Goal: Transaction & Acquisition: Purchase product/service

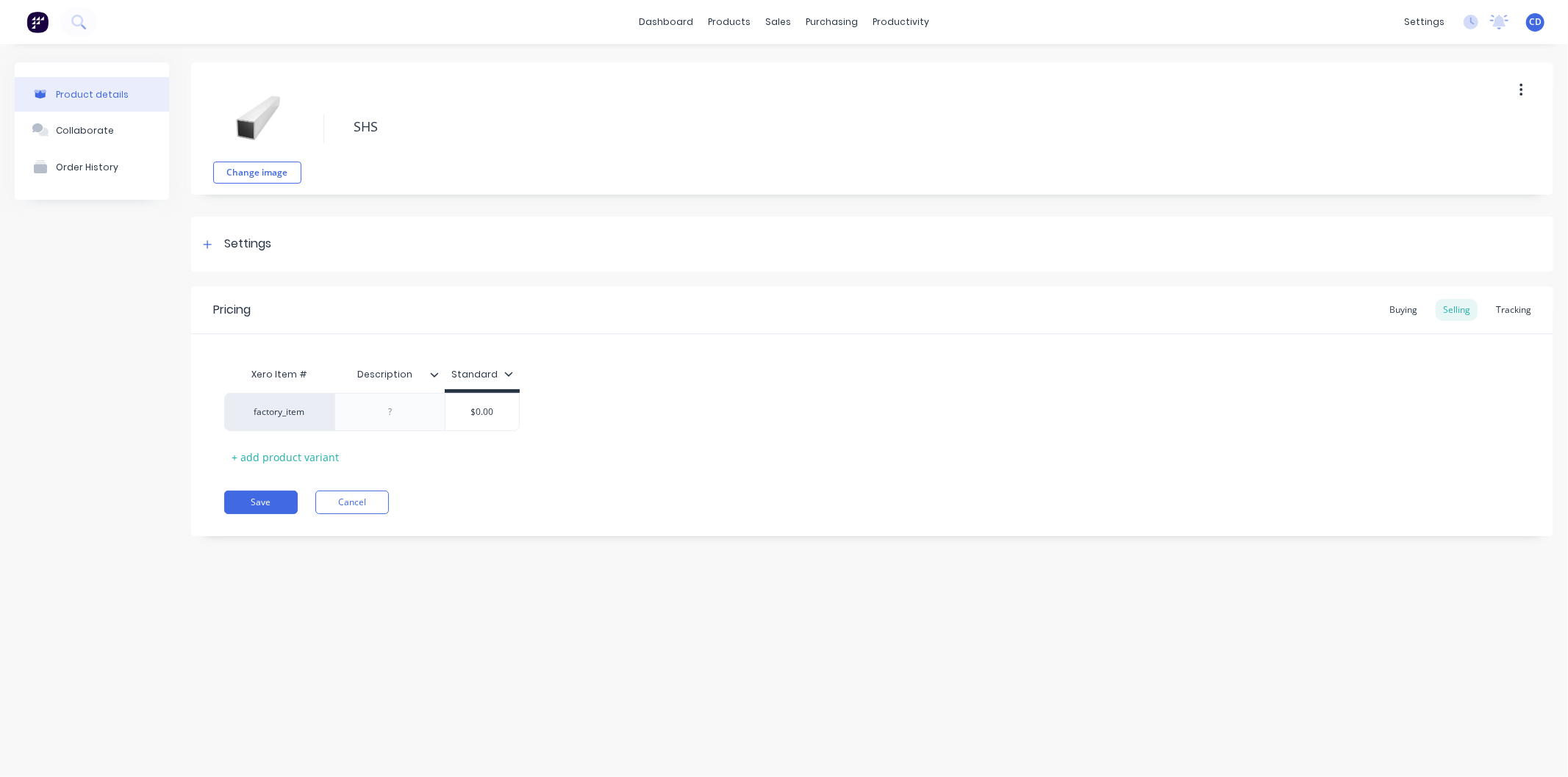
click at [353, 510] on button "Cancel" at bounding box center [352, 502] width 73 height 24
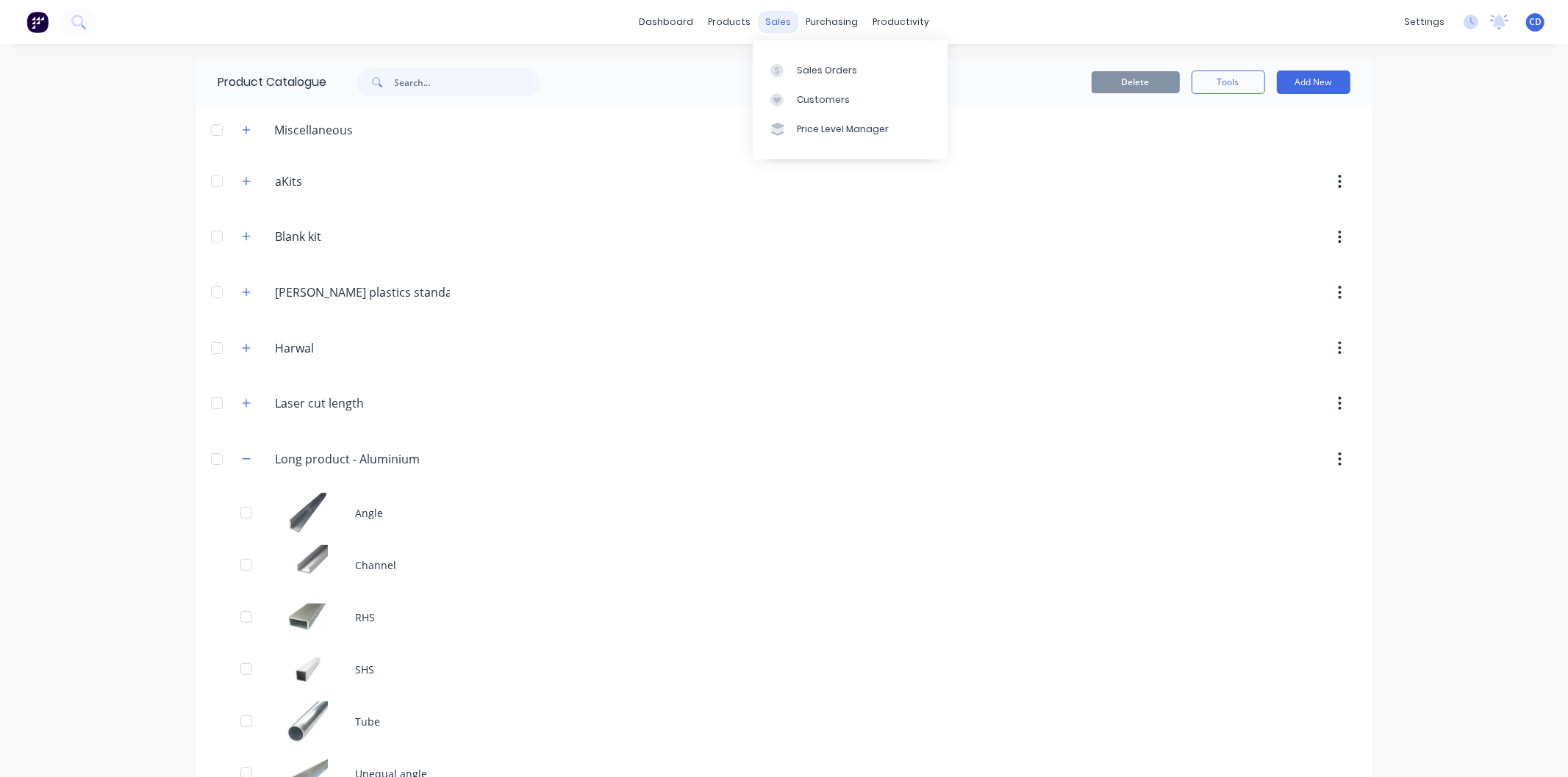
click at [775, 25] on div "sales" at bounding box center [777, 22] width 40 height 22
click at [817, 61] on link "Sales Orders" at bounding box center [850, 70] width 195 height 29
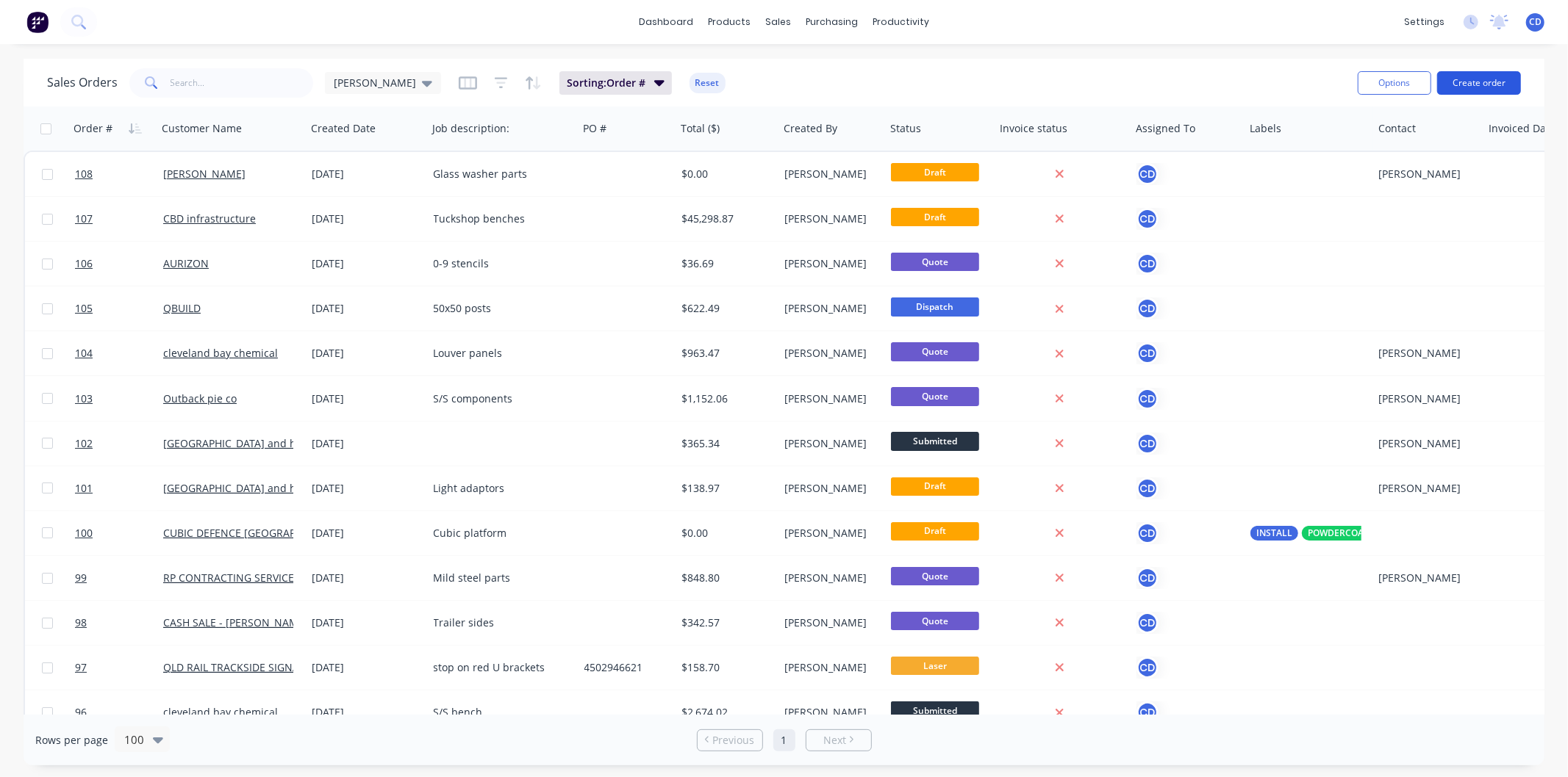
click at [1476, 86] on button "Create order" at bounding box center [1479, 83] width 84 height 24
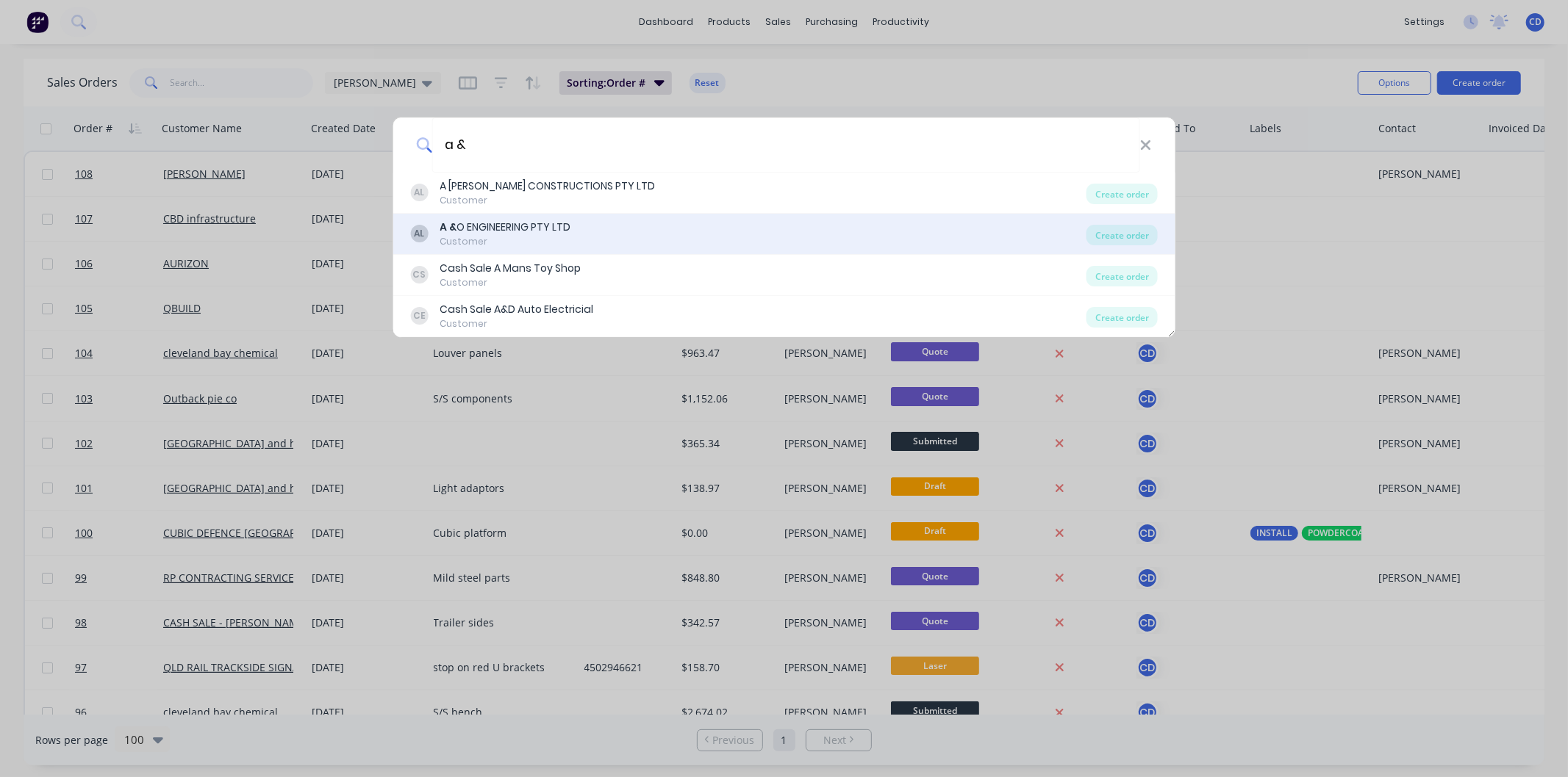
type input "a &"
click at [726, 240] on div "AL A & O ENGINEERING PTY LTD Customer" at bounding box center [748, 234] width 677 height 28
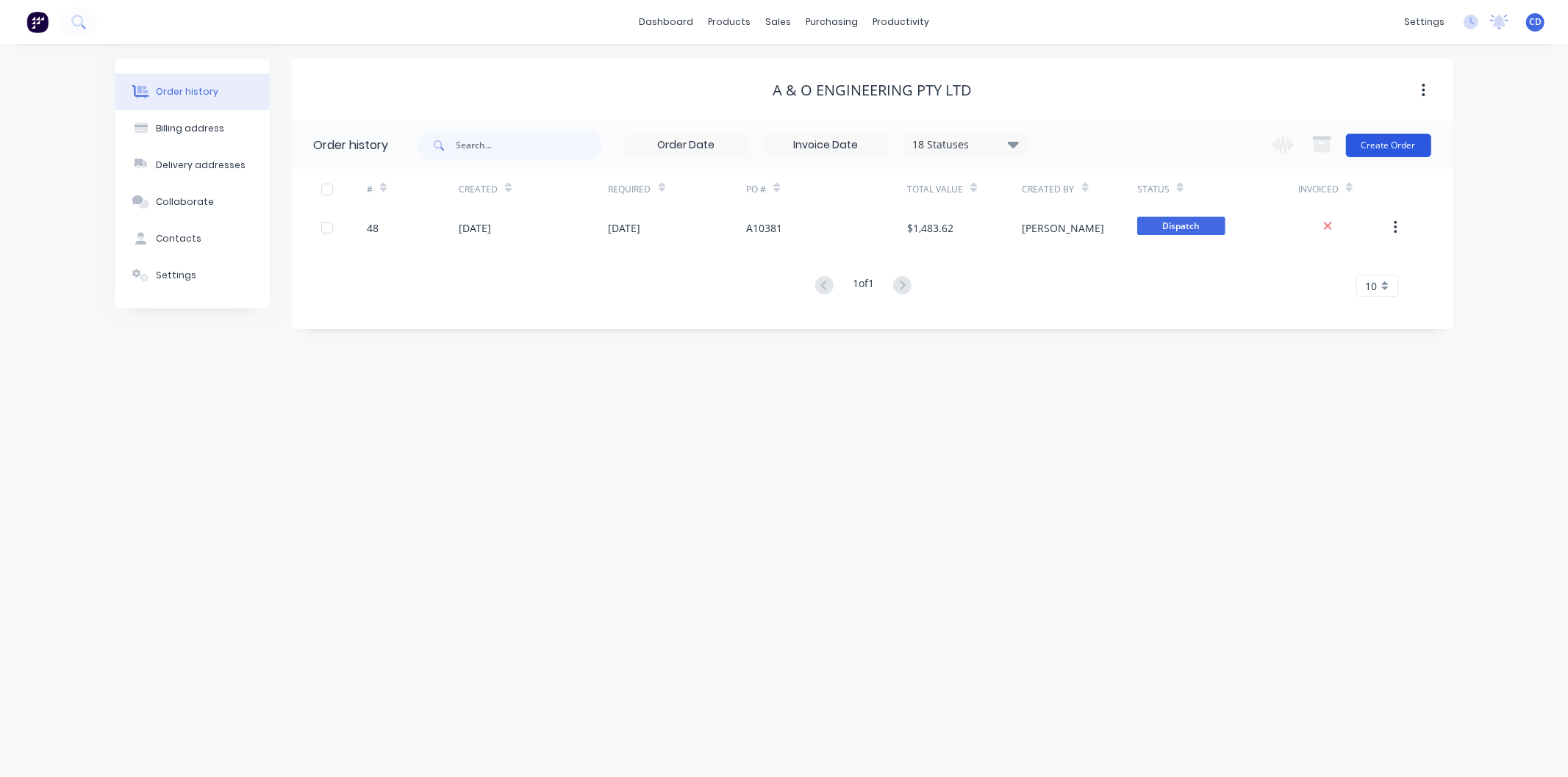
click at [1371, 135] on button "Create Order" at bounding box center [1388, 145] width 86 height 24
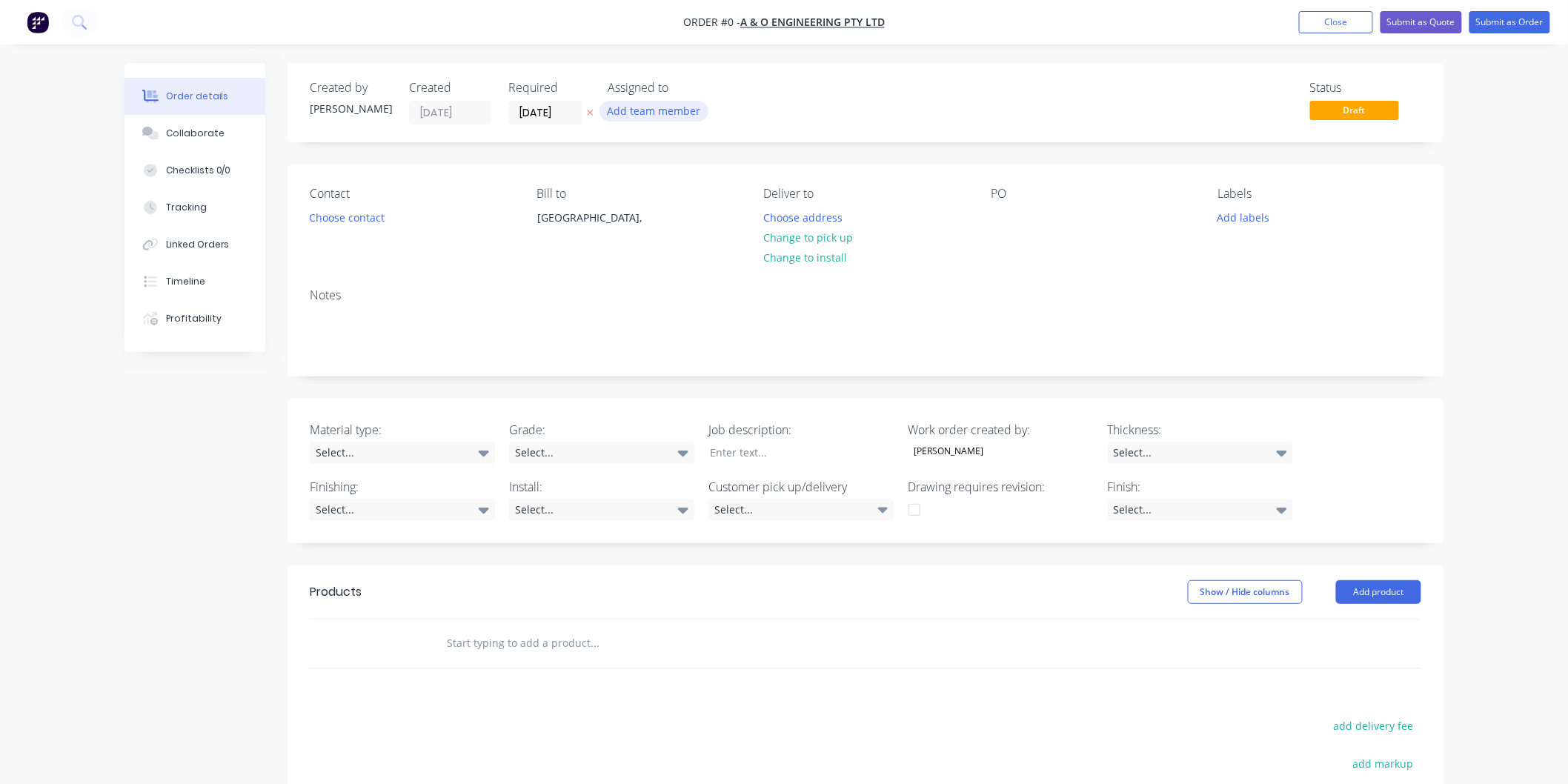
click at [617, 105] on button "Add team member" at bounding box center [654, 110] width 109 height 20
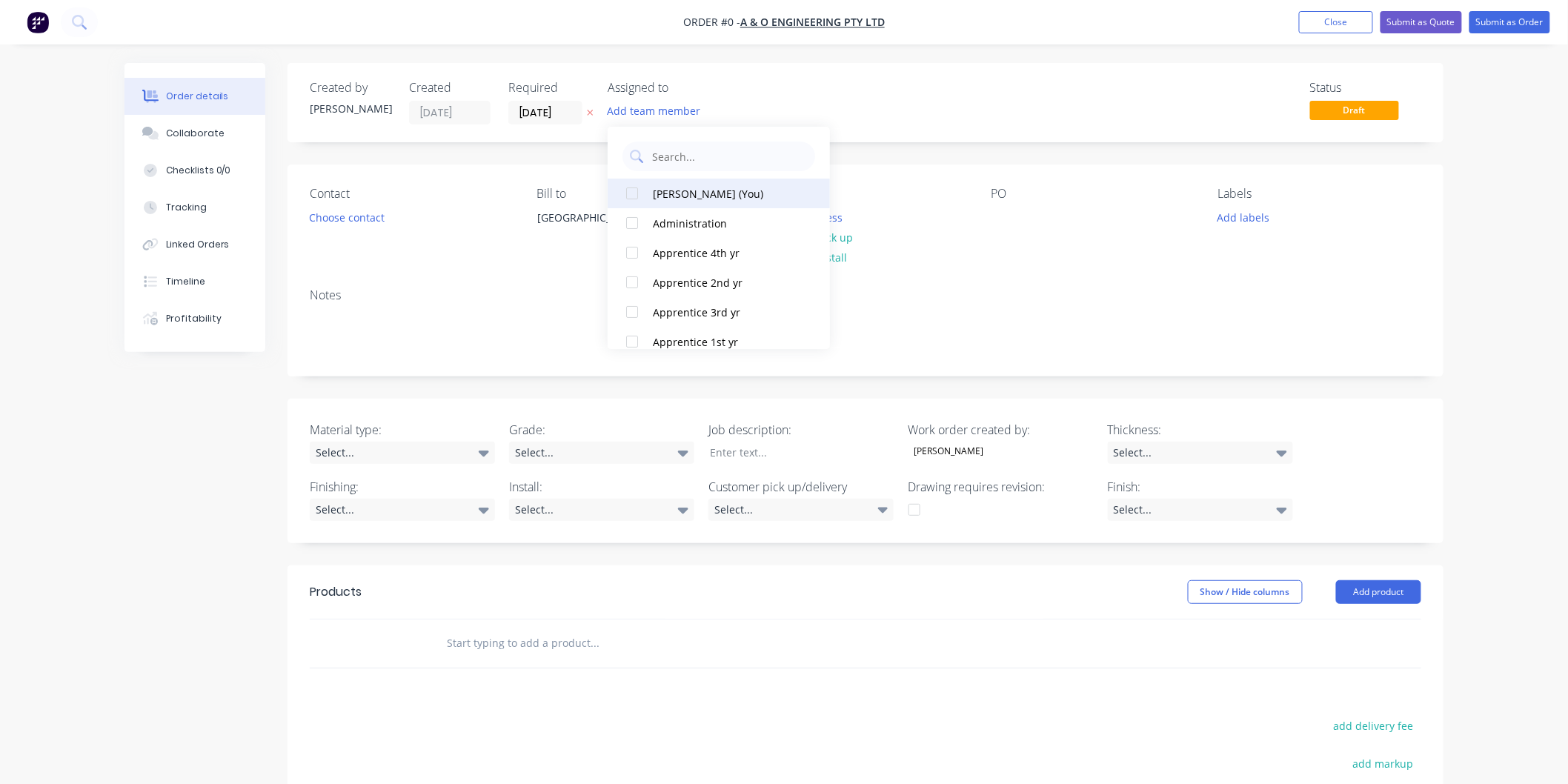
click at [689, 192] on div "[PERSON_NAME] (You)" at bounding box center [727, 194] width 148 height 15
click at [458, 304] on div "Order details Collaborate Checklists 0/0 Tracking Linked Orders Timeline Profit…" at bounding box center [784, 554] width 1349 height 983
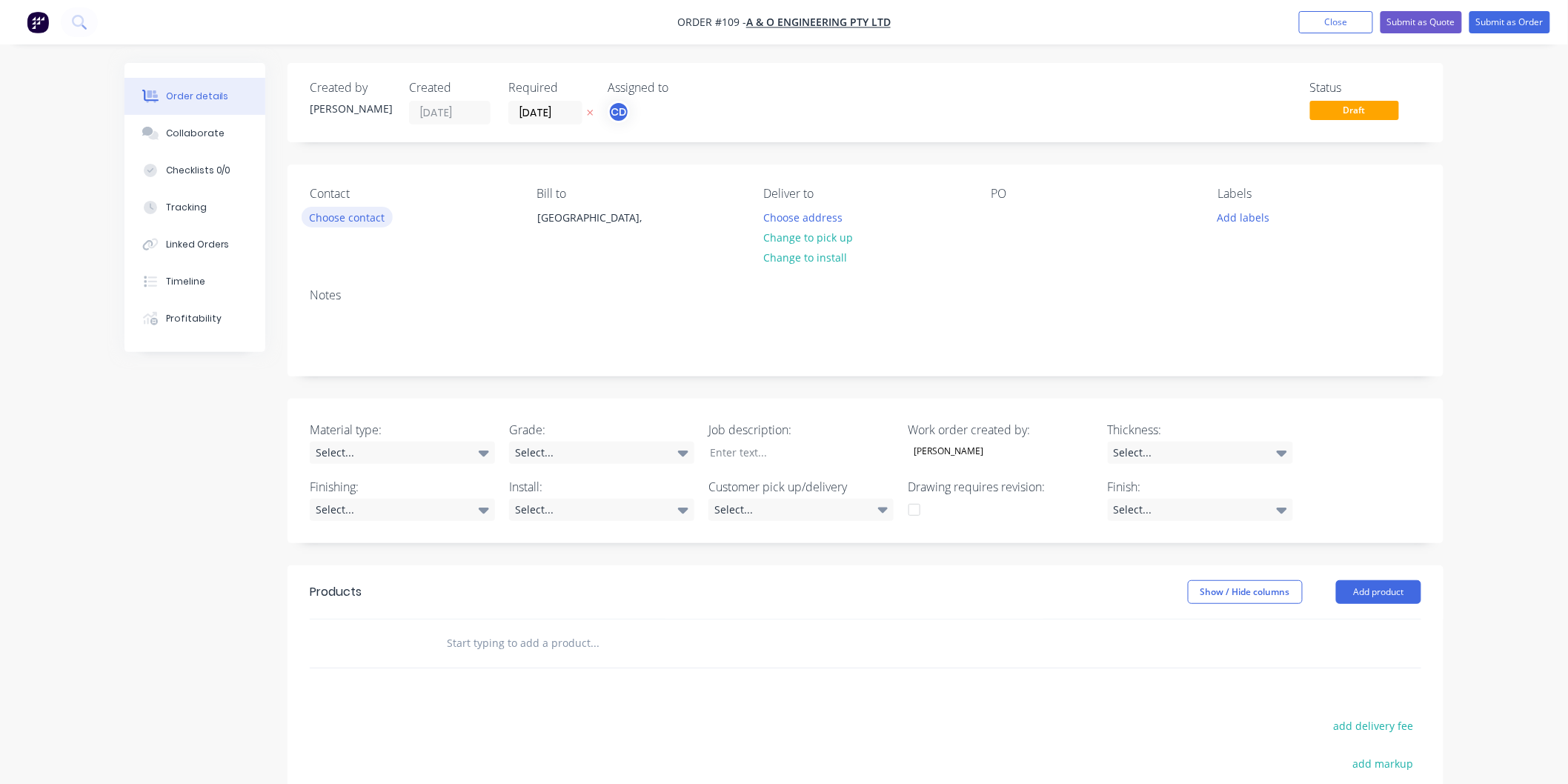
click at [364, 215] on button "Choose contact" at bounding box center [347, 216] width 91 height 20
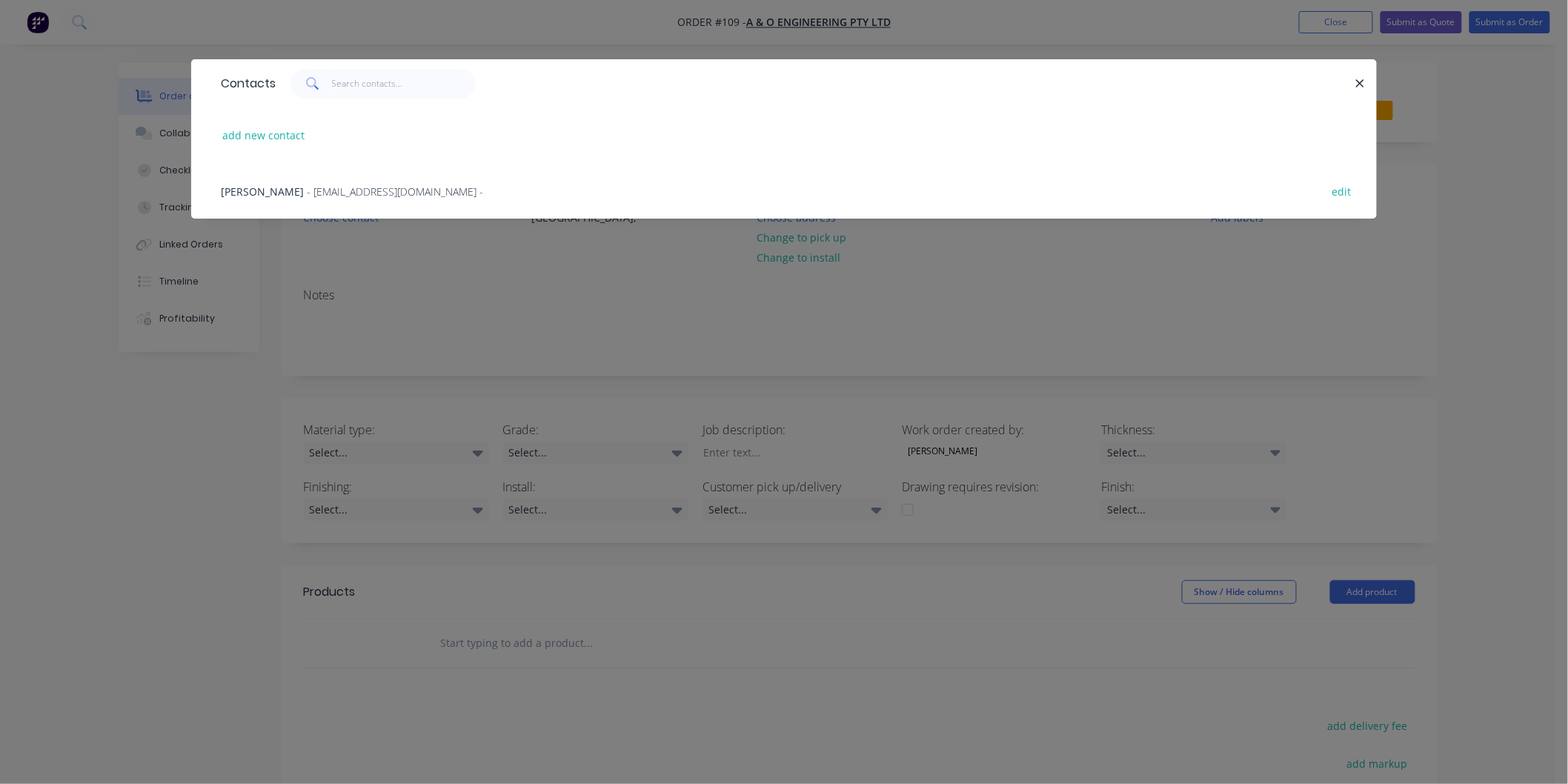
click at [380, 196] on span "- [EMAIL_ADDRESS][DOMAIN_NAME] -" at bounding box center [395, 191] width 176 height 14
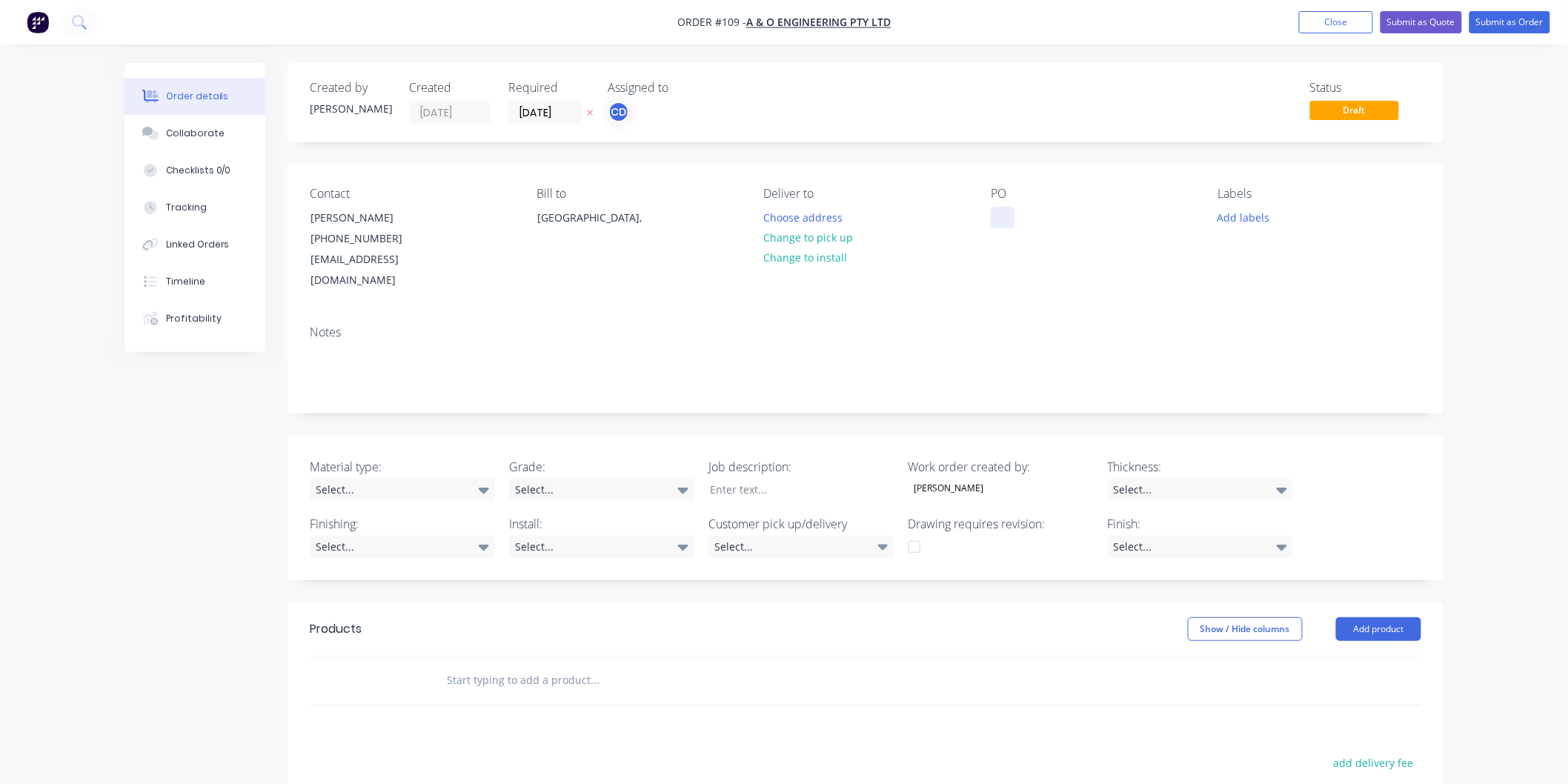
click at [1007, 219] on div at bounding box center [1002, 217] width 24 height 22
click at [1046, 326] on div "Notes" at bounding box center [865, 332] width 1112 height 14
click at [1226, 218] on button "Add labels" at bounding box center [1244, 216] width 68 height 20
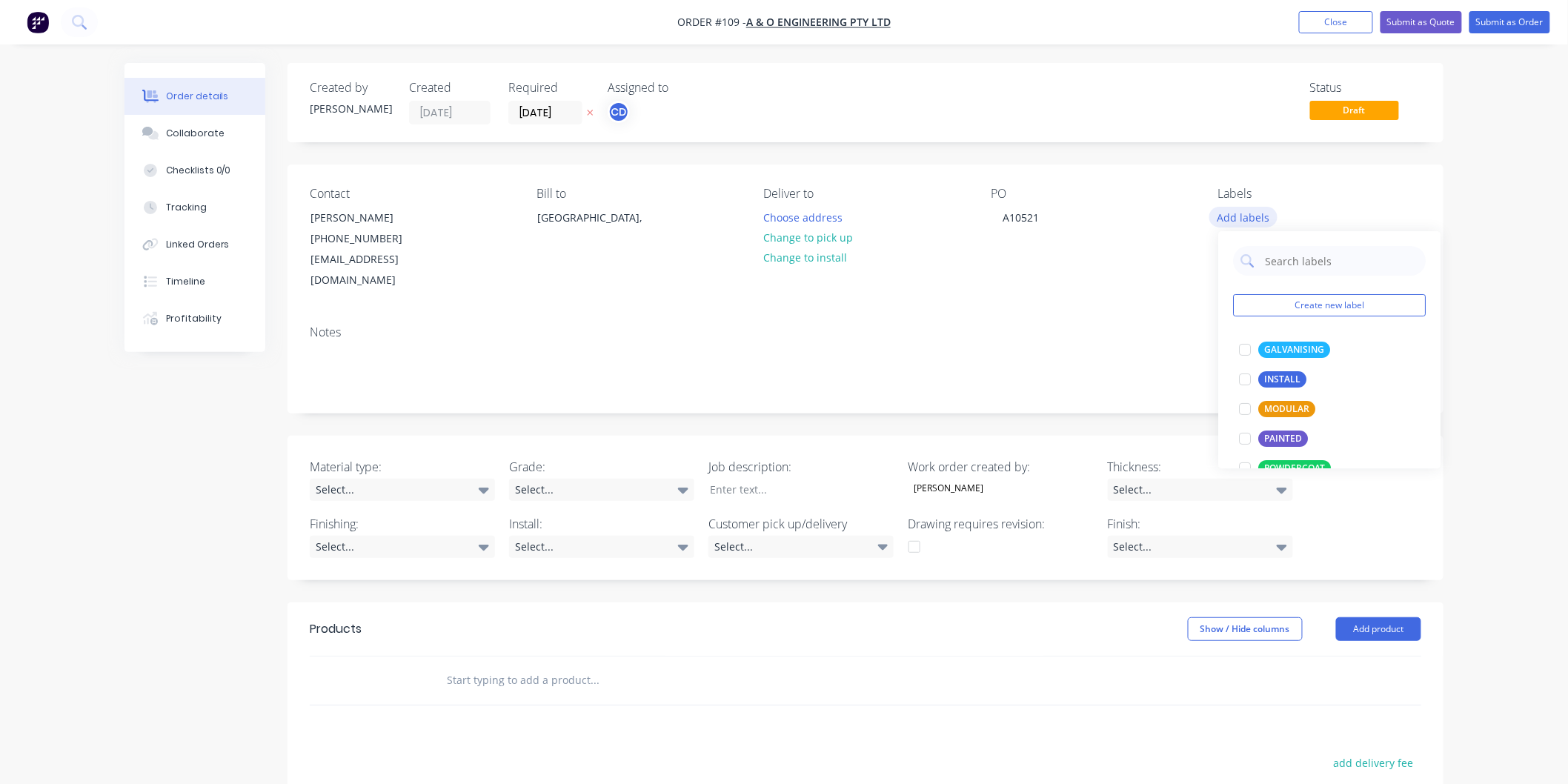
click at [1226, 218] on button "Add labels" at bounding box center [1244, 216] width 68 height 20
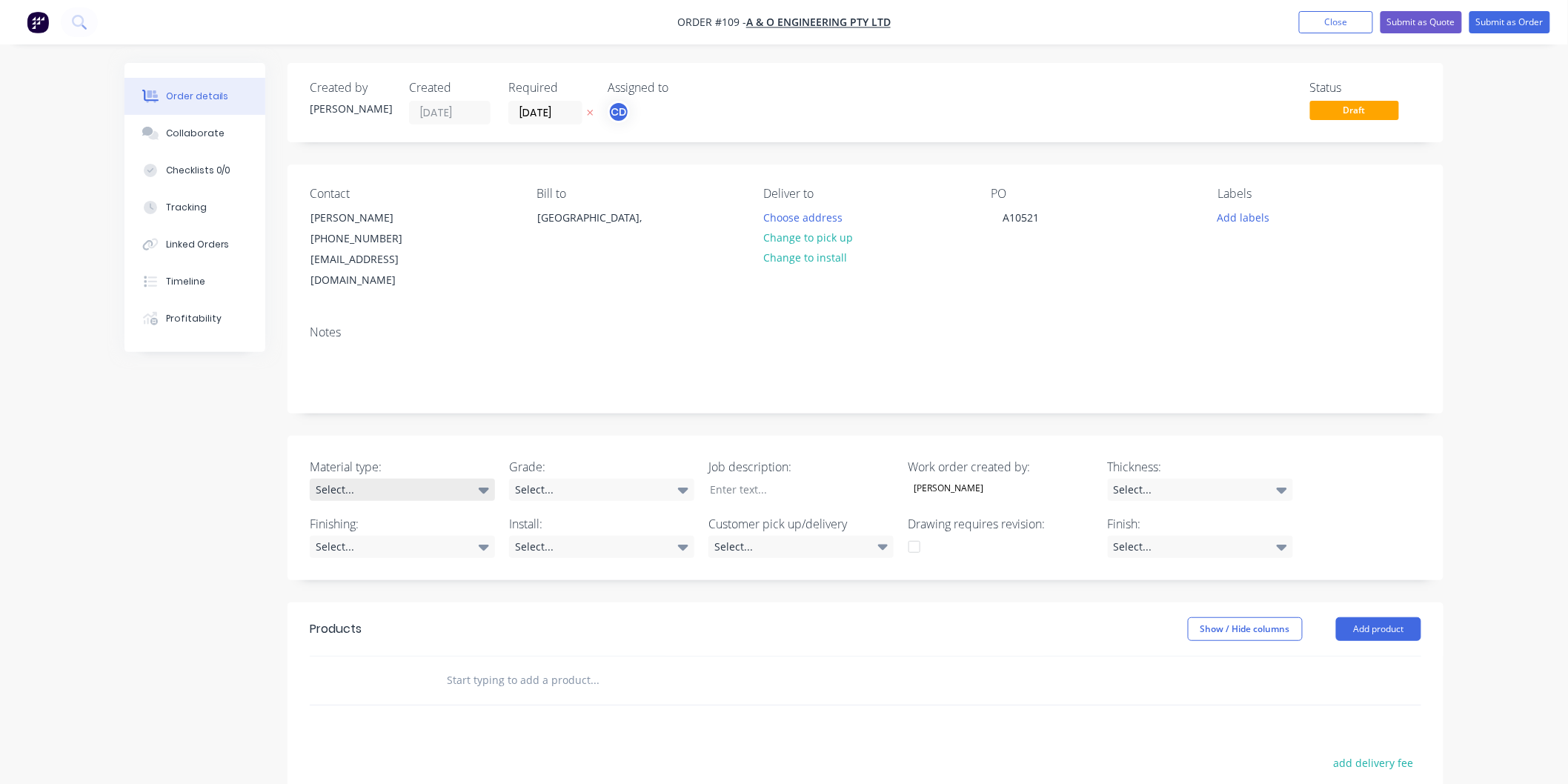
click at [486, 488] on icon at bounding box center [484, 491] width 10 height 6
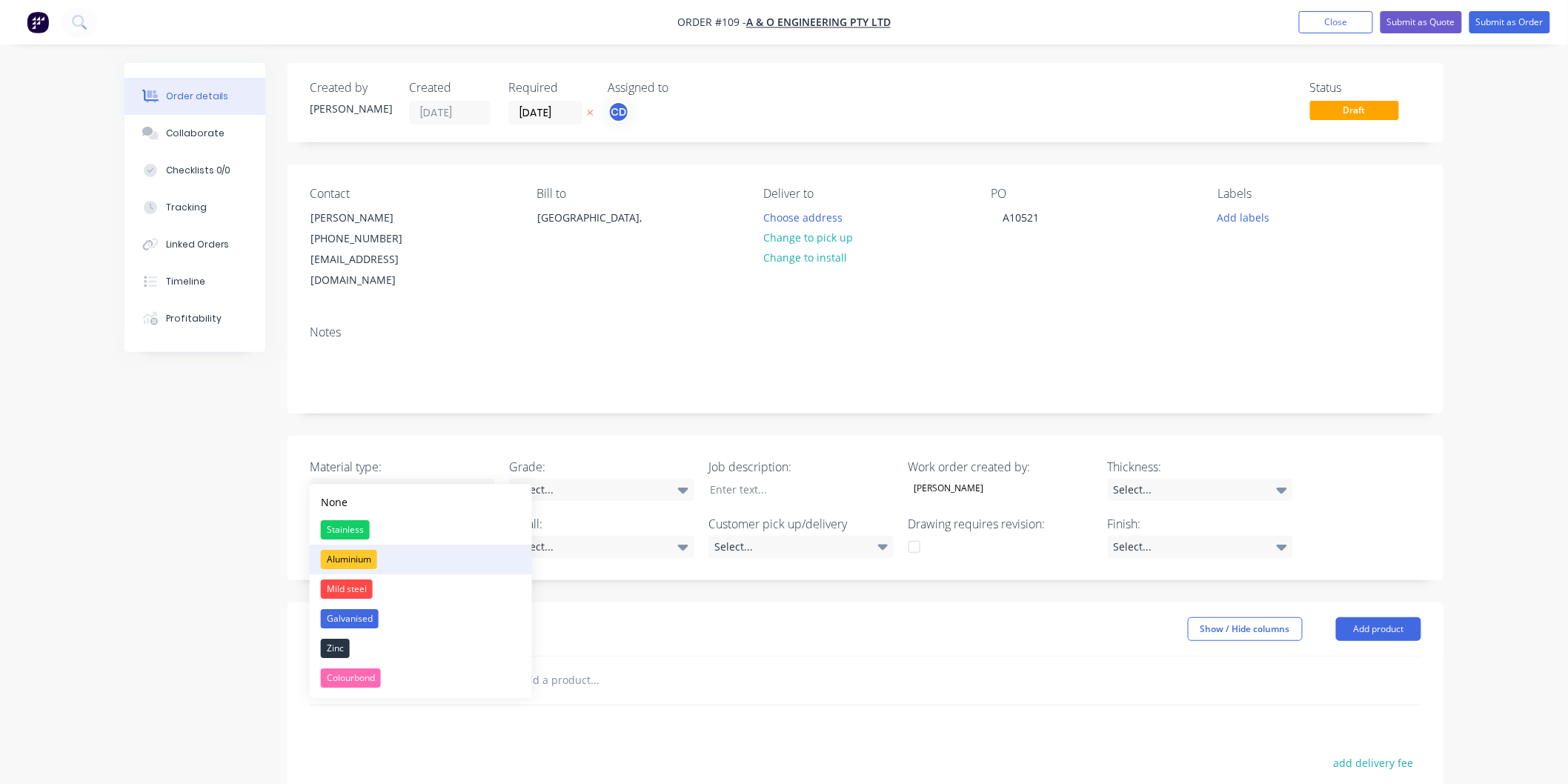
click at [441, 553] on button "Aluminium" at bounding box center [420, 559] width 222 height 29
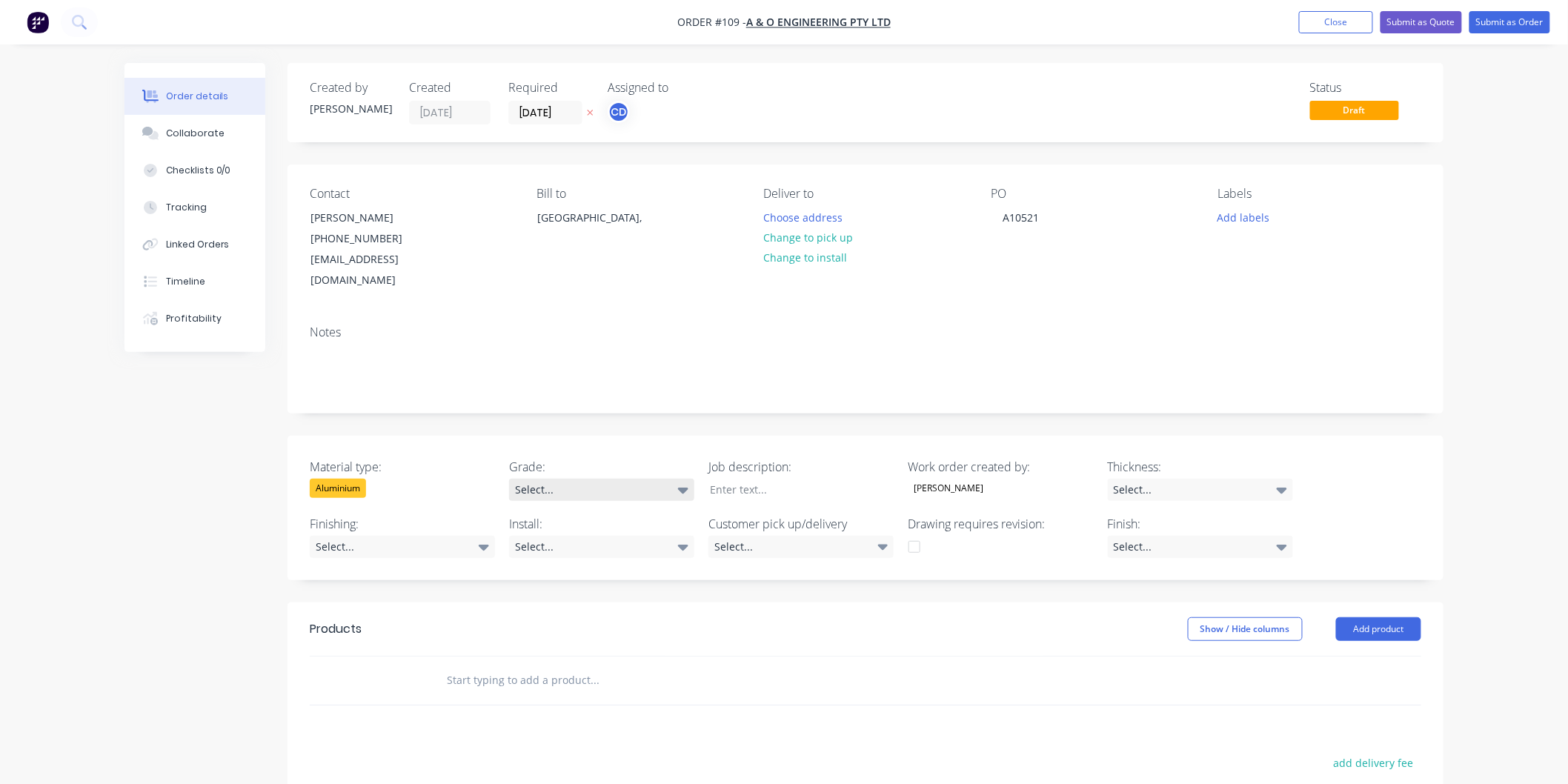
click at [684, 488] on icon at bounding box center [683, 491] width 10 height 6
click at [590, 673] on button "5005" at bounding box center [620, 678] width 222 height 29
click at [825, 479] on div at bounding box center [790, 490] width 185 height 22
click at [1278, 482] on icon at bounding box center [1282, 490] width 10 height 16
click at [1338, 173] on button "1.6" at bounding box center [1408, 167] width 222 height 29
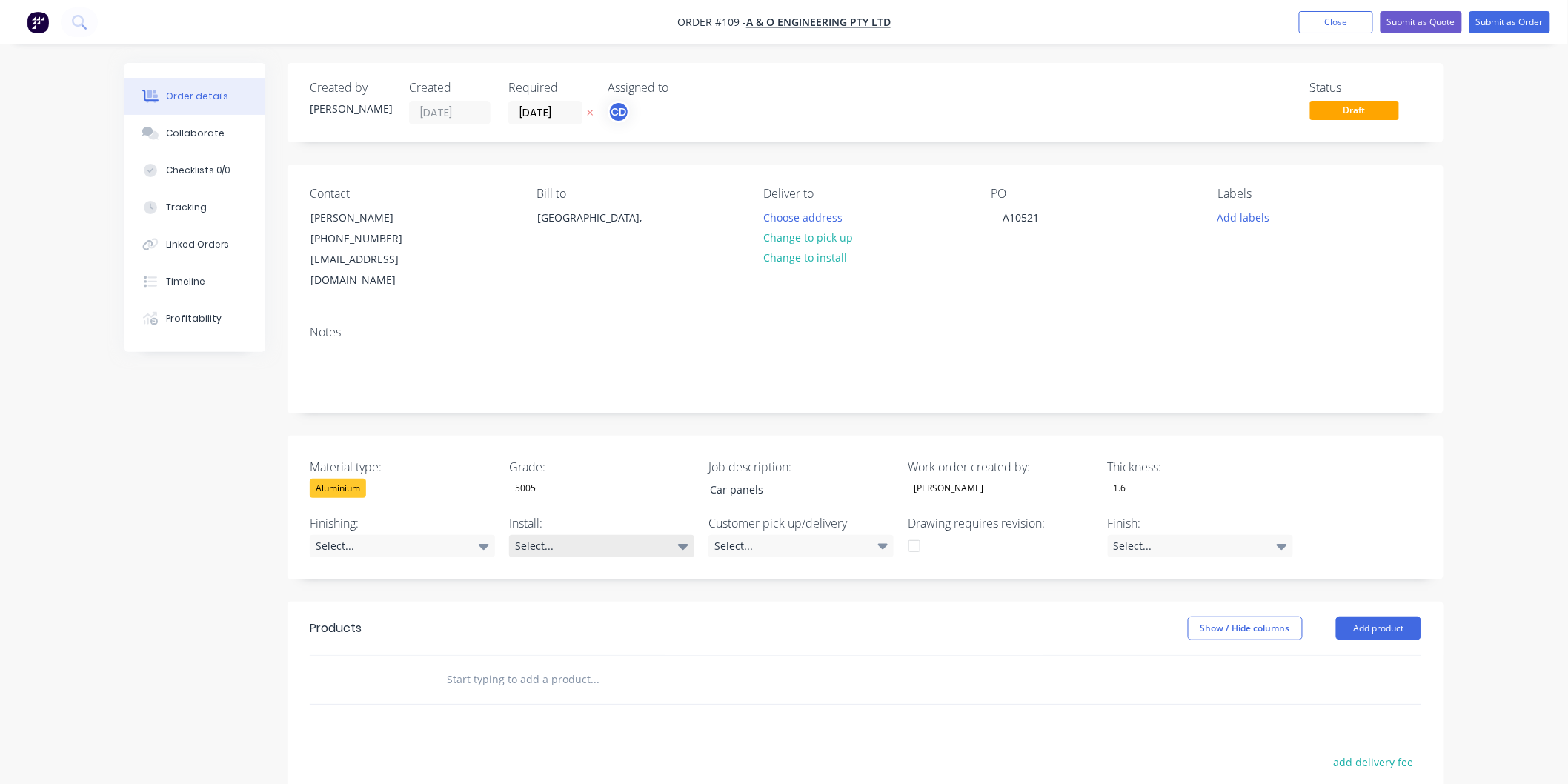
click at [574, 535] on div "Select..." at bounding box center [601, 546] width 185 height 22
click at [560, 617] on button "No" at bounding box center [620, 615] width 222 height 29
click at [869, 535] on div "Select..." at bounding box center [801, 546] width 185 height 22
click at [831, 549] on button "Pick up" at bounding box center [820, 560] width 222 height 29
click at [1030, 602] on header "Products Show / Hide columns Add product" at bounding box center [865, 628] width 1155 height 53
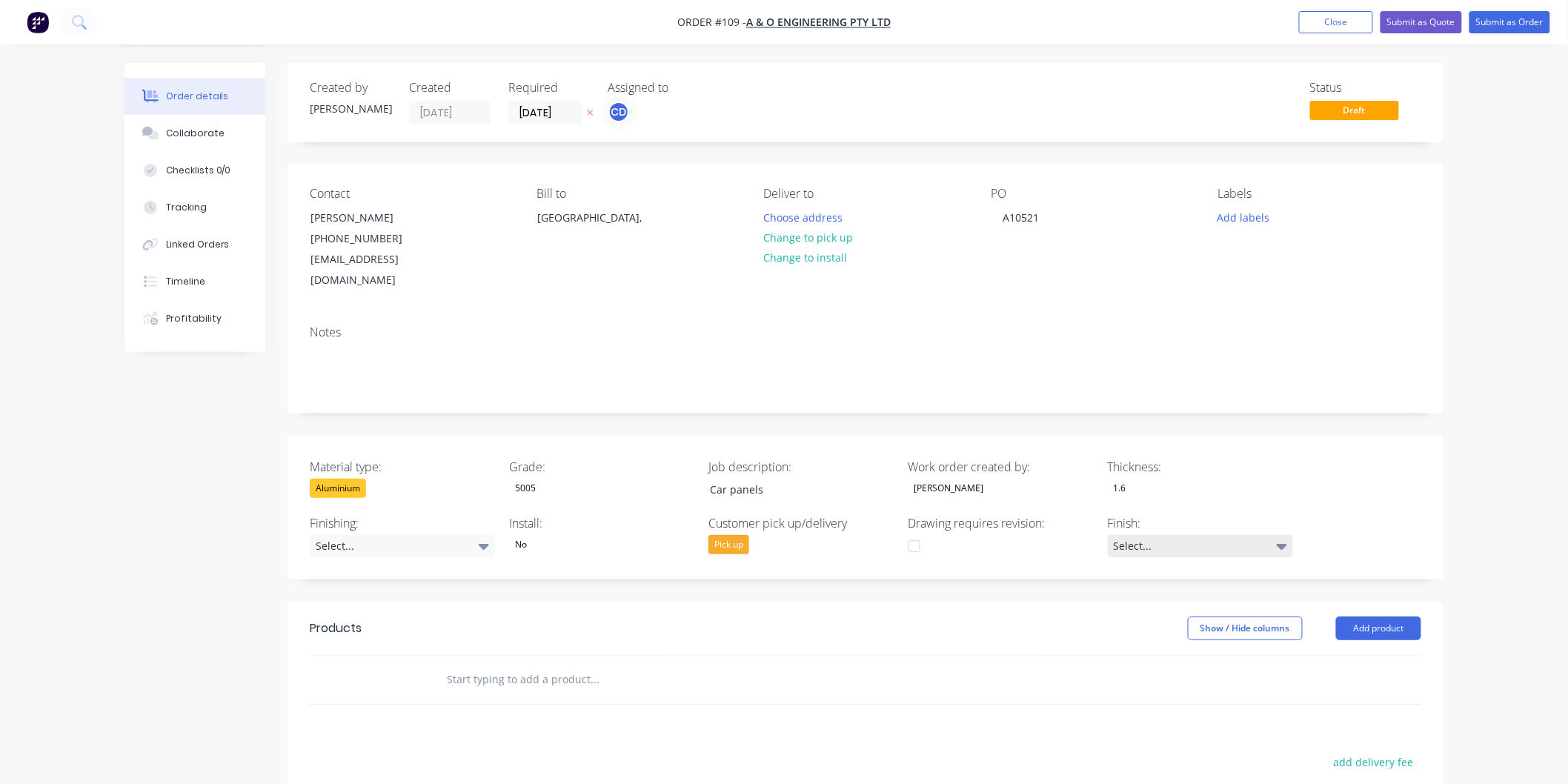
click at [1275, 535] on div "Select..." at bounding box center [1200, 546] width 185 height 22
click at [917, 665] on div at bounding box center [695, 680] width 522 height 29
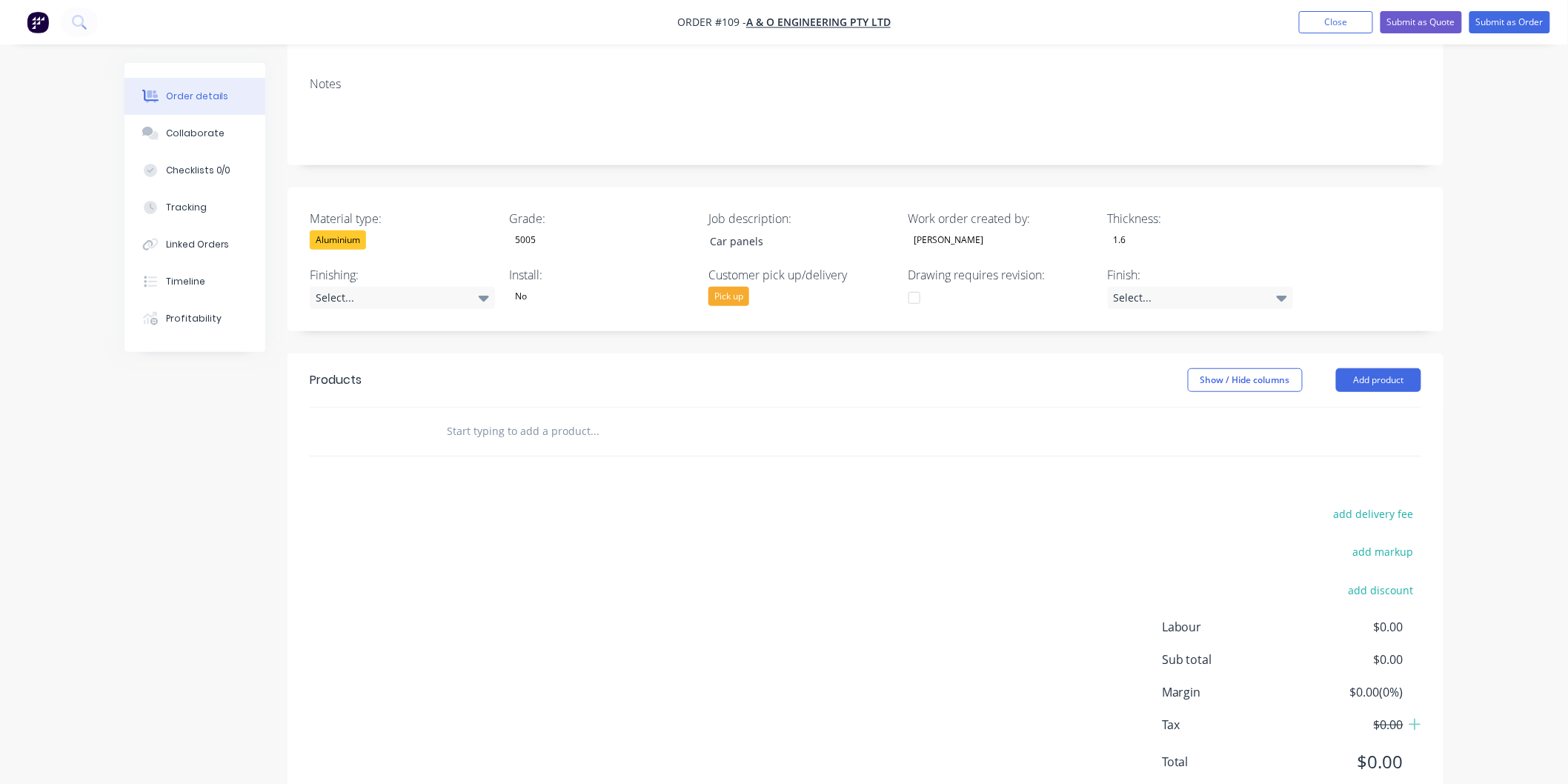
scroll to position [277, 0]
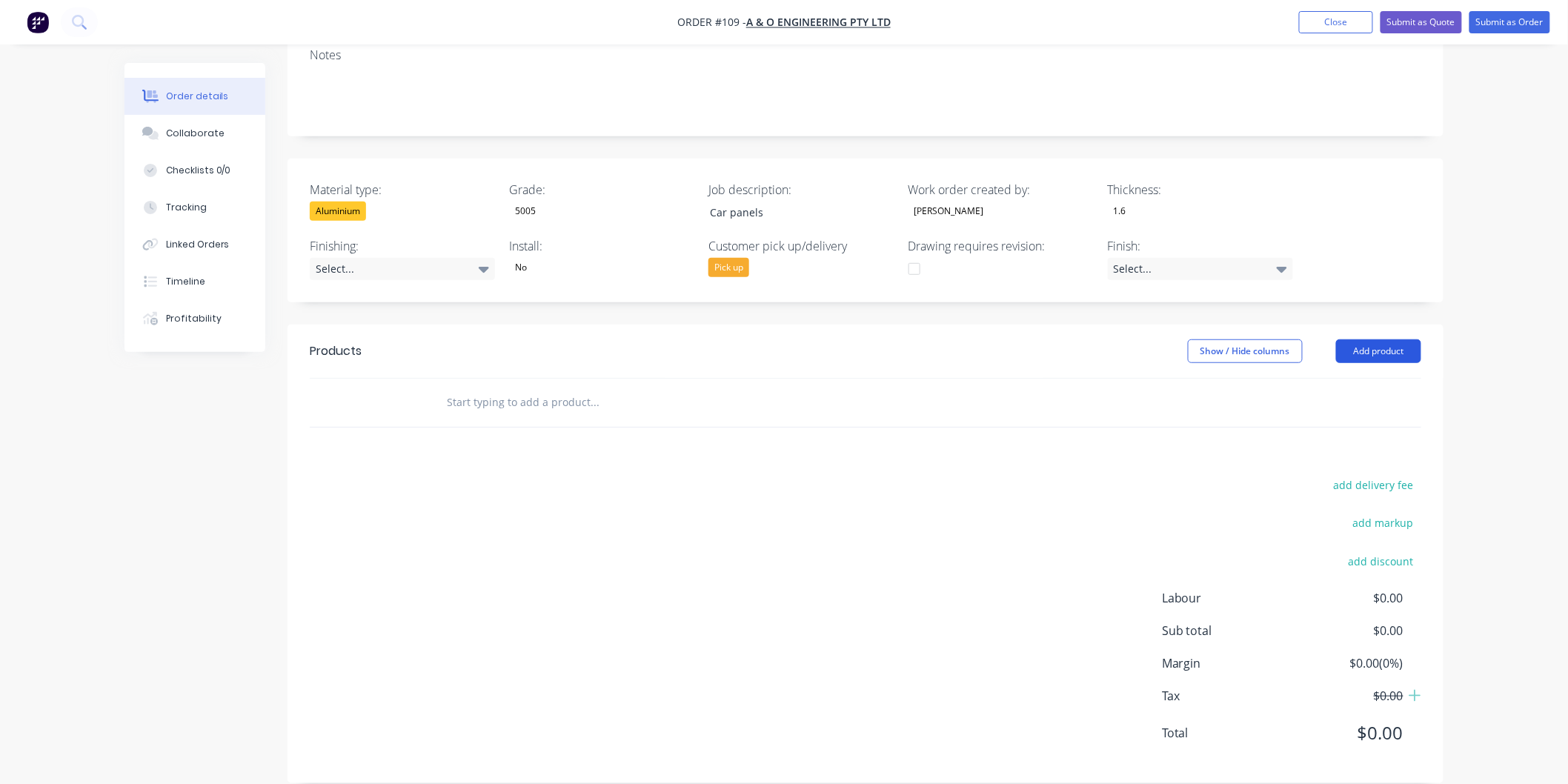
click at [1386, 340] on button "Add product" at bounding box center [1378, 351] width 85 height 24
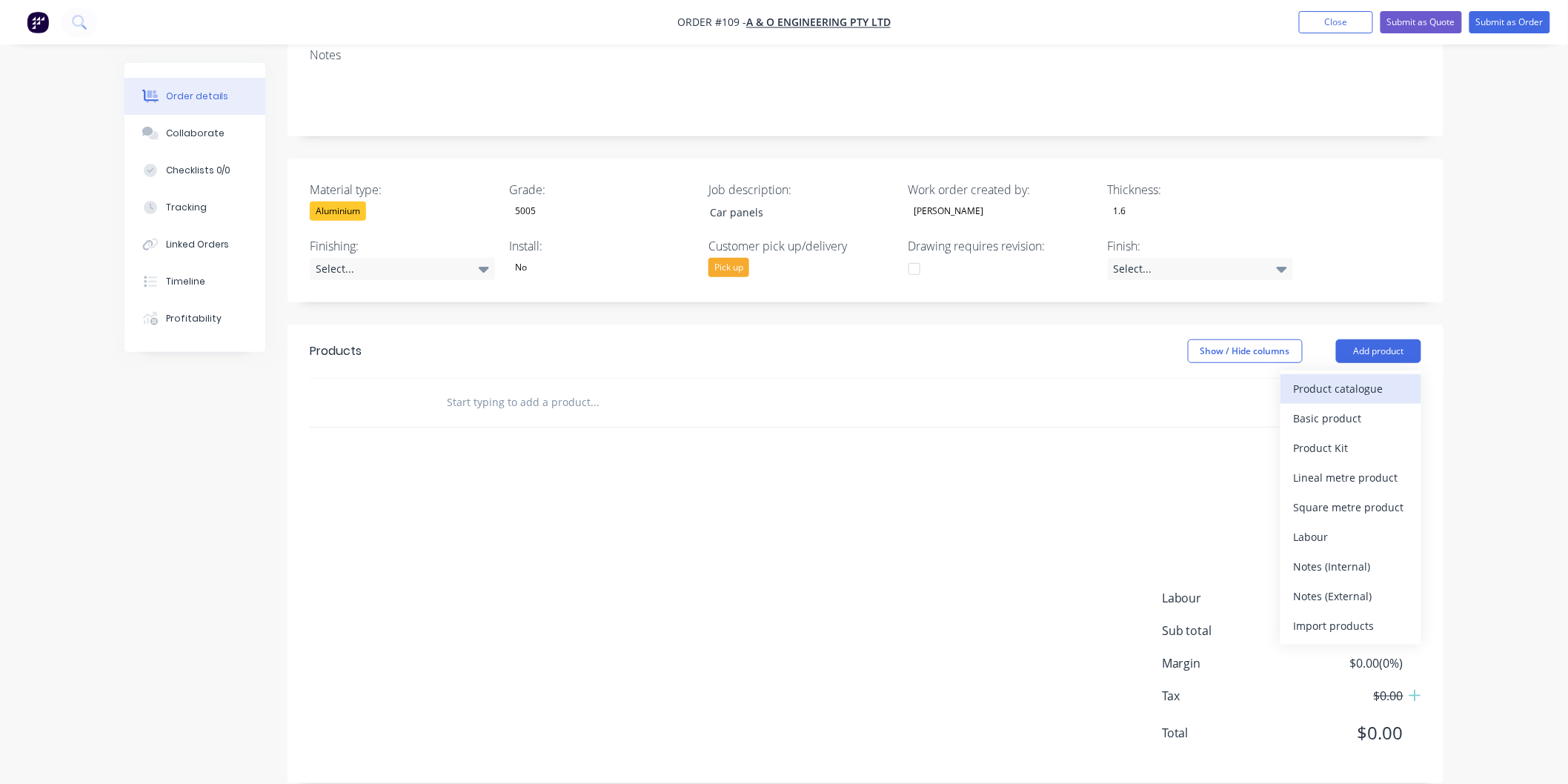
click at [1349, 378] on div "Product catalogue" at bounding box center [1351, 388] width 114 height 22
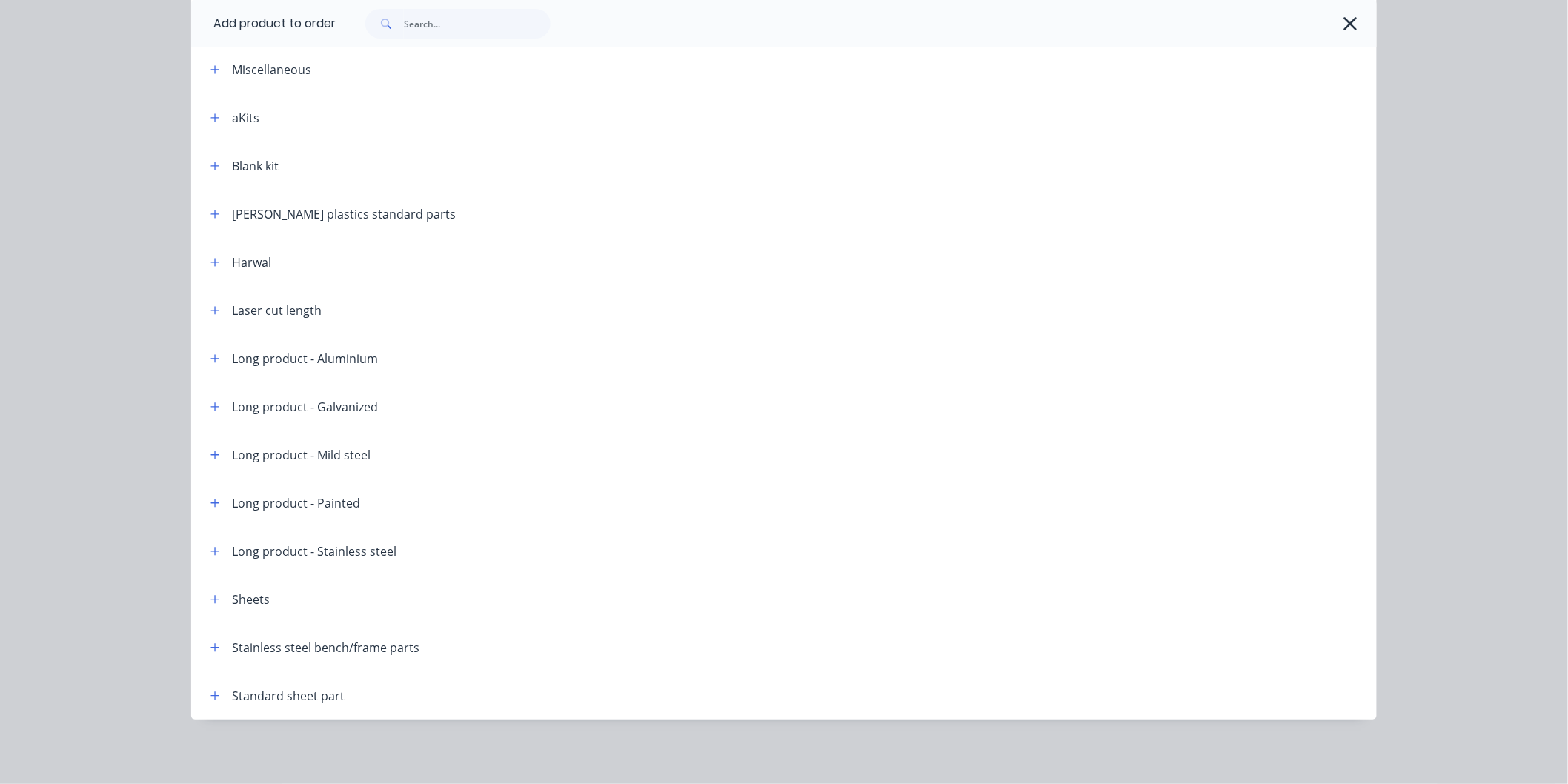
scroll to position [299, 0]
click at [215, 693] on button "button" at bounding box center [215, 696] width 19 height 19
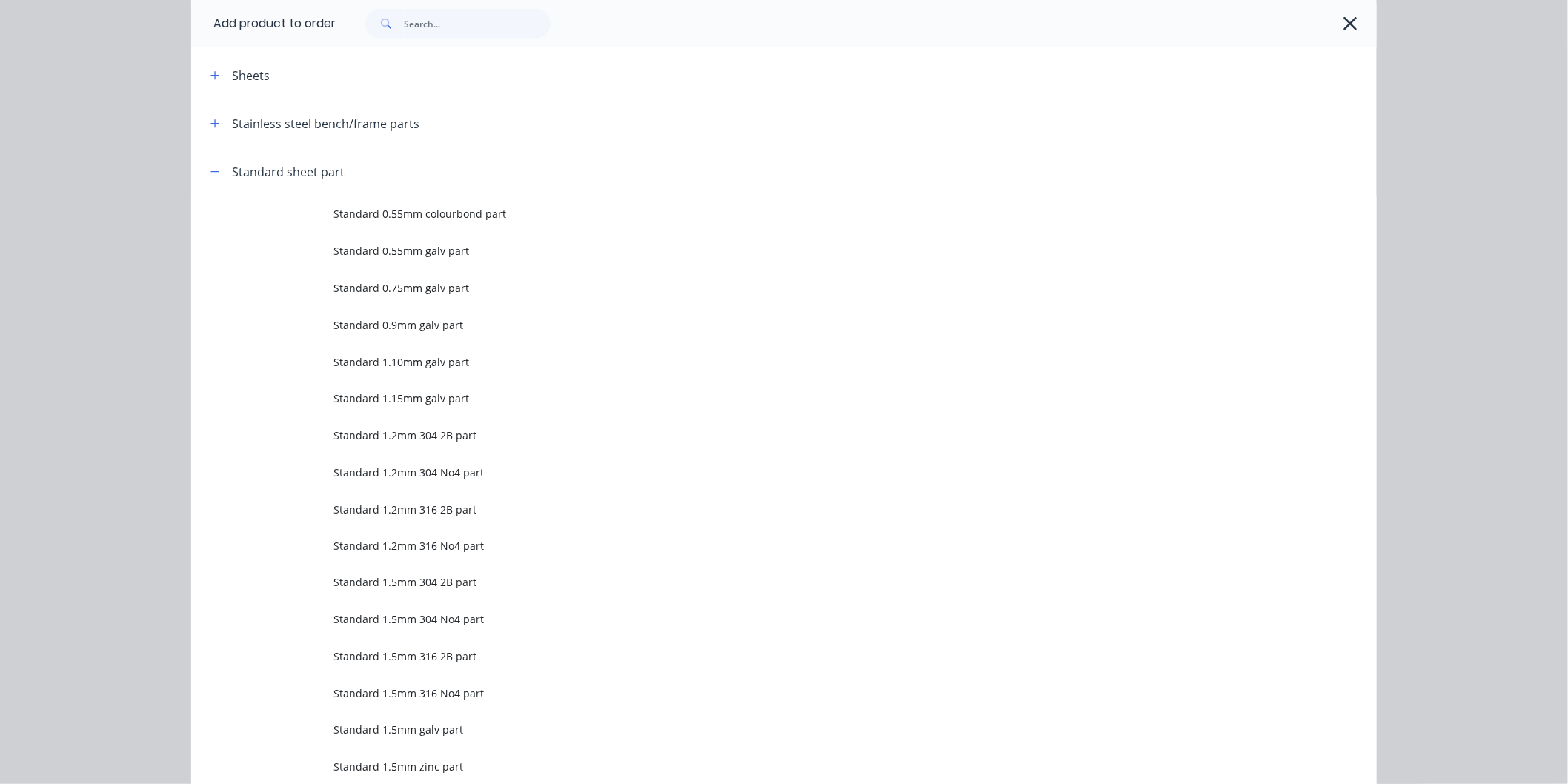
scroll to position [728, 0]
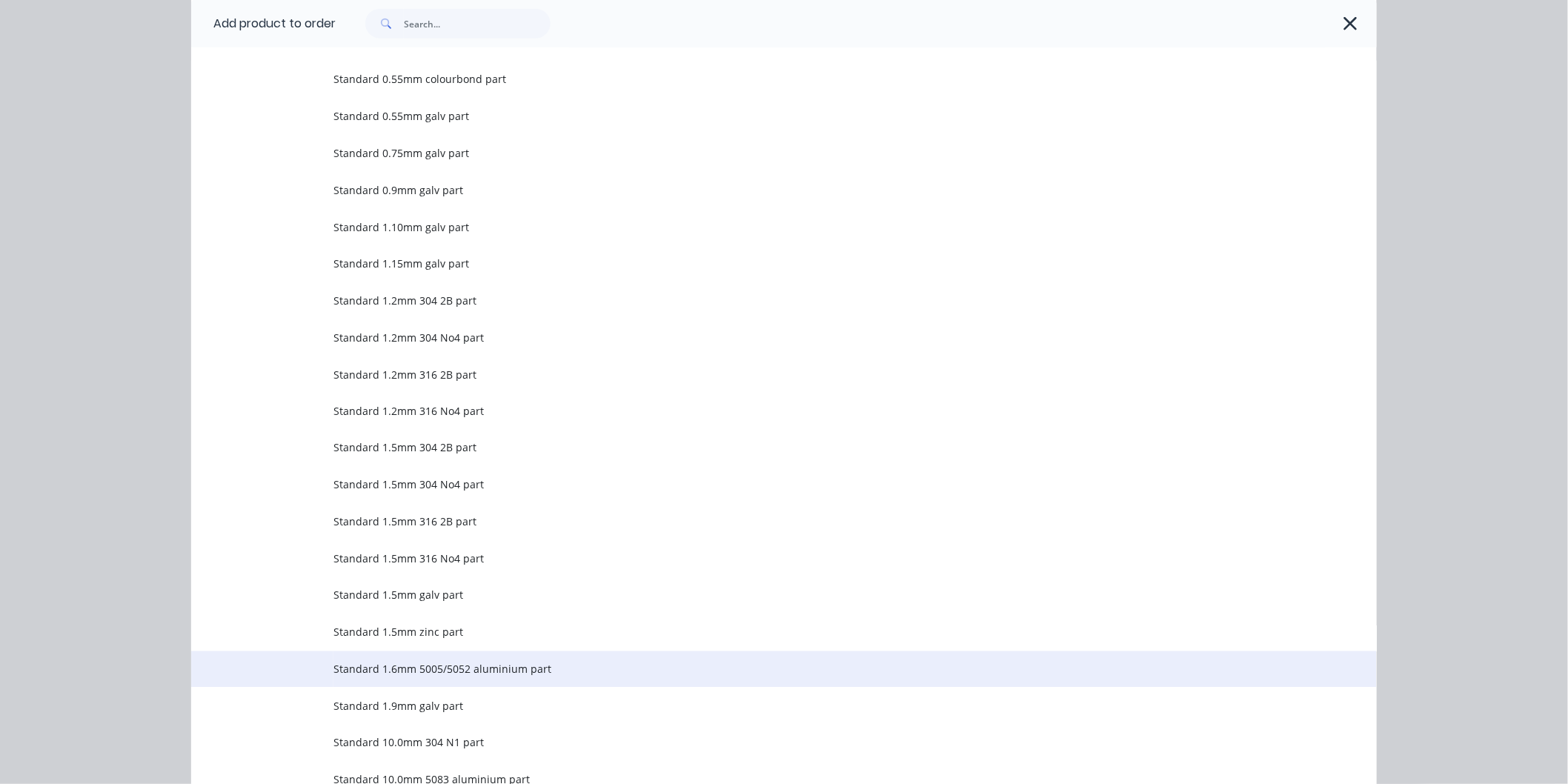
click at [395, 662] on span "Standard 1.6mm 5005/5052 aluminium part" at bounding box center [749, 669] width 834 height 15
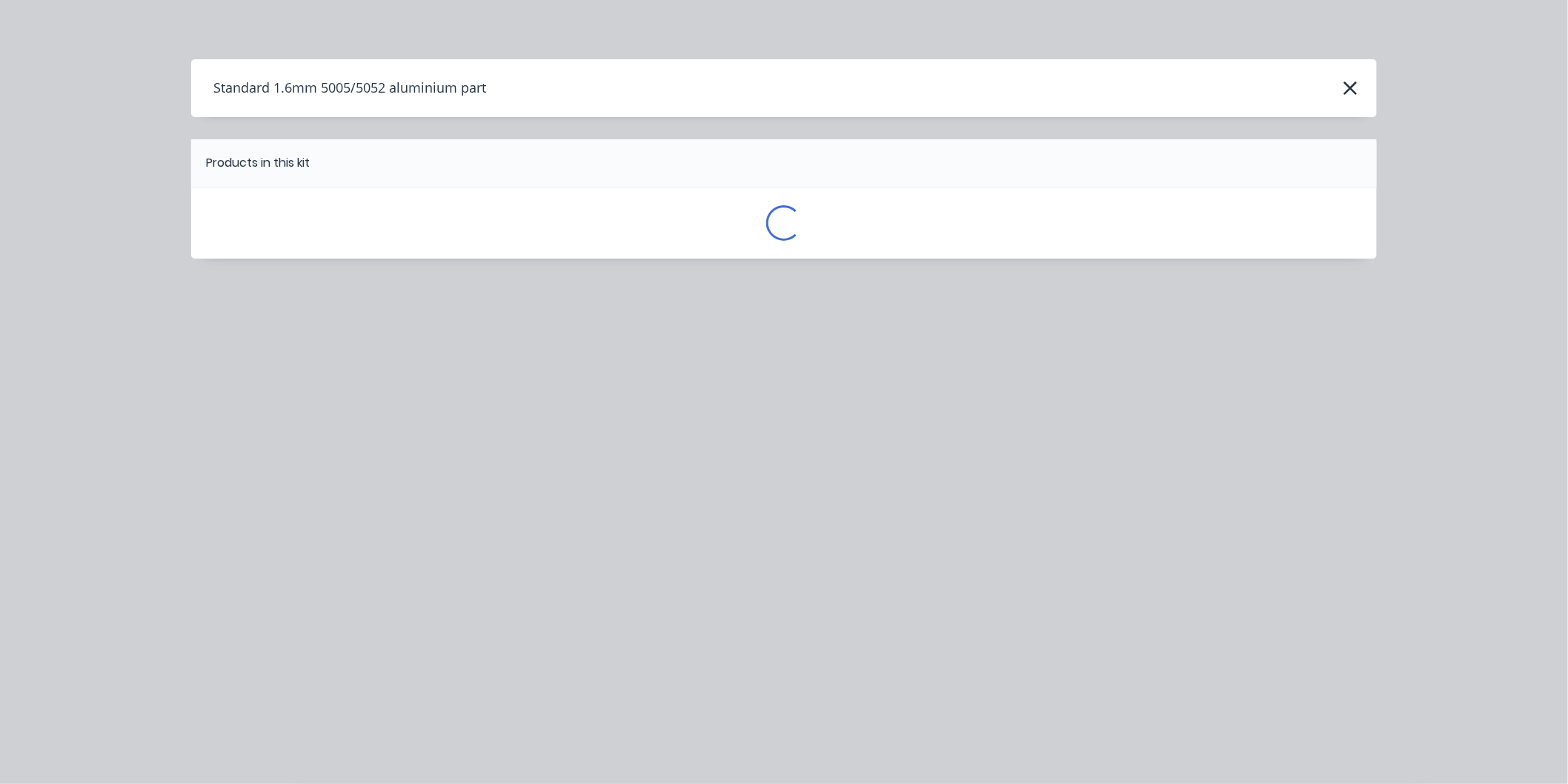
scroll to position [0, 0]
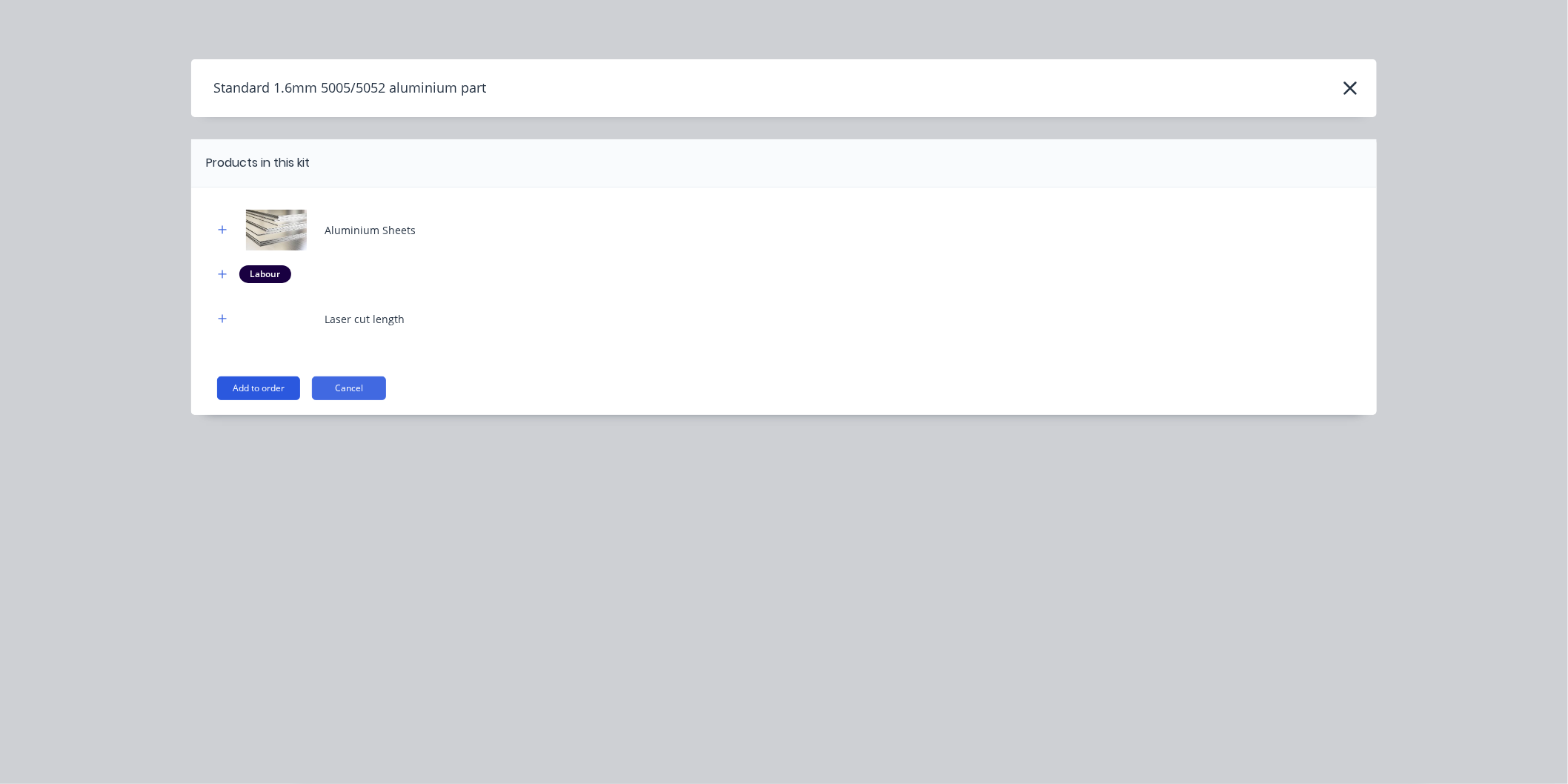
click at [271, 383] on button "Add to order" at bounding box center [258, 388] width 83 height 24
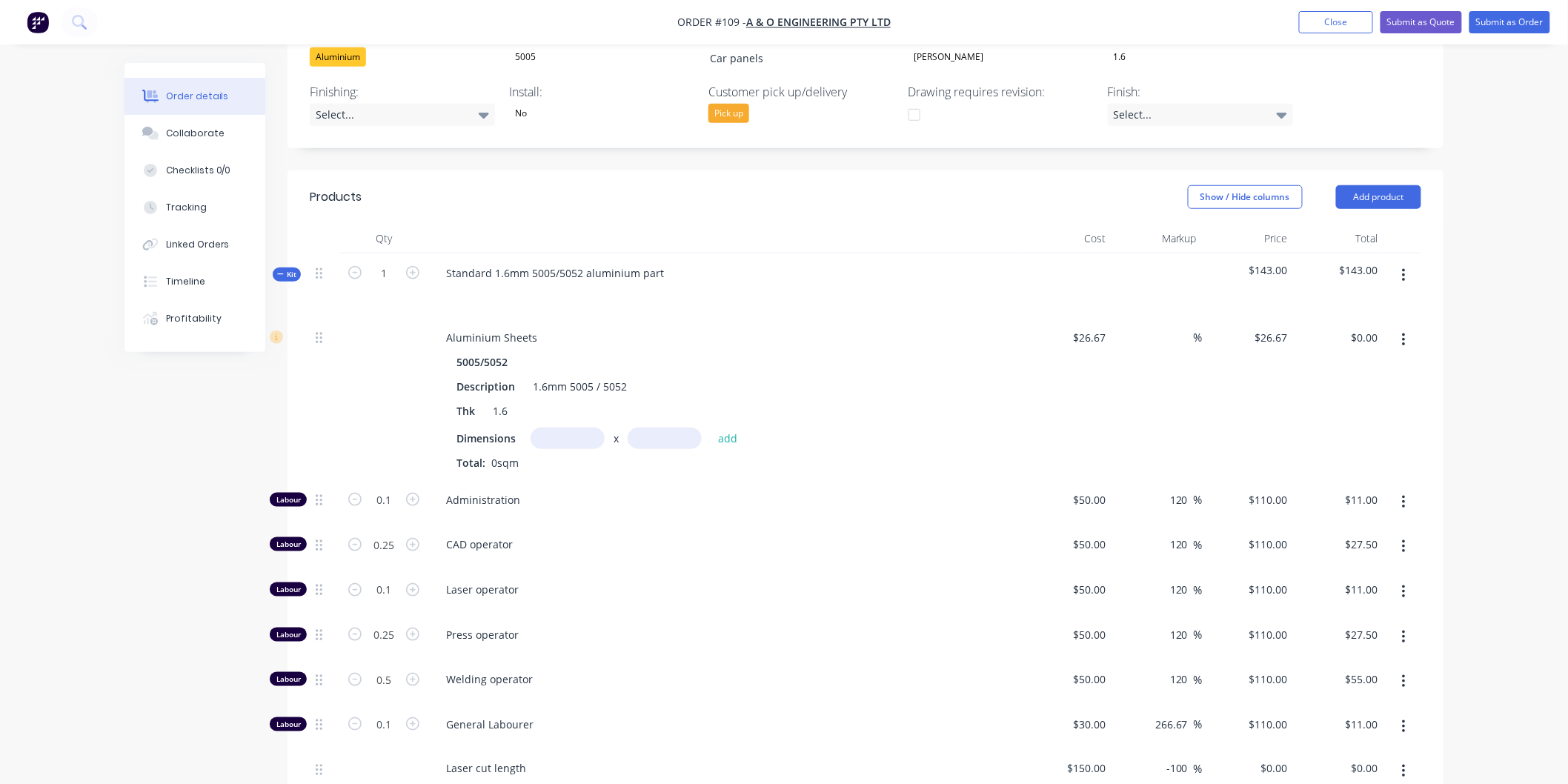
scroll to position [463, 0]
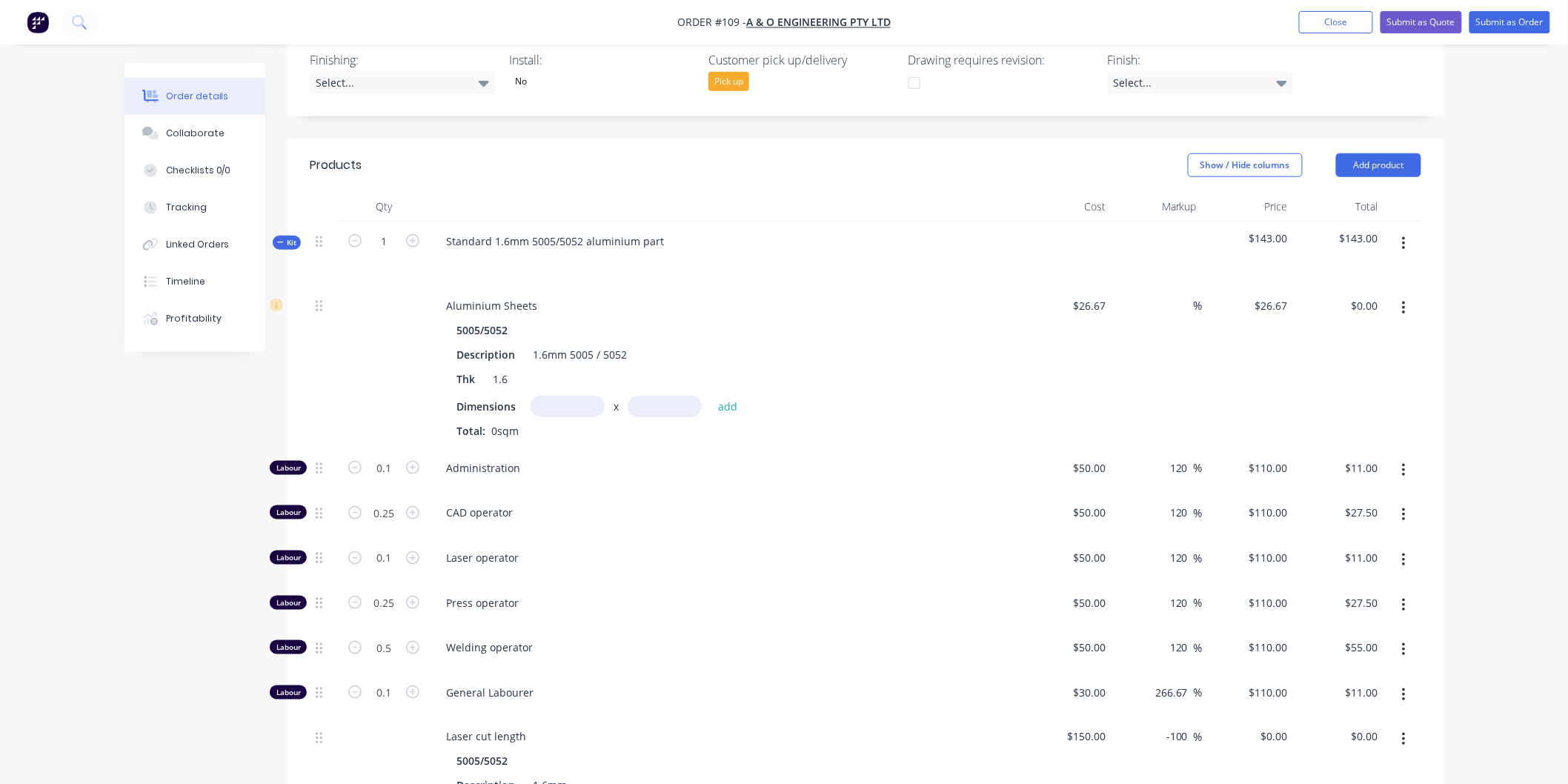
click at [1403, 237] on icon "button" at bounding box center [1403, 244] width 3 height 13
click at [1346, 361] on div "Delete" at bounding box center [1351, 371] width 114 height 22
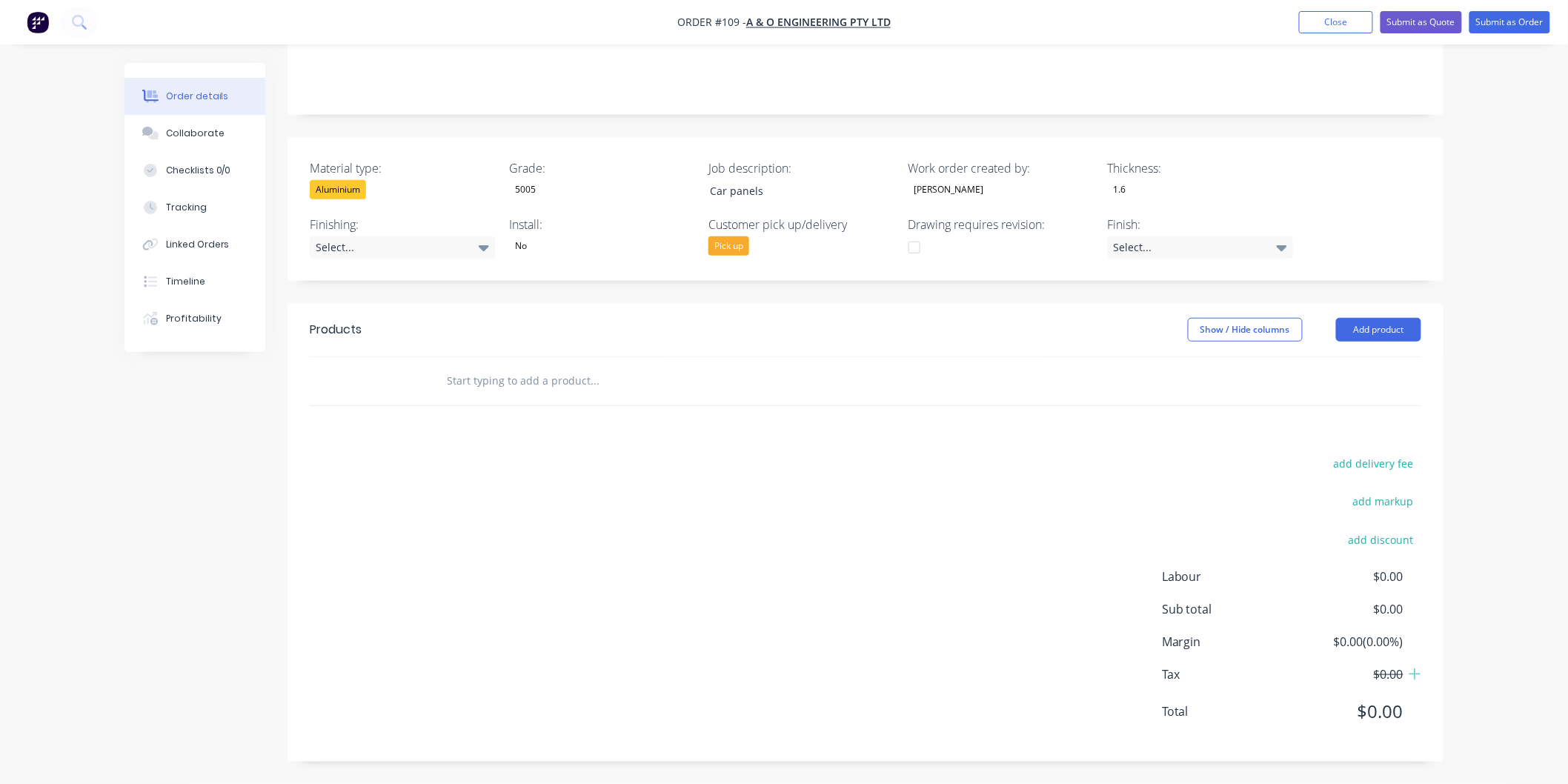
scroll to position [277, 0]
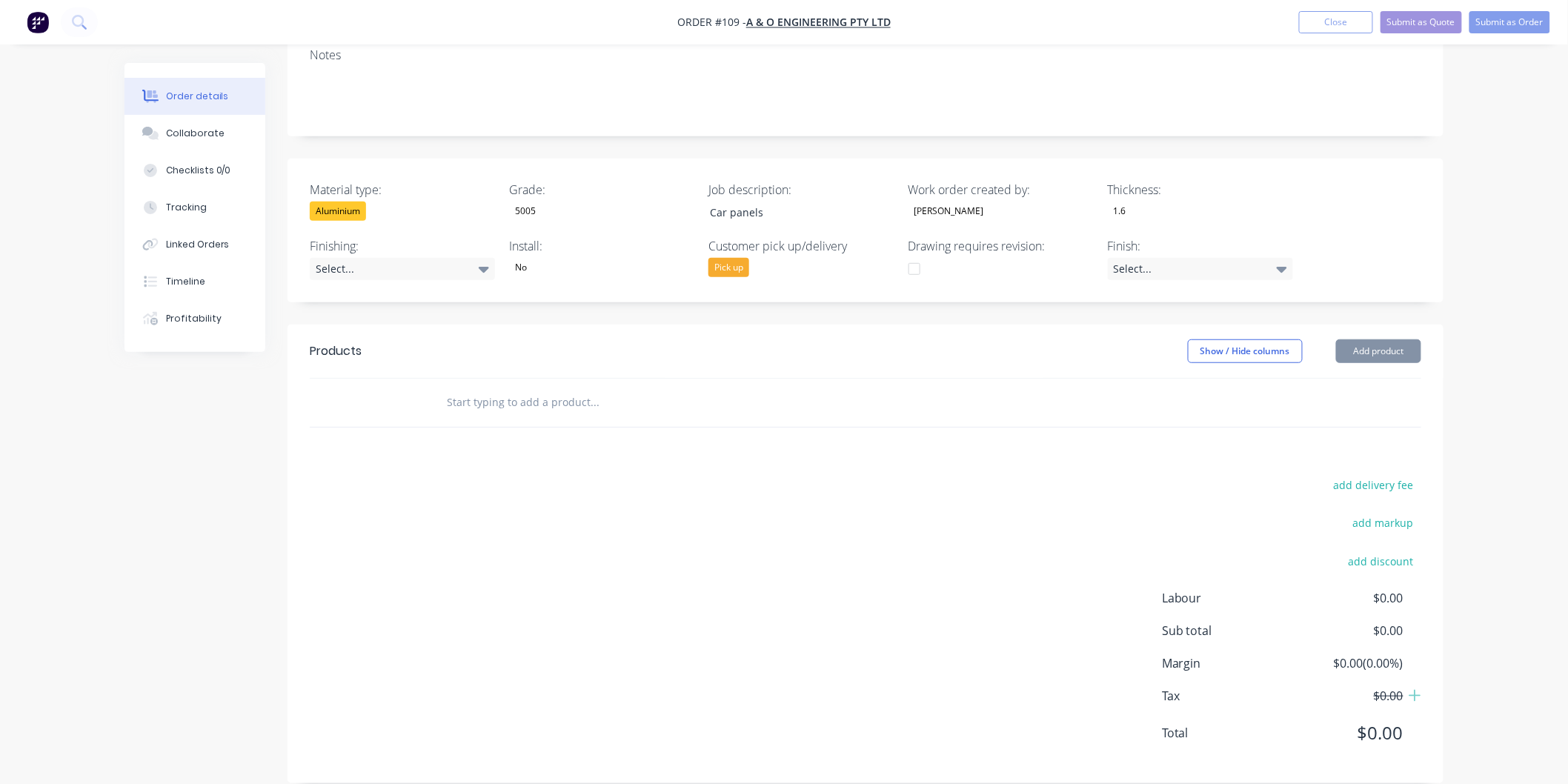
click at [1387, 340] on button "Add product" at bounding box center [1378, 351] width 85 height 24
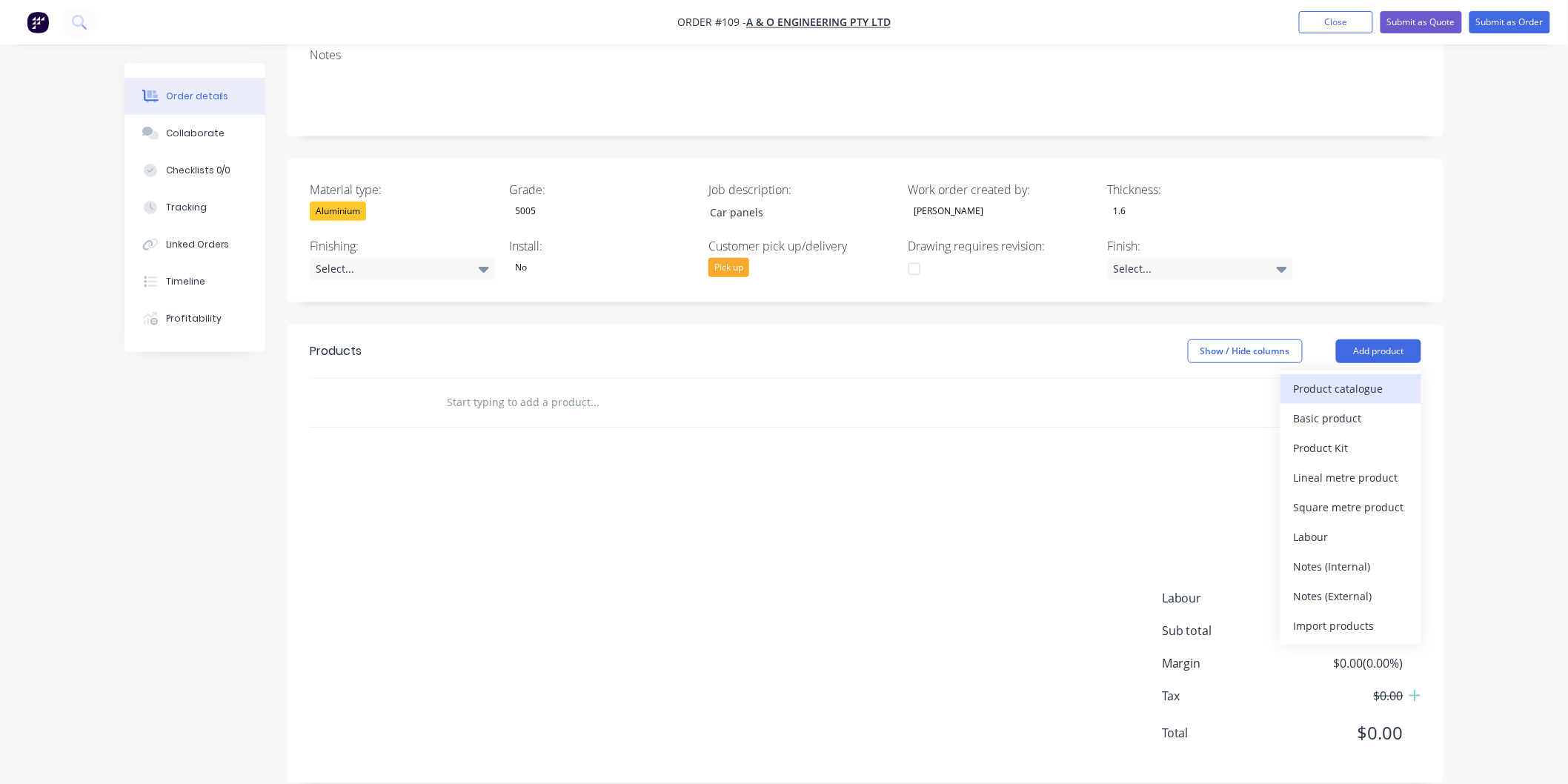
click at [1337, 378] on div "Product catalogue" at bounding box center [1351, 388] width 114 height 22
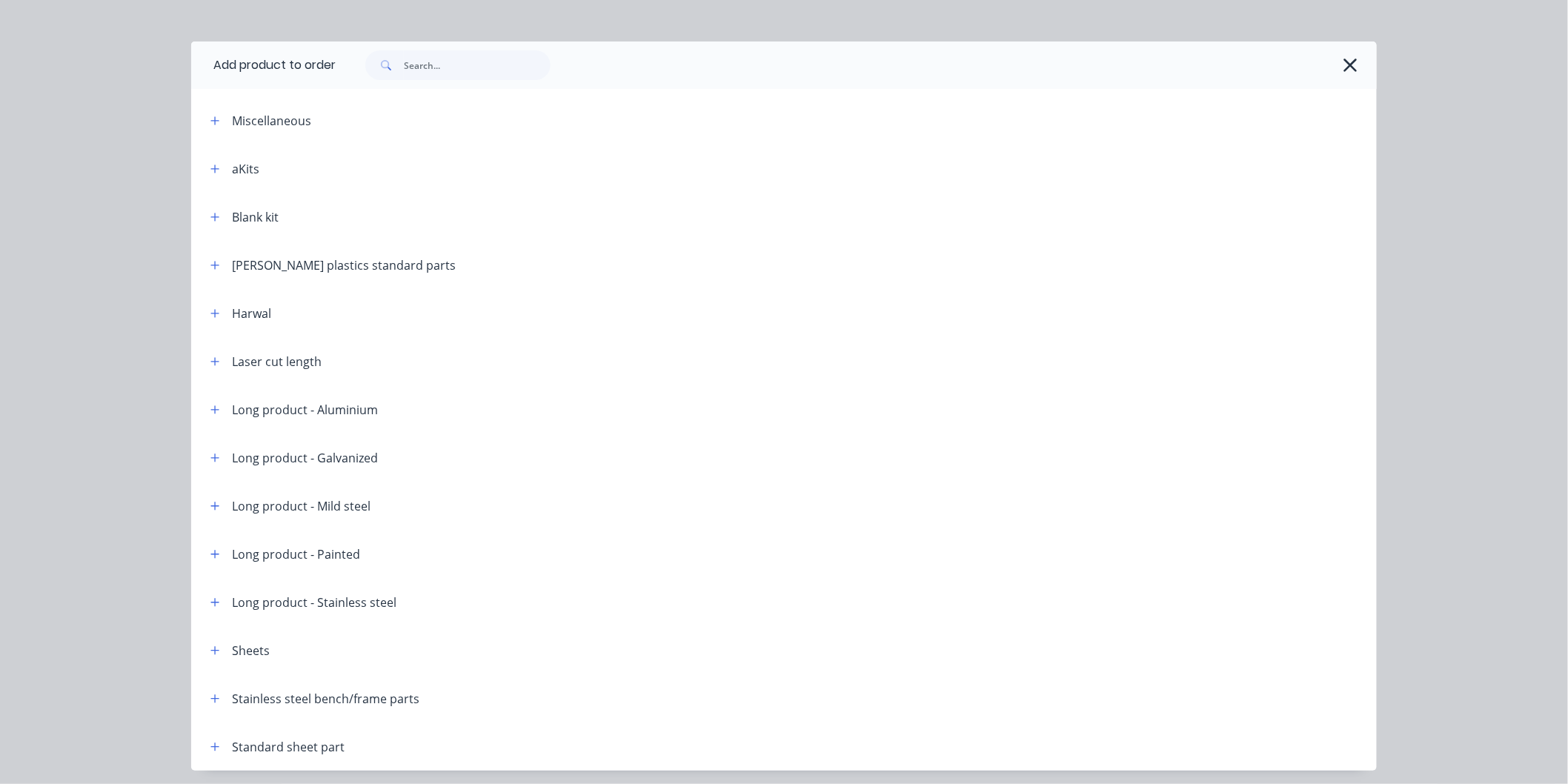
scroll to position [69, 0]
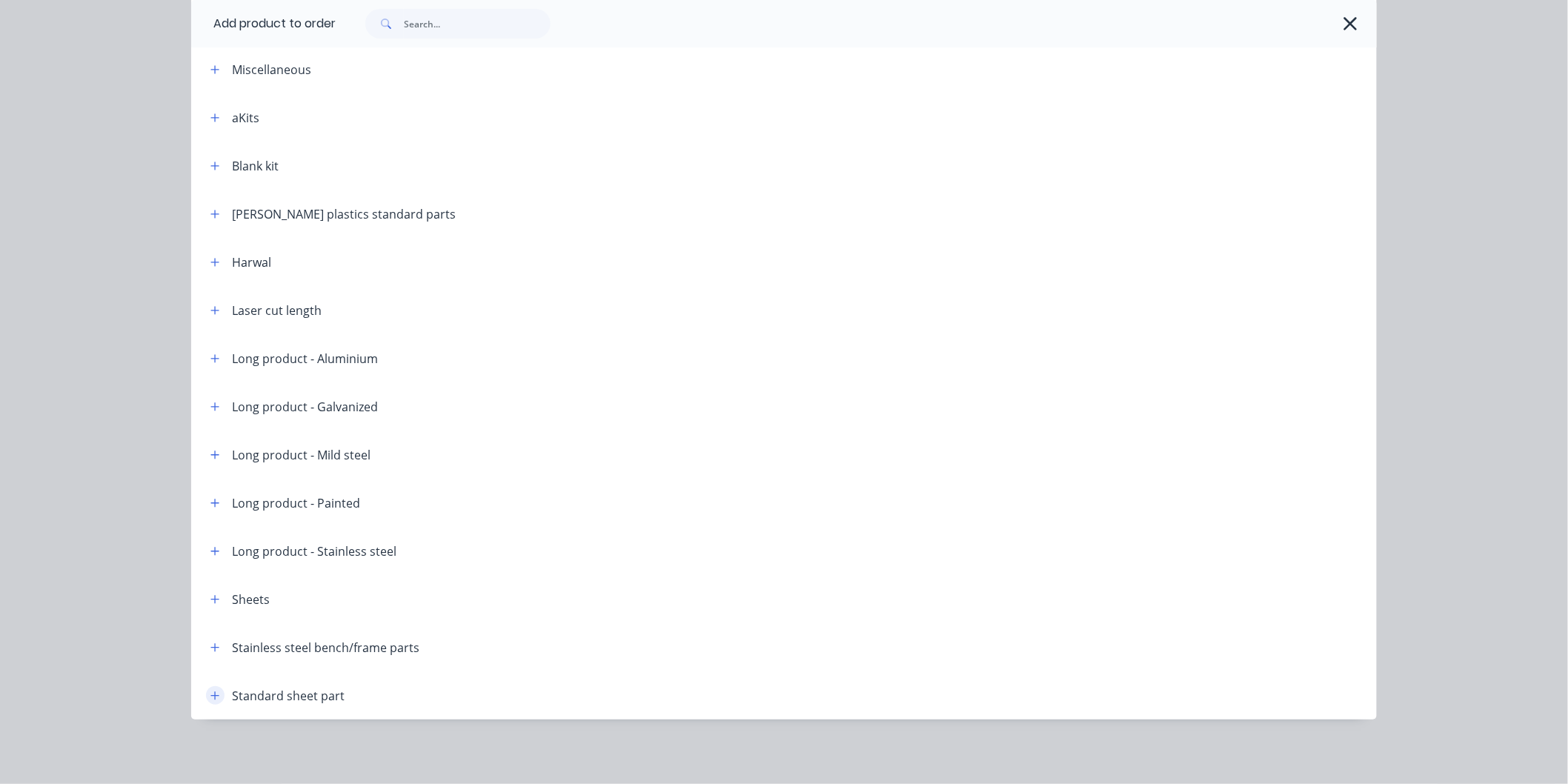
click at [215, 696] on button "button" at bounding box center [215, 696] width 19 height 19
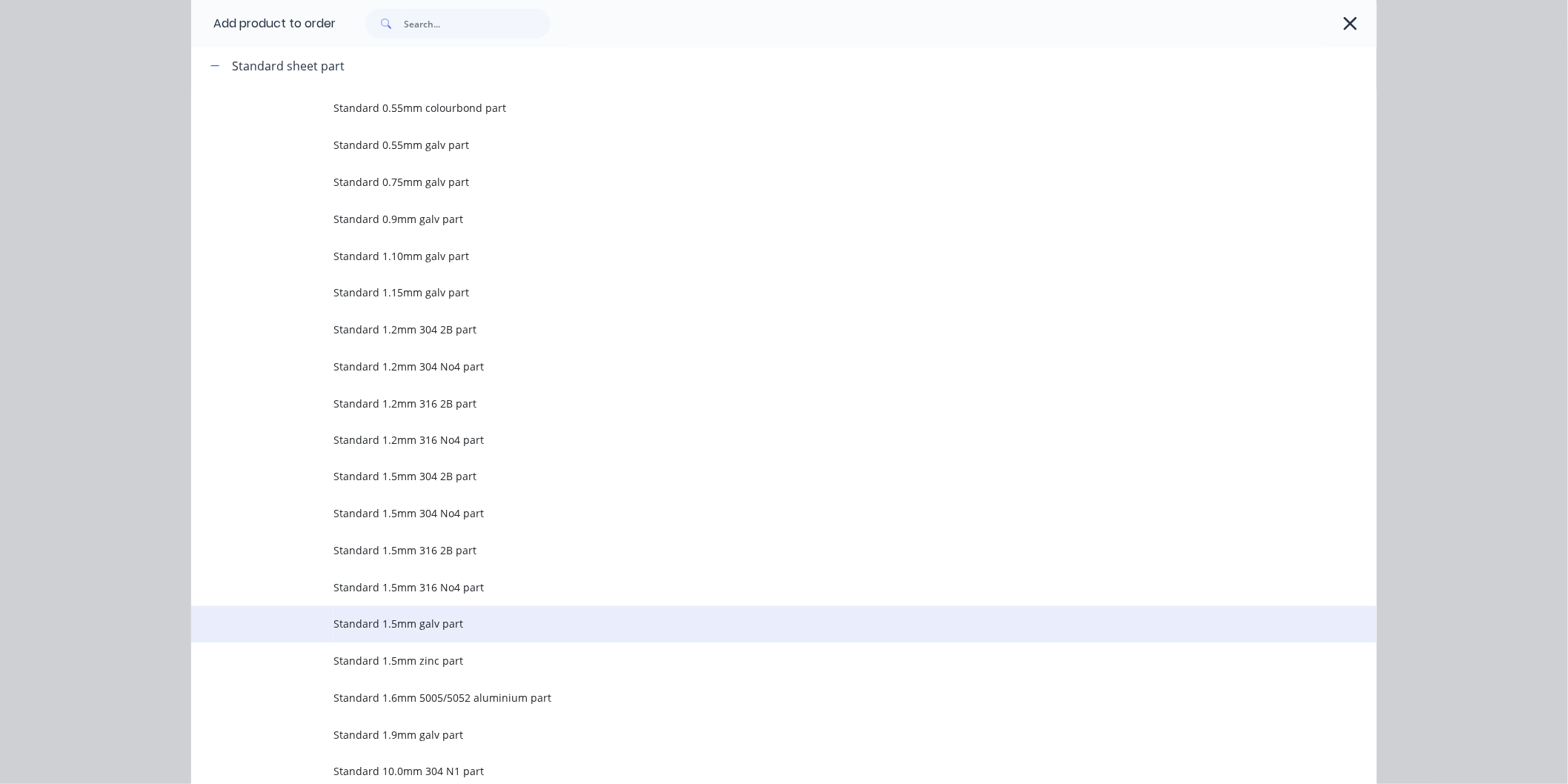
scroll to position [728, 0]
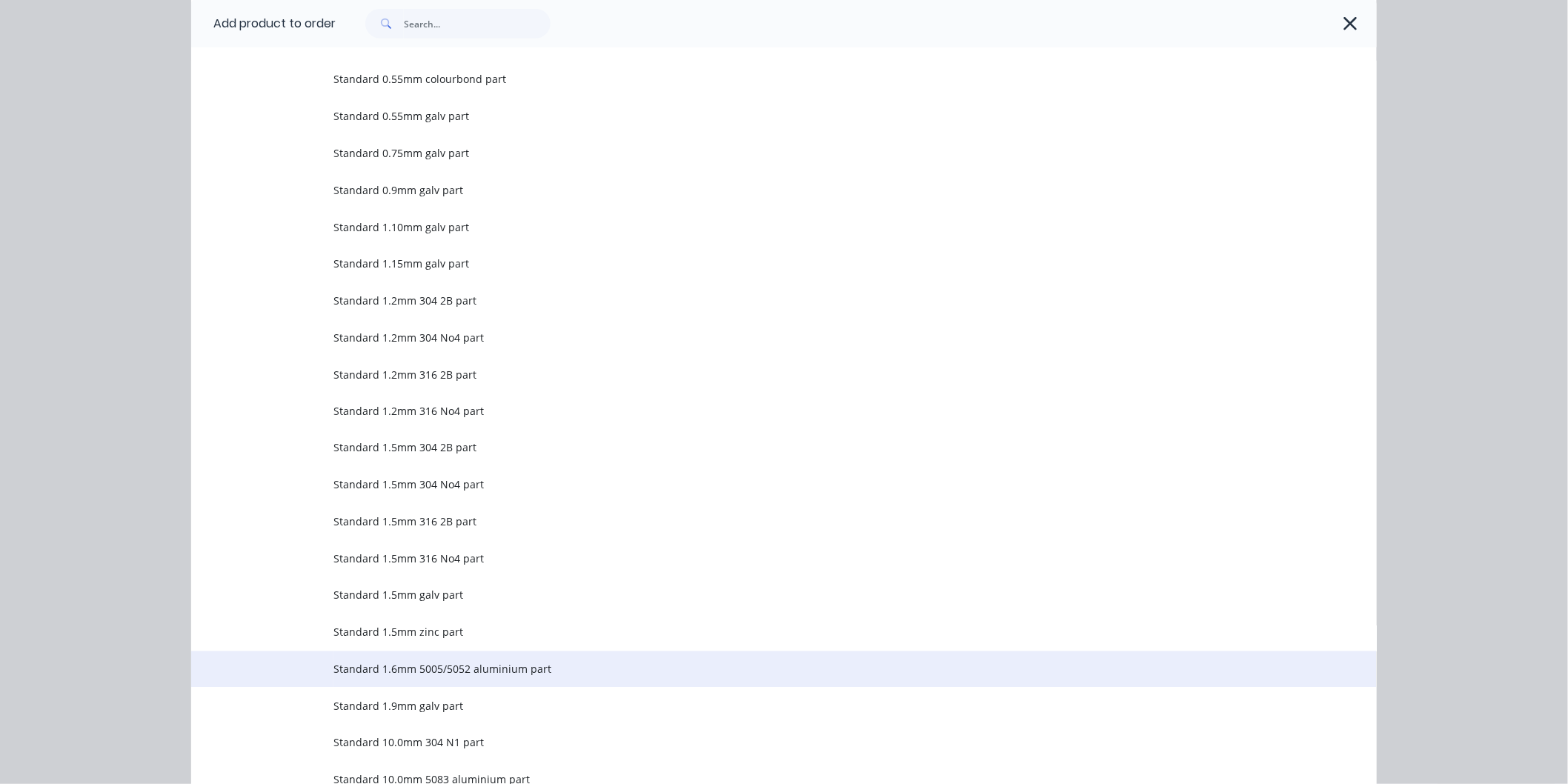
click at [371, 677] on span "Standard 1.6mm 5005/5052 aluminium part" at bounding box center [749, 669] width 834 height 15
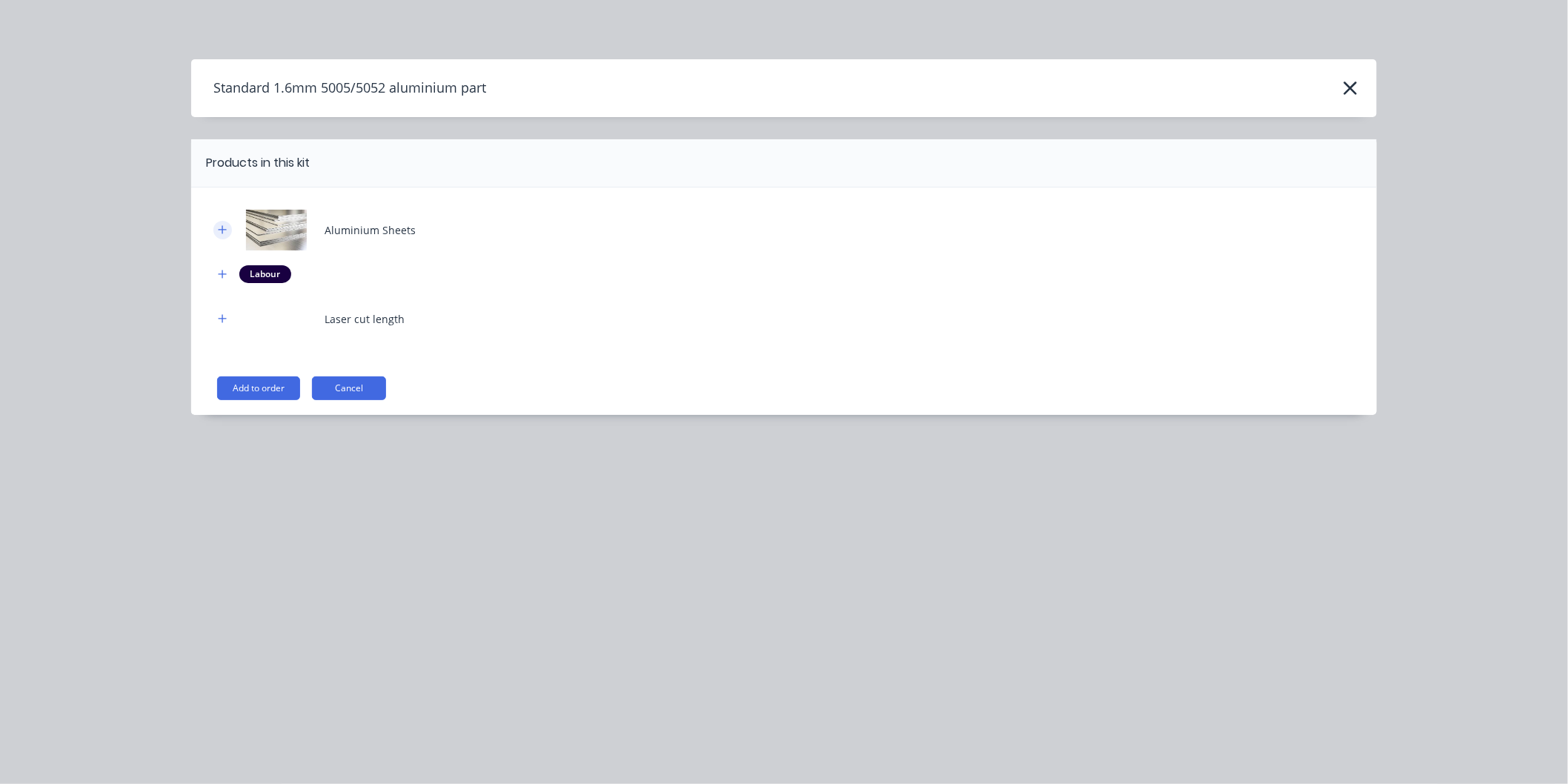
click at [225, 232] on icon "button" at bounding box center [222, 230] width 9 height 10
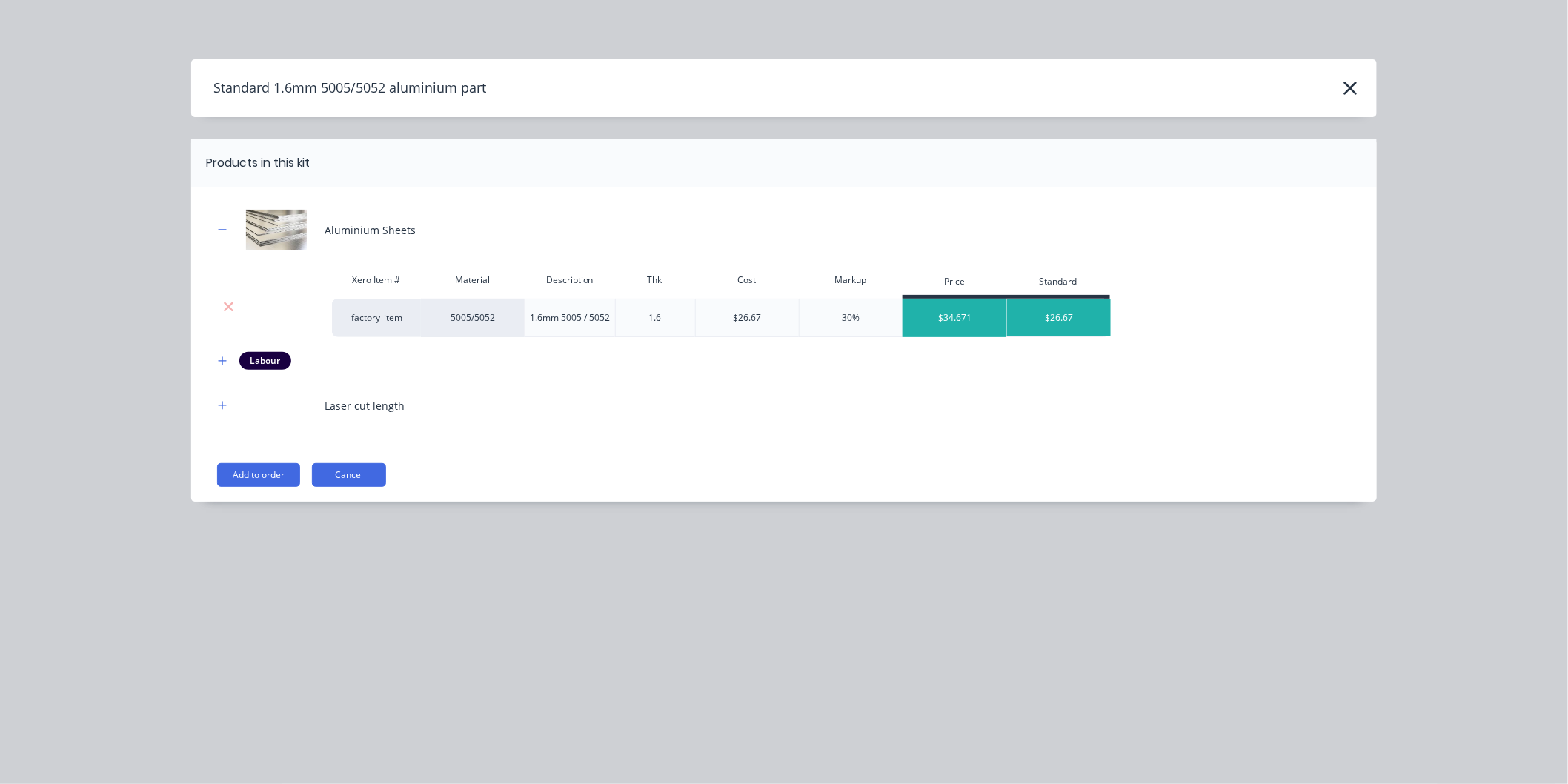
click at [966, 322] on div "$34.671" at bounding box center [954, 318] width 103 height 37
click at [283, 475] on button "Add to order" at bounding box center [258, 475] width 83 height 24
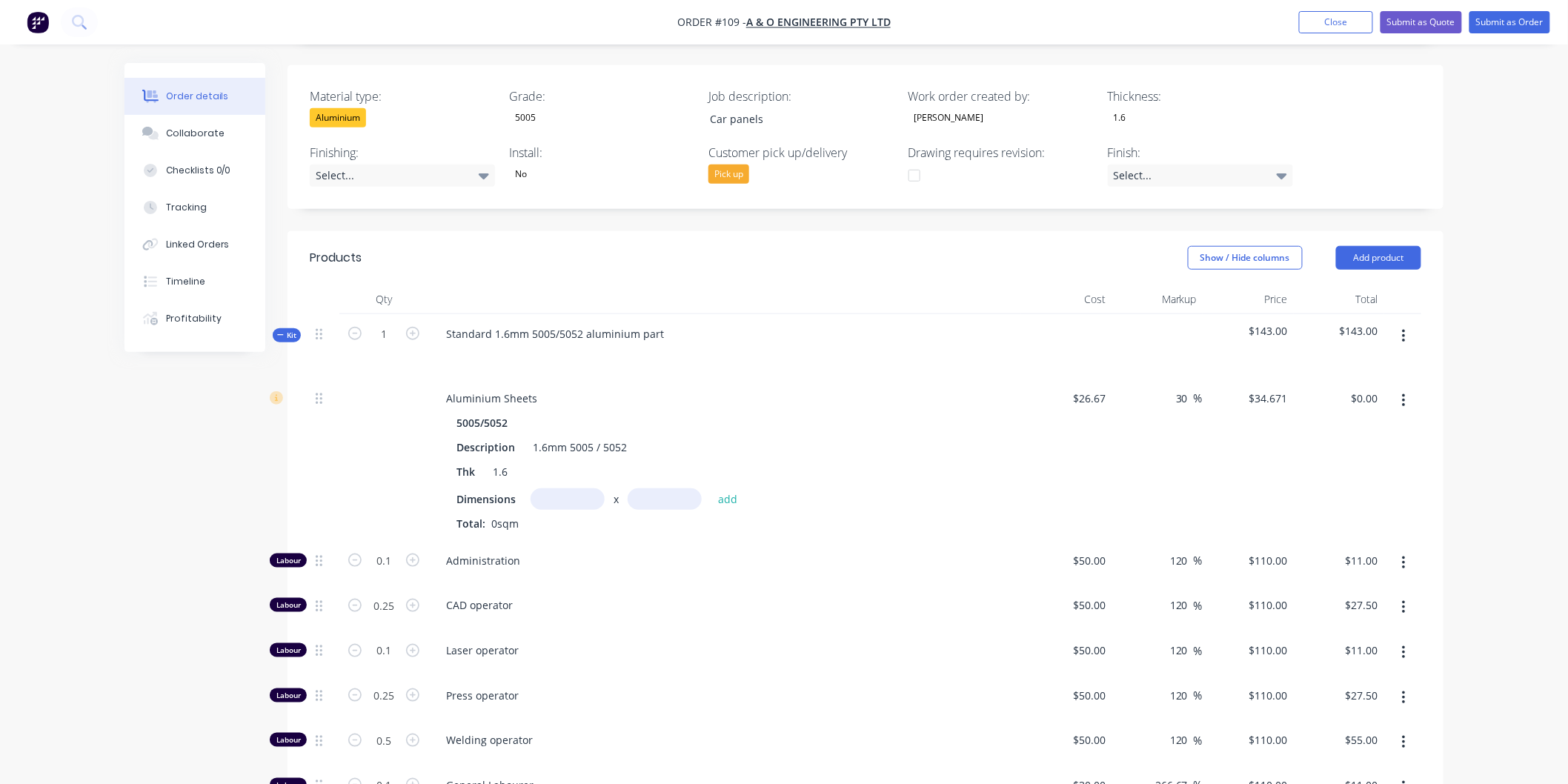
scroll to position [442, 0]
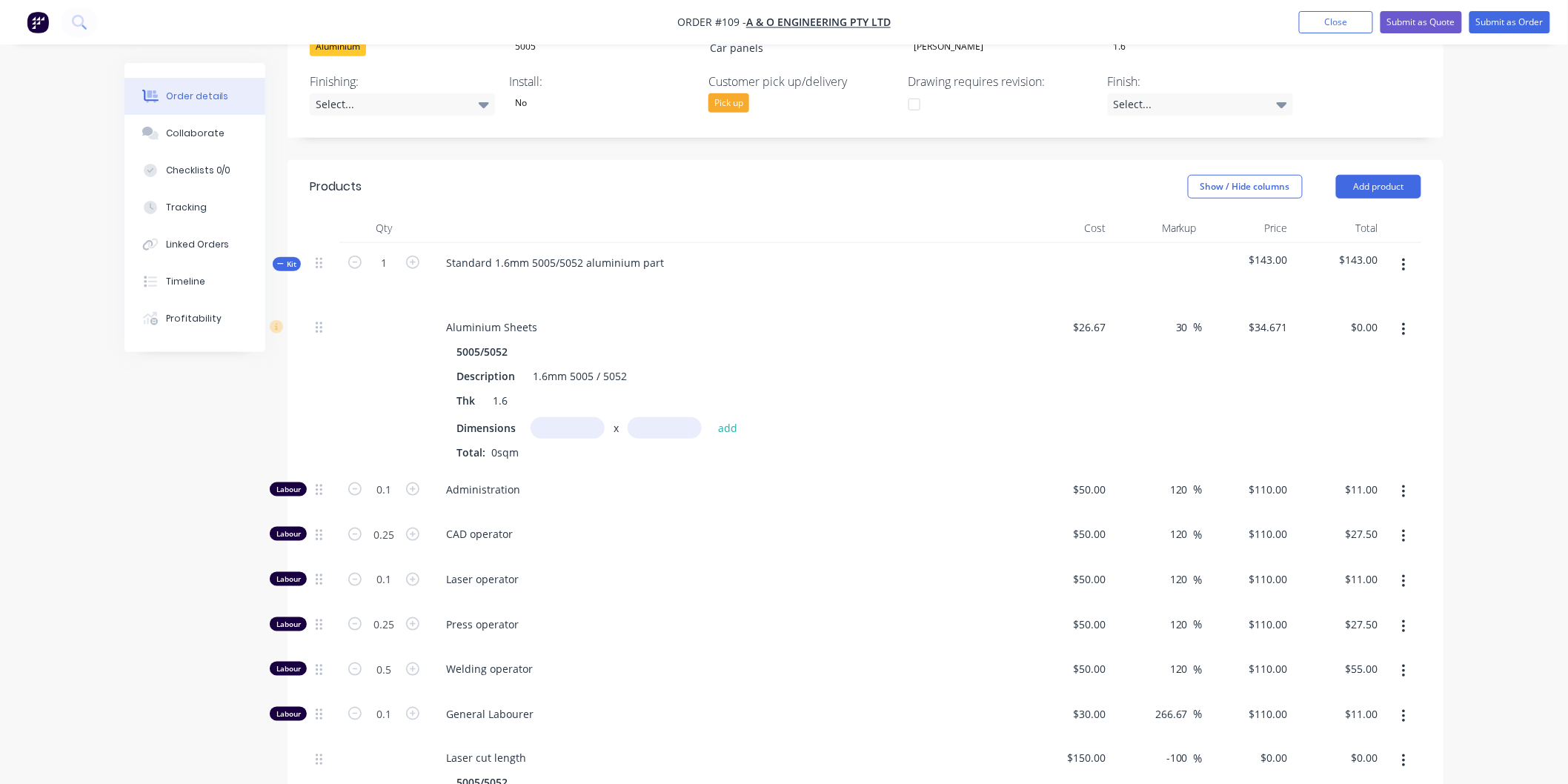
click at [579, 418] on input "text" at bounding box center [567, 428] width 74 height 22
click at [659, 418] on input "text" at bounding box center [665, 428] width 74 height 22
click at [586, 418] on input "2550m" at bounding box center [567, 428] width 74 height 22
type input "2.55m"
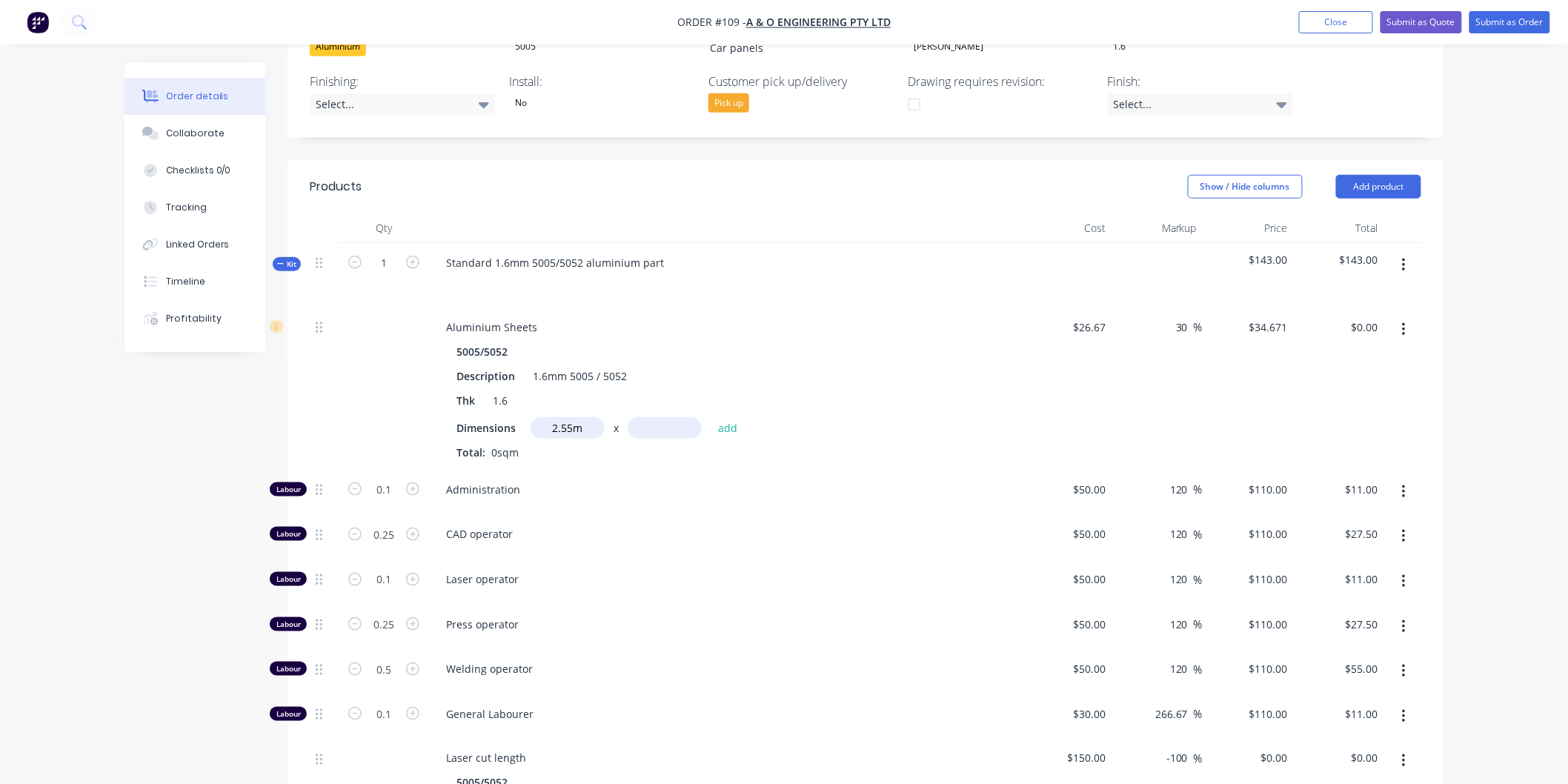
click at [655, 418] on input "text" at bounding box center [665, 428] width 74 height 22
type input "801m"
click at [723, 419] on button "add" at bounding box center [728, 428] width 35 height 20
type input "$70,817.25"
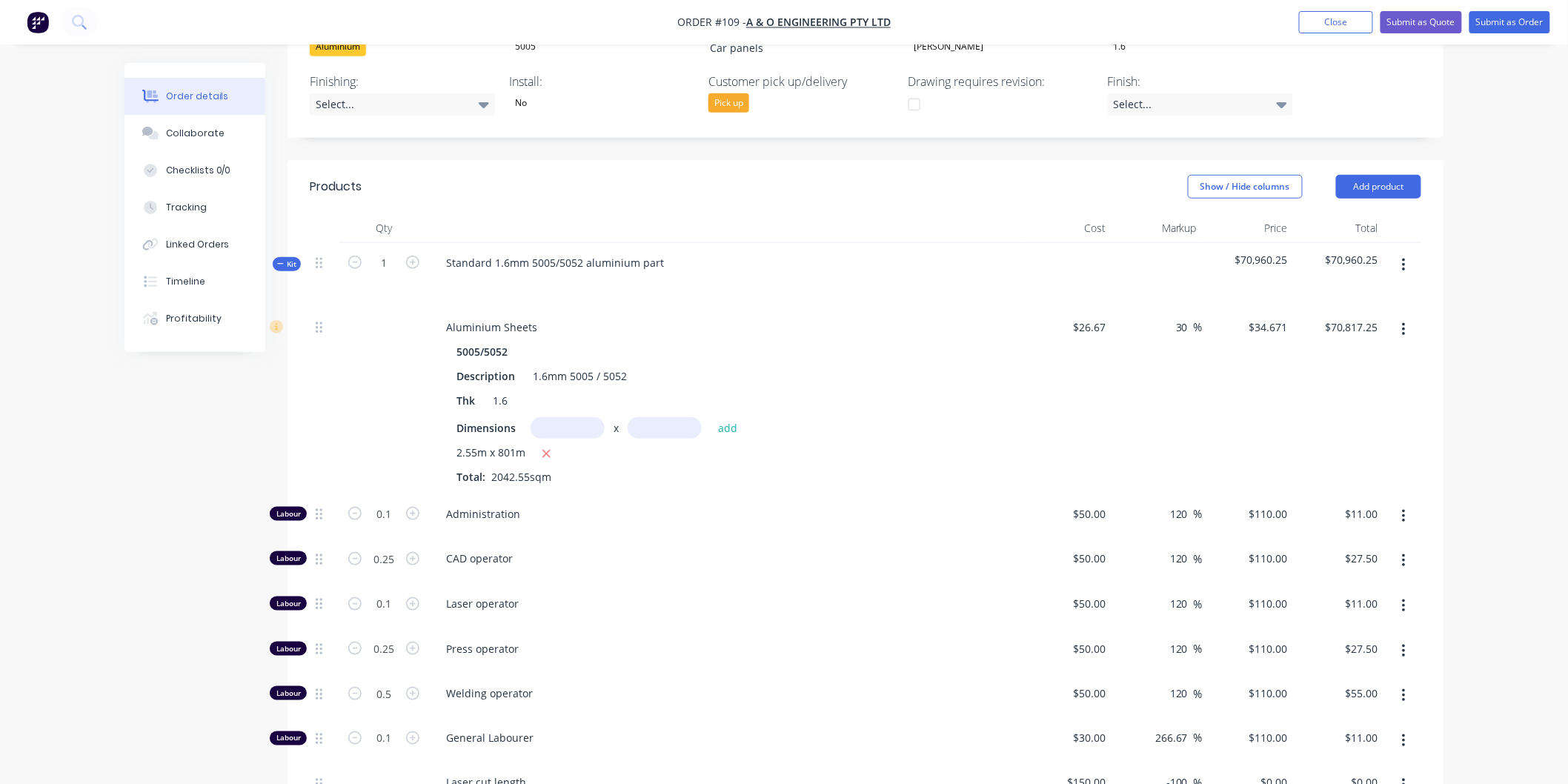
click at [581, 418] on input "text" at bounding box center [567, 428] width 74 height 22
type input "2m"
click at [544, 450] on icon "button" at bounding box center [546, 454] width 9 height 9
type input "$0.00"
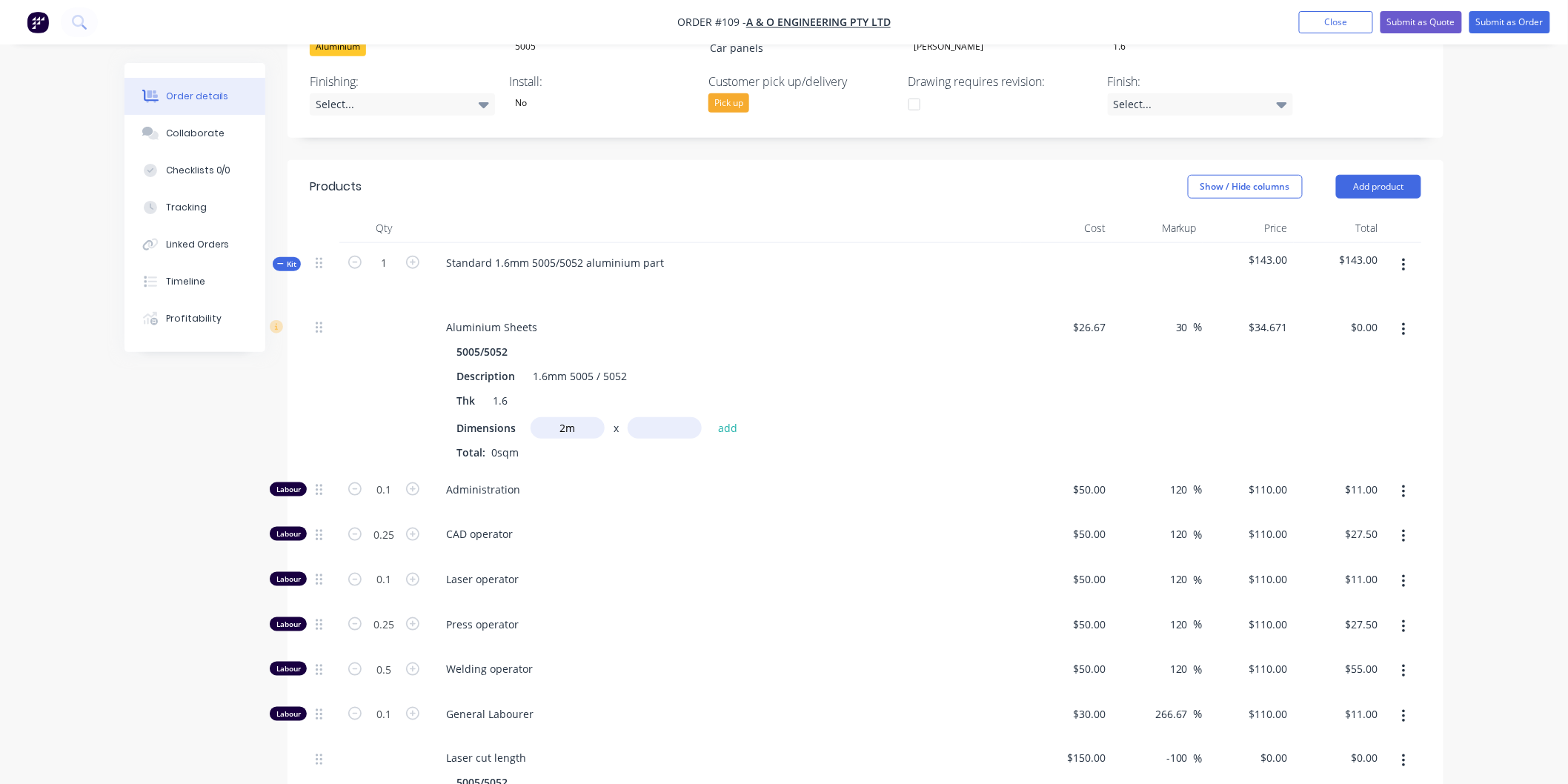
click at [589, 418] on input "2m" at bounding box center [567, 428] width 74 height 22
type input "2.55m"
click at [649, 418] on input "text" at bounding box center [665, 428] width 74 height 22
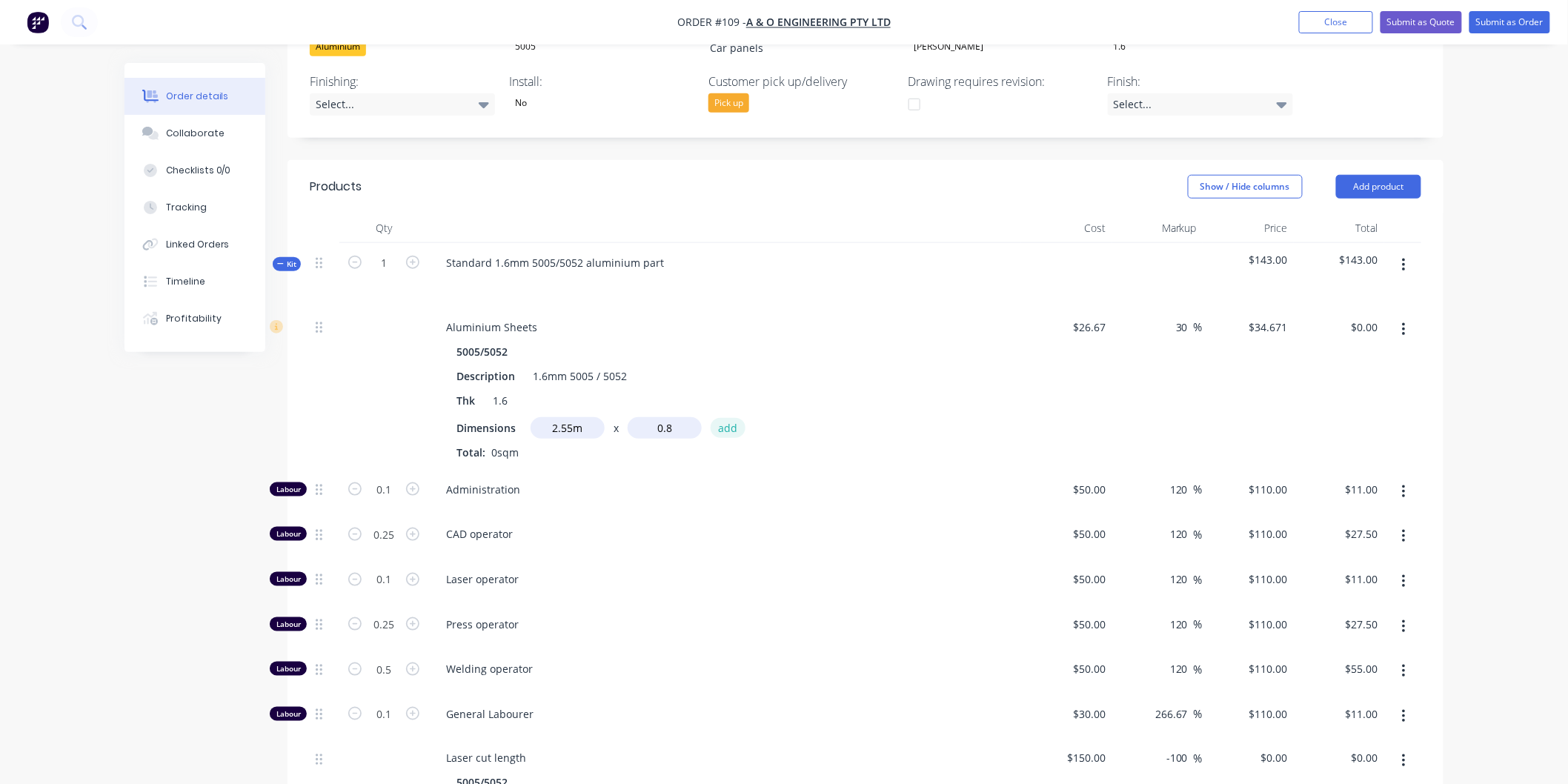
type input "0.8m"
click at [722, 419] on button "add" at bounding box center [728, 428] width 35 height 20
type input "$70.73"
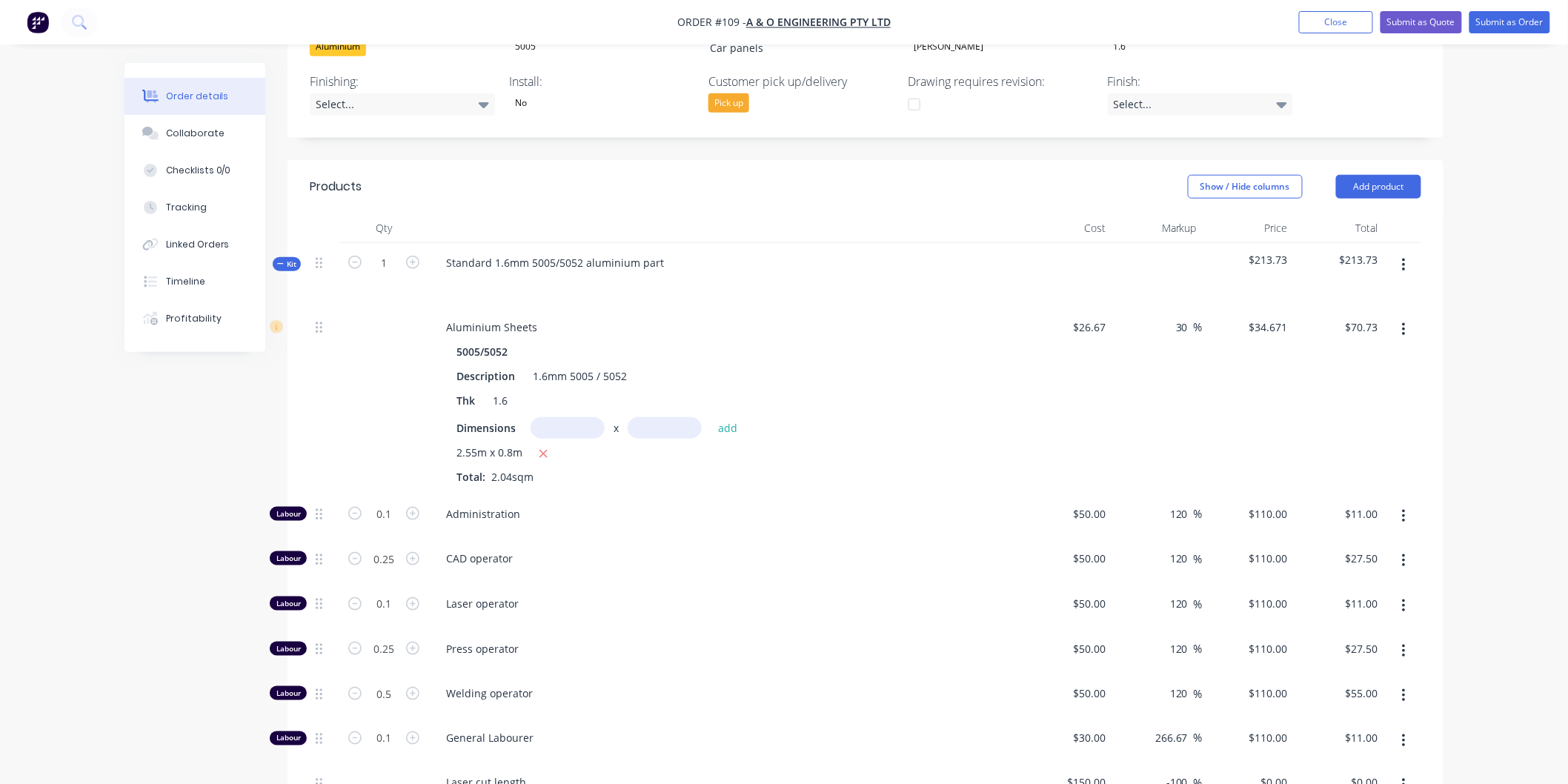
click at [581, 418] on input "text" at bounding box center [567, 428] width 74 height 22
type input "2.55m"
click at [654, 418] on input "text" at bounding box center [665, 428] width 74 height 22
type input "0.8m"
click at [715, 419] on button "add" at bounding box center [728, 428] width 35 height 20
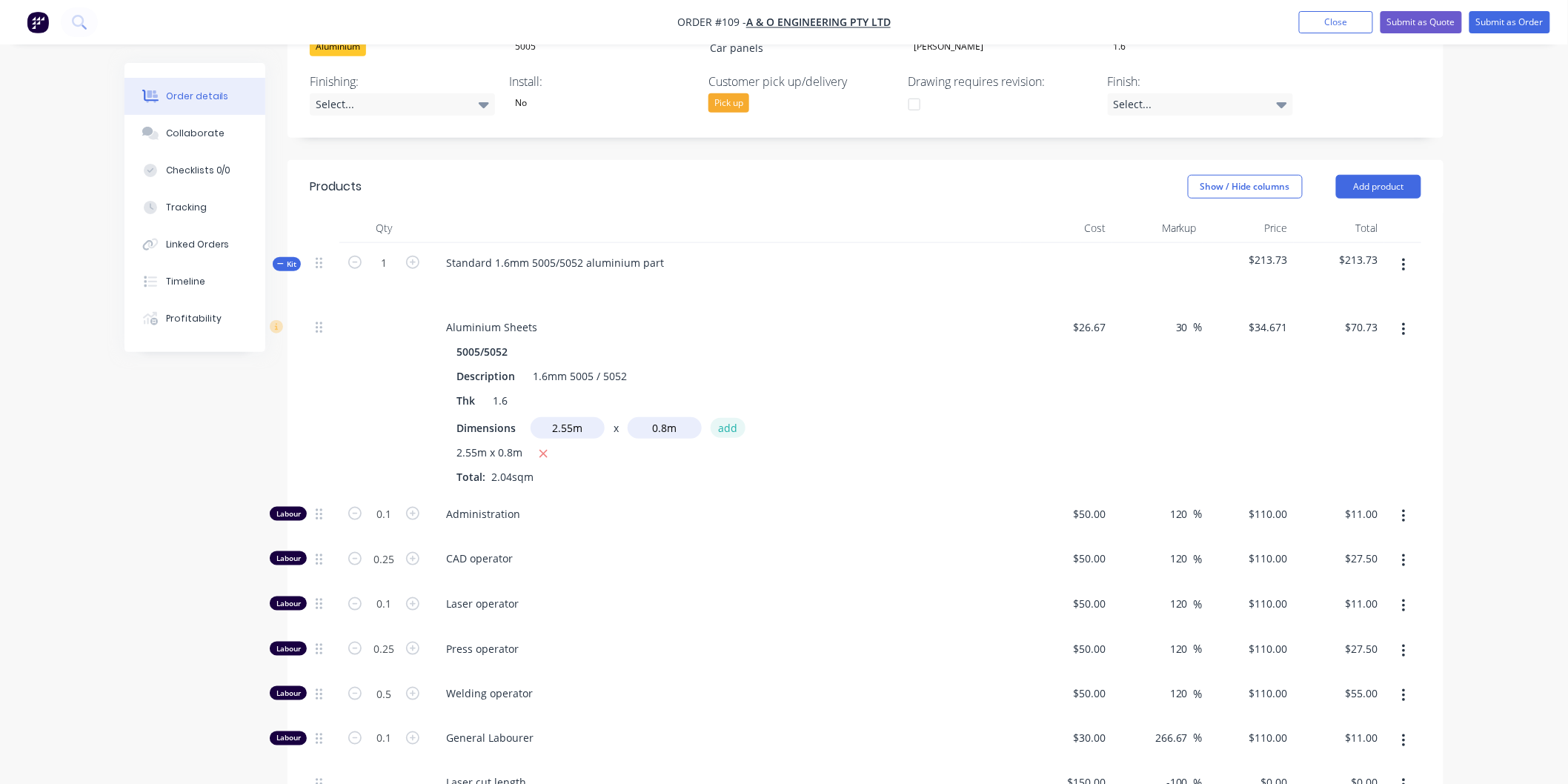
type input "$141.46"
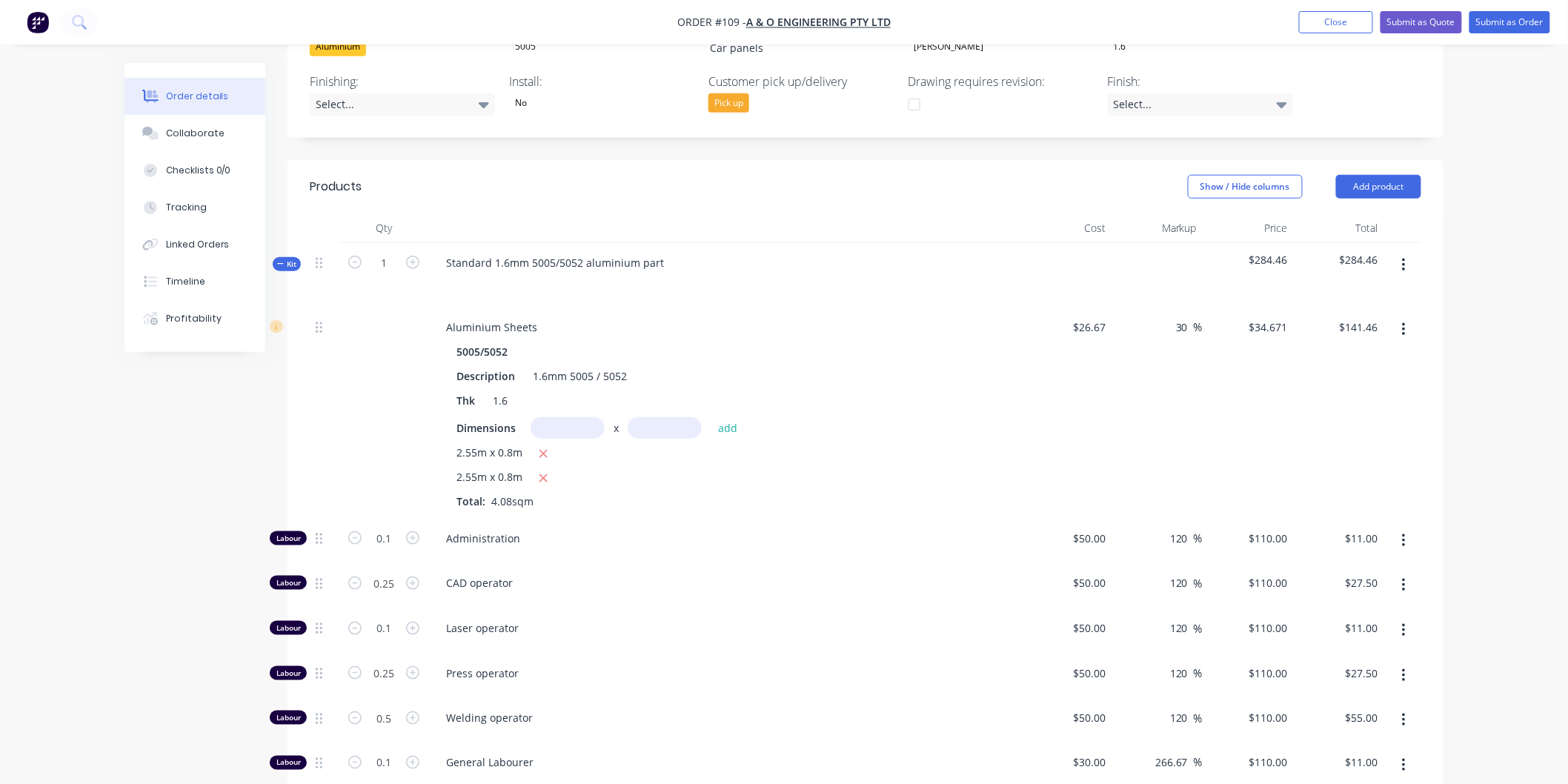
click at [581, 418] on input "text" at bounding box center [567, 428] width 74 height 22
type input "2.55m"
click at [649, 418] on input "text" at bounding box center [665, 428] width 74 height 22
type input "0.8m"
click at [737, 419] on button "add" at bounding box center [728, 428] width 35 height 20
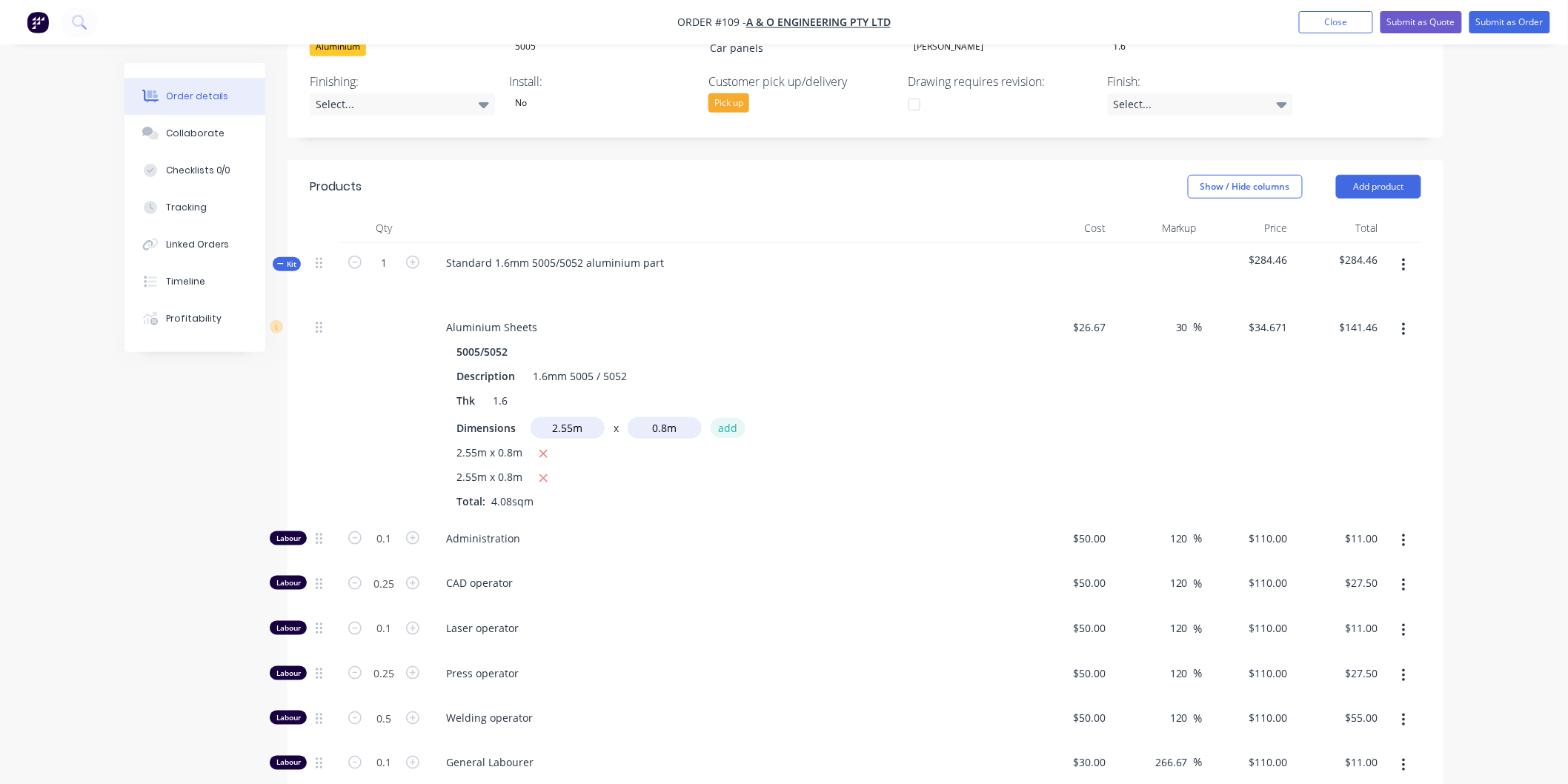
type input "$212.19"
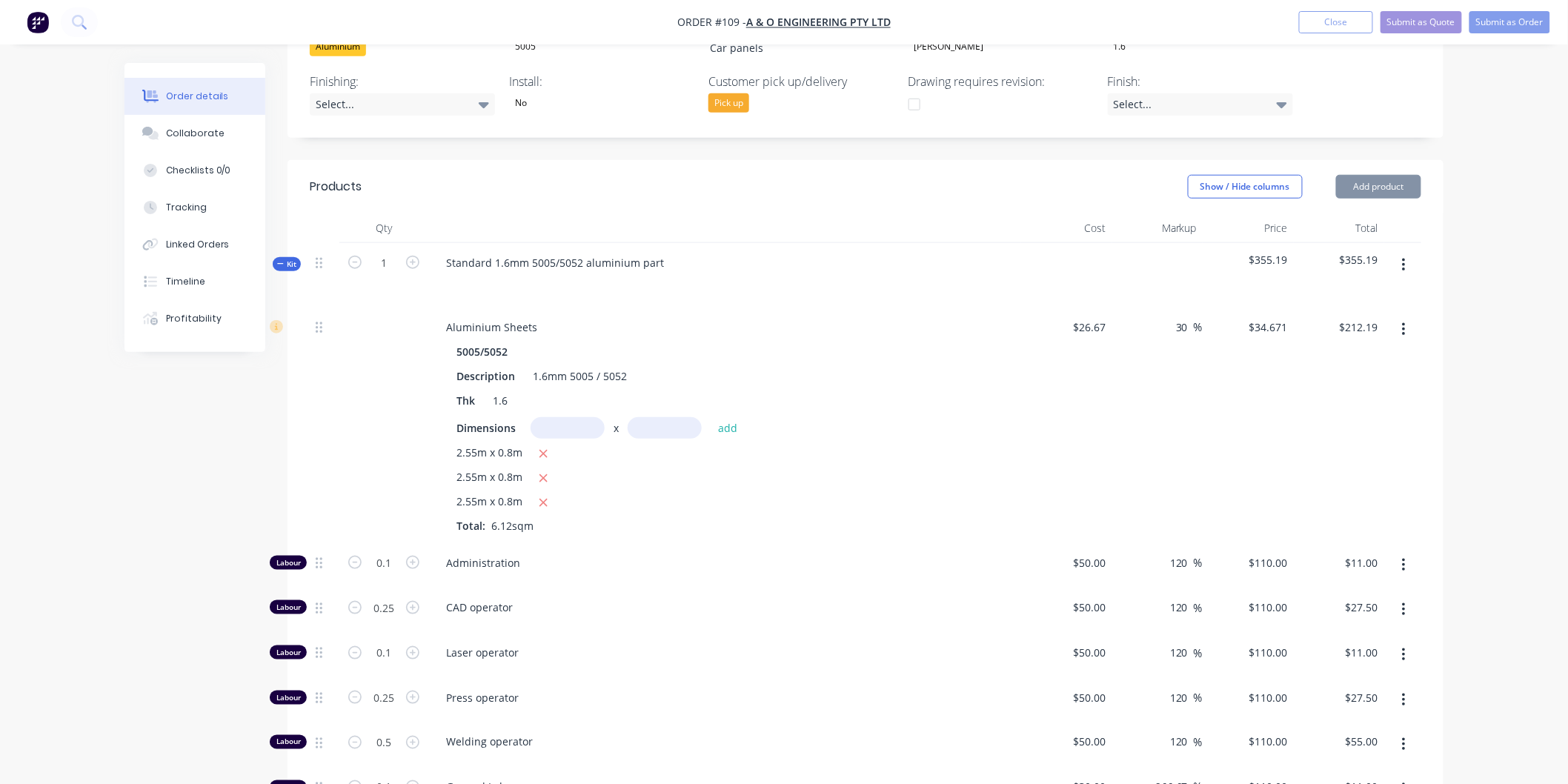
click at [576, 418] on input "text" at bounding box center [567, 428] width 74 height 22
type input "2.55m"
click at [683, 418] on input "text" at bounding box center [665, 428] width 74 height 22
type input "0.8m"
click at [729, 419] on button "add" at bounding box center [728, 428] width 35 height 20
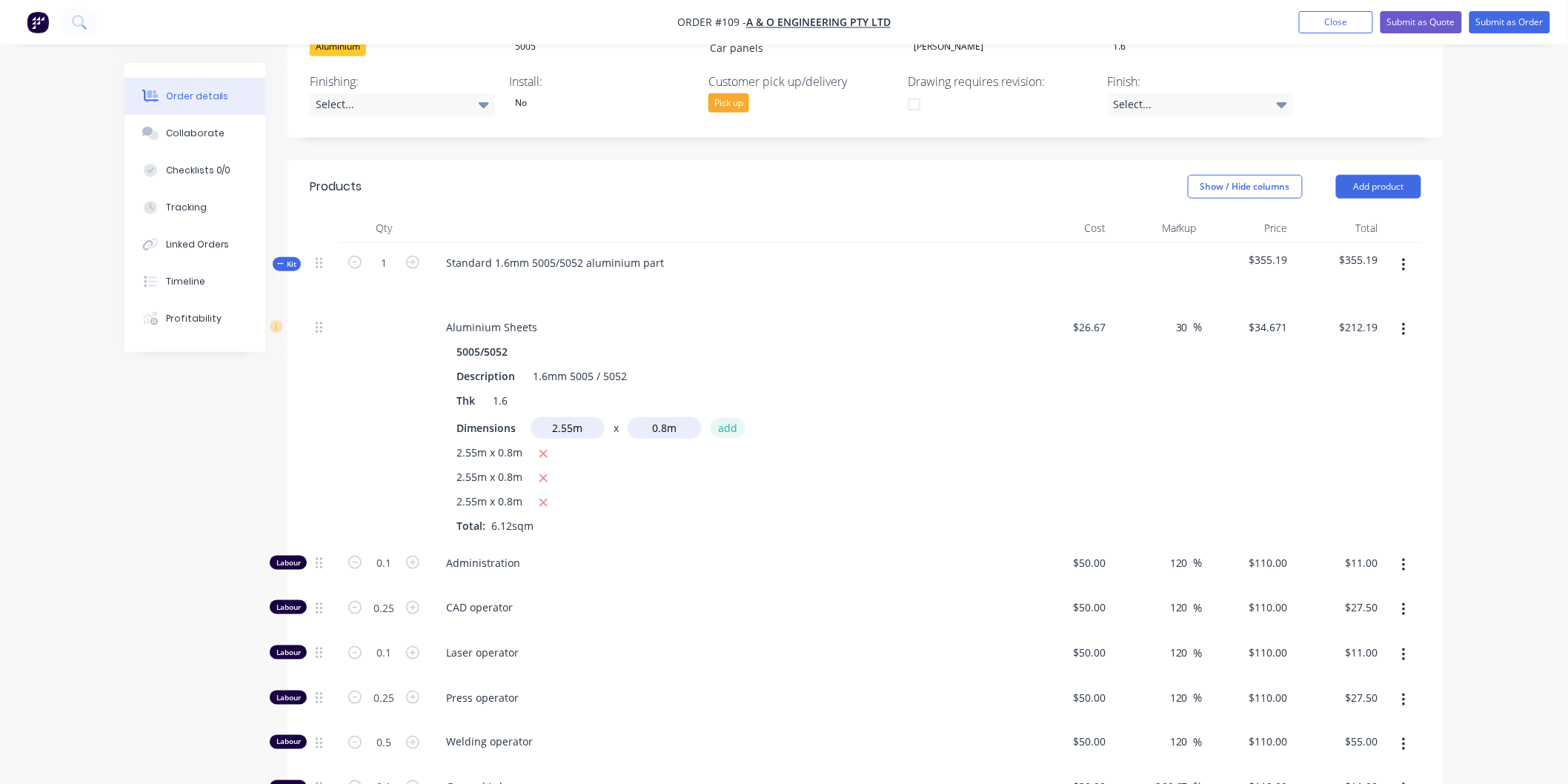
type input "$282.92"
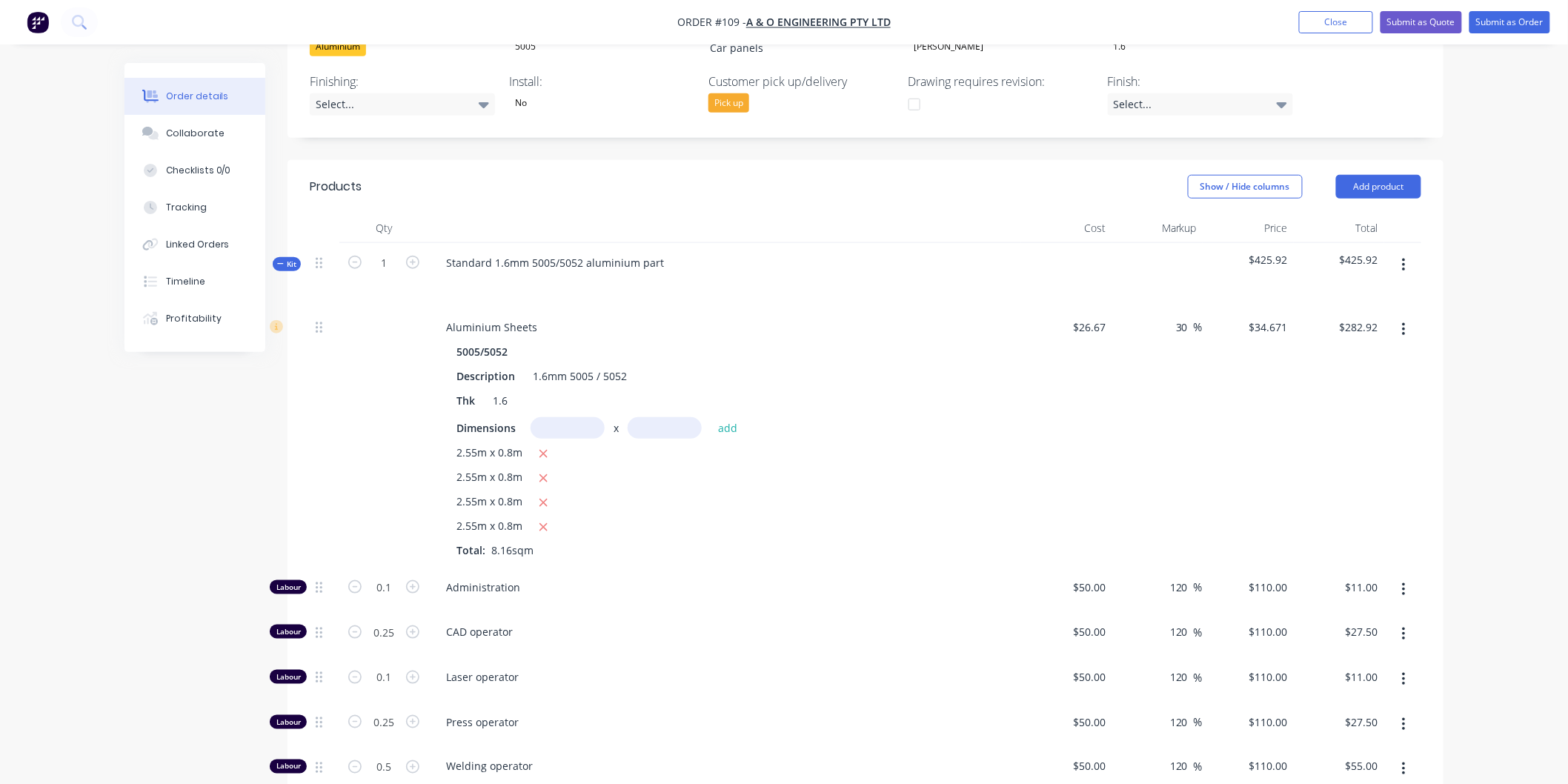
click at [1447, 530] on div "Order details Collaborate Checklists 0/0 Tracking Linked Orders Timeline Profit…" at bounding box center [784, 526] width 1349 height 1810
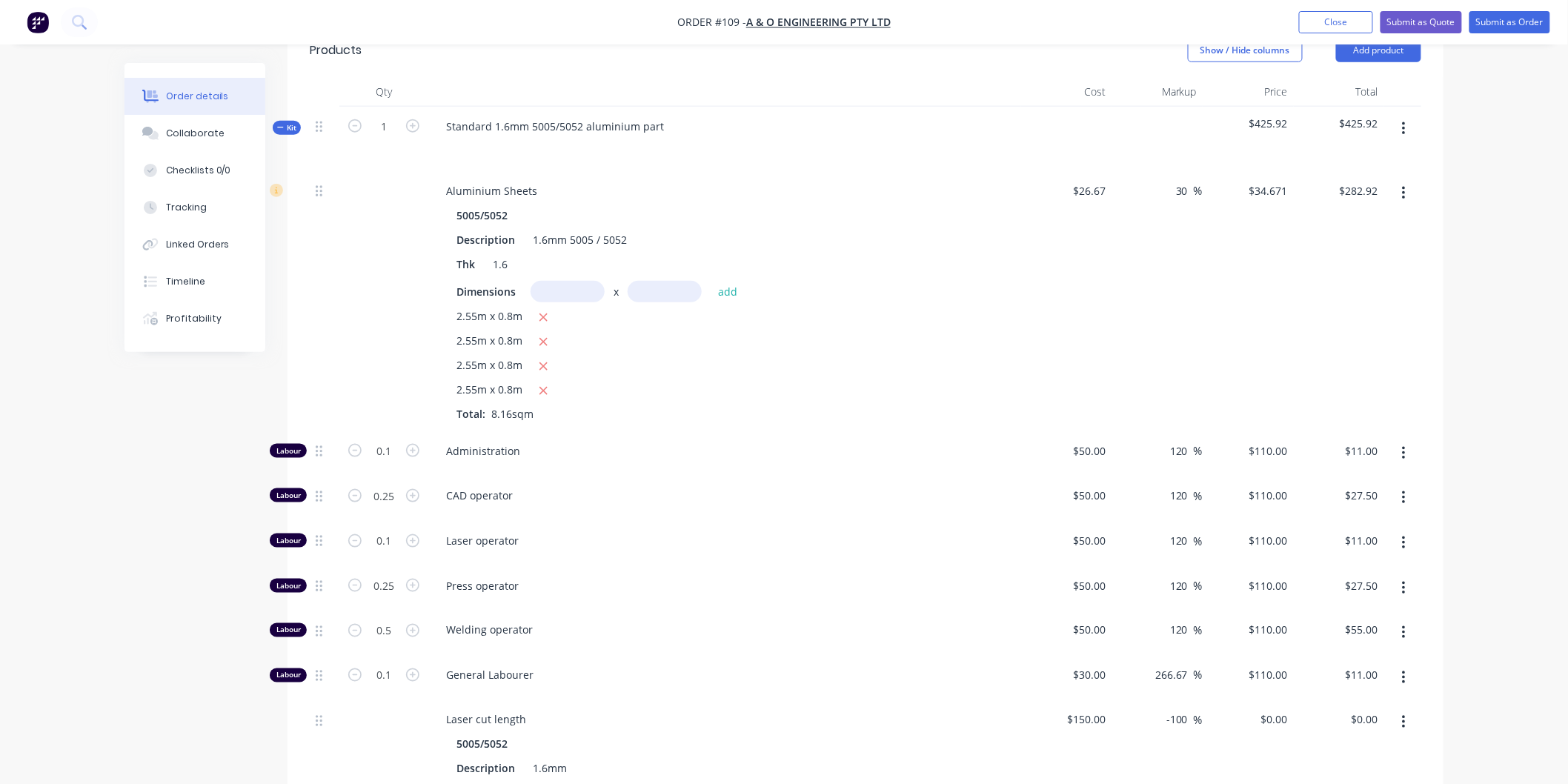
scroll to position [607, 0]
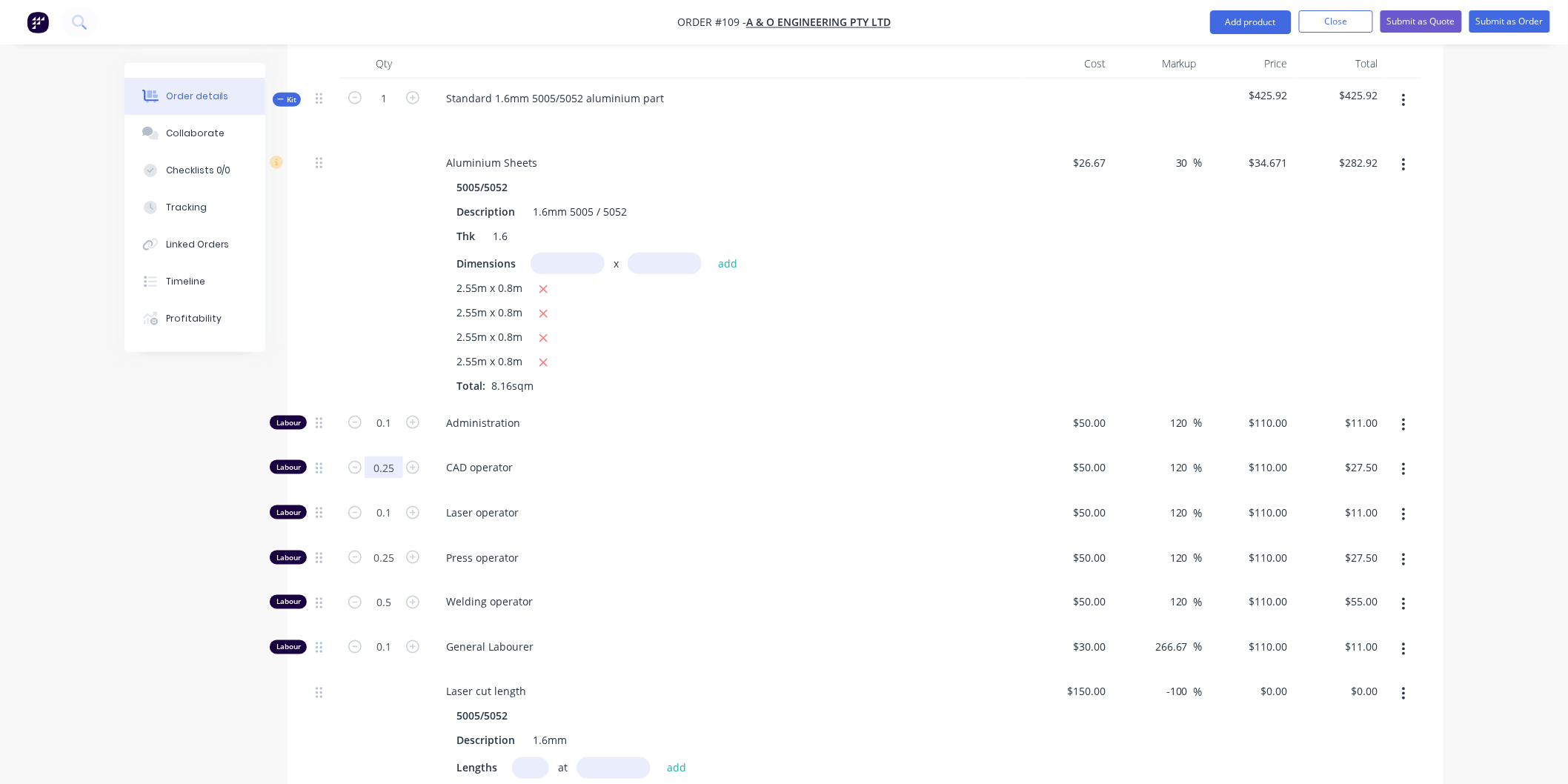
click at [402, 457] on input "0.25" at bounding box center [383, 467] width 39 height 22
type input "0"
type input "$0.00"
click at [694, 417] on div "Administration" at bounding box center [724, 426] width 593 height 46
click at [386, 502] on input "0.1" at bounding box center [383, 513] width 39 height 22
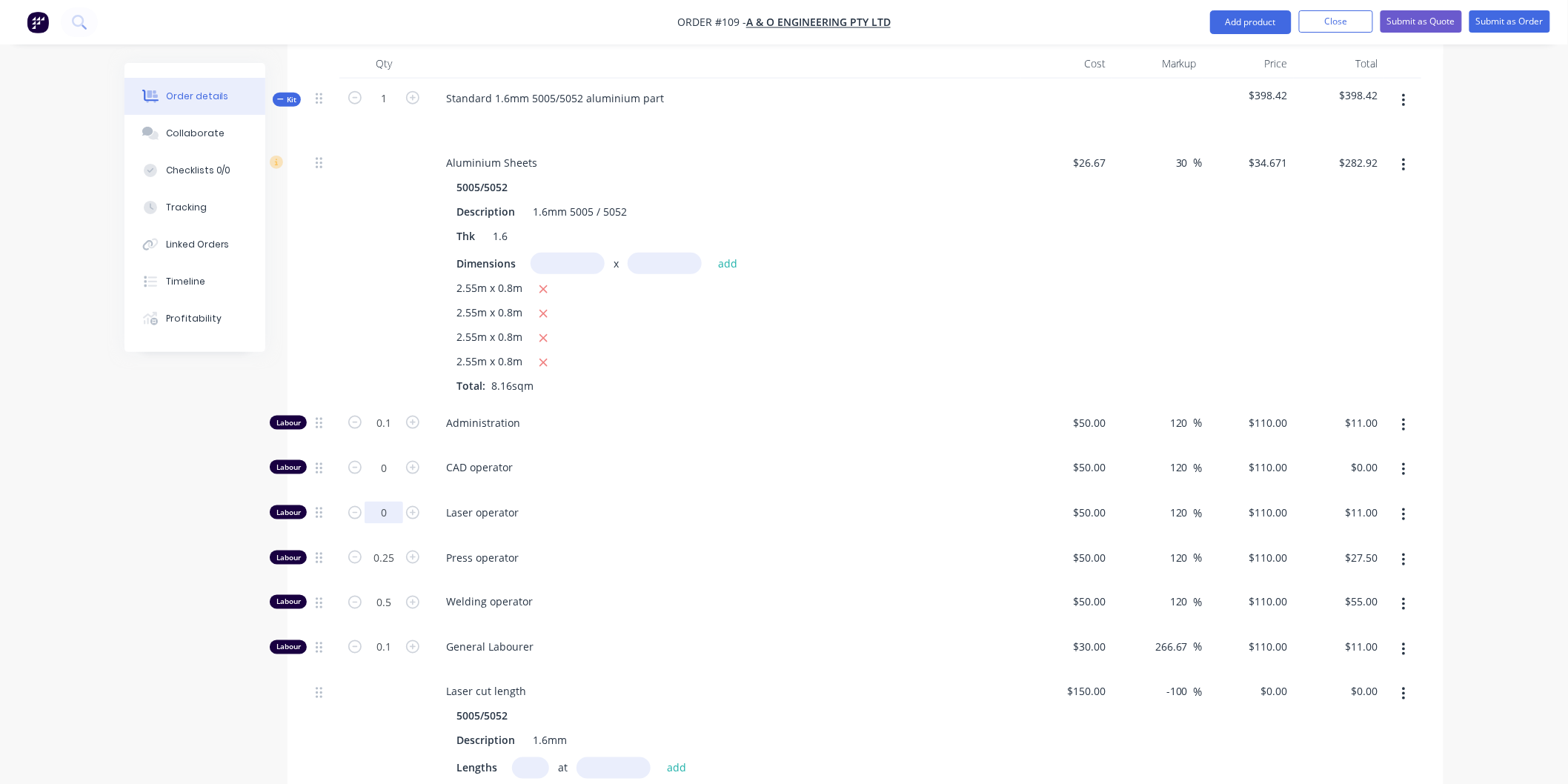
type input "0"
type input "$0.00"
click at [595, 505] on span "Laser operator" at bounding box center [730, 513] width 569 height 15
click at [396, 547] on input "0.25" at bounding box center [383, 557] width 39 height 22
type input "1"
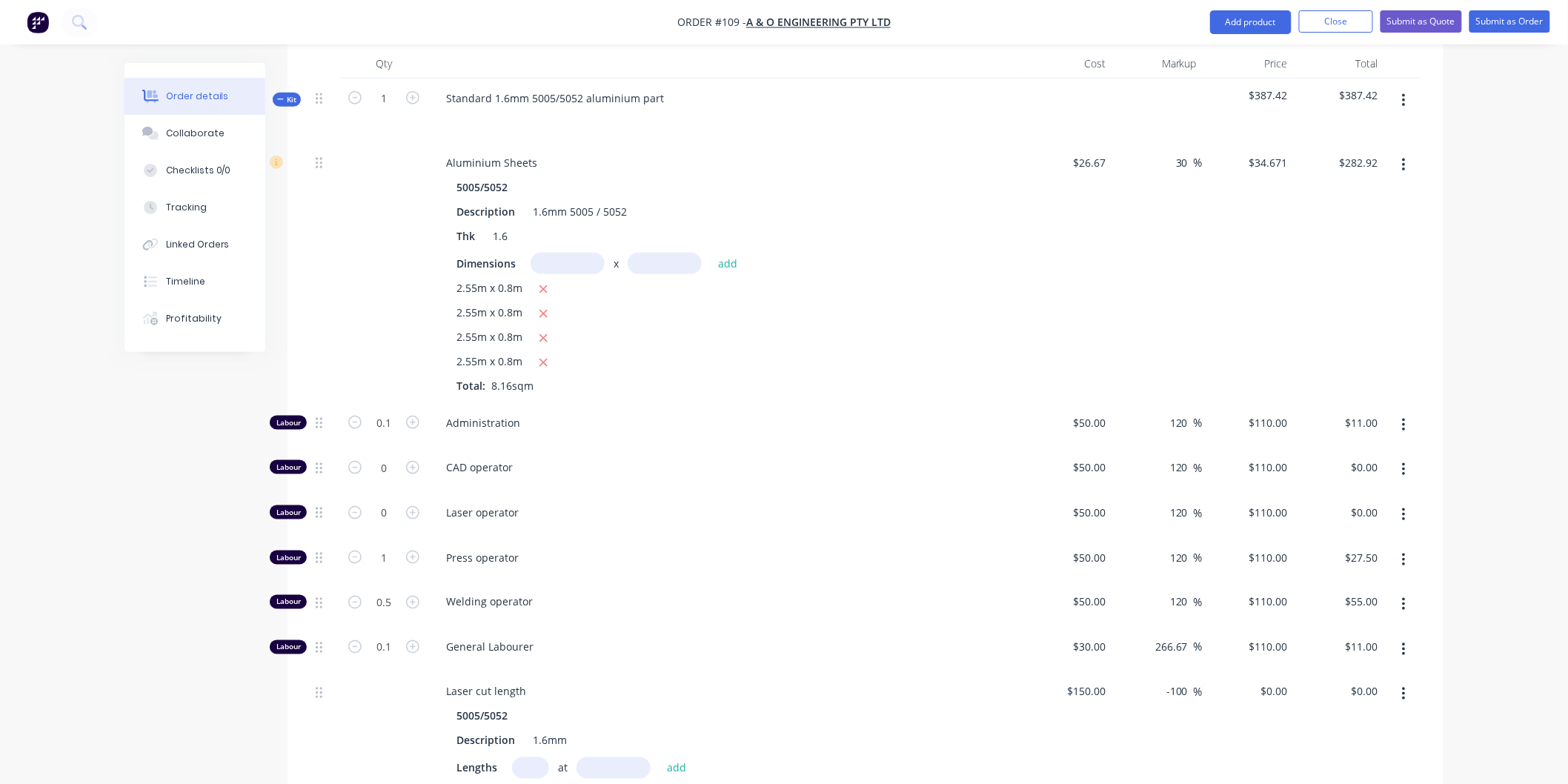
type input "$110.00"
click at [702, 551] on span "Press operator" at bounding box center [730, 558] width 569 height 15
click at [387, 591] on input "0.5" at bounding box center [383, 602] width 39 height 22
type input "0"
type input "$0.00"
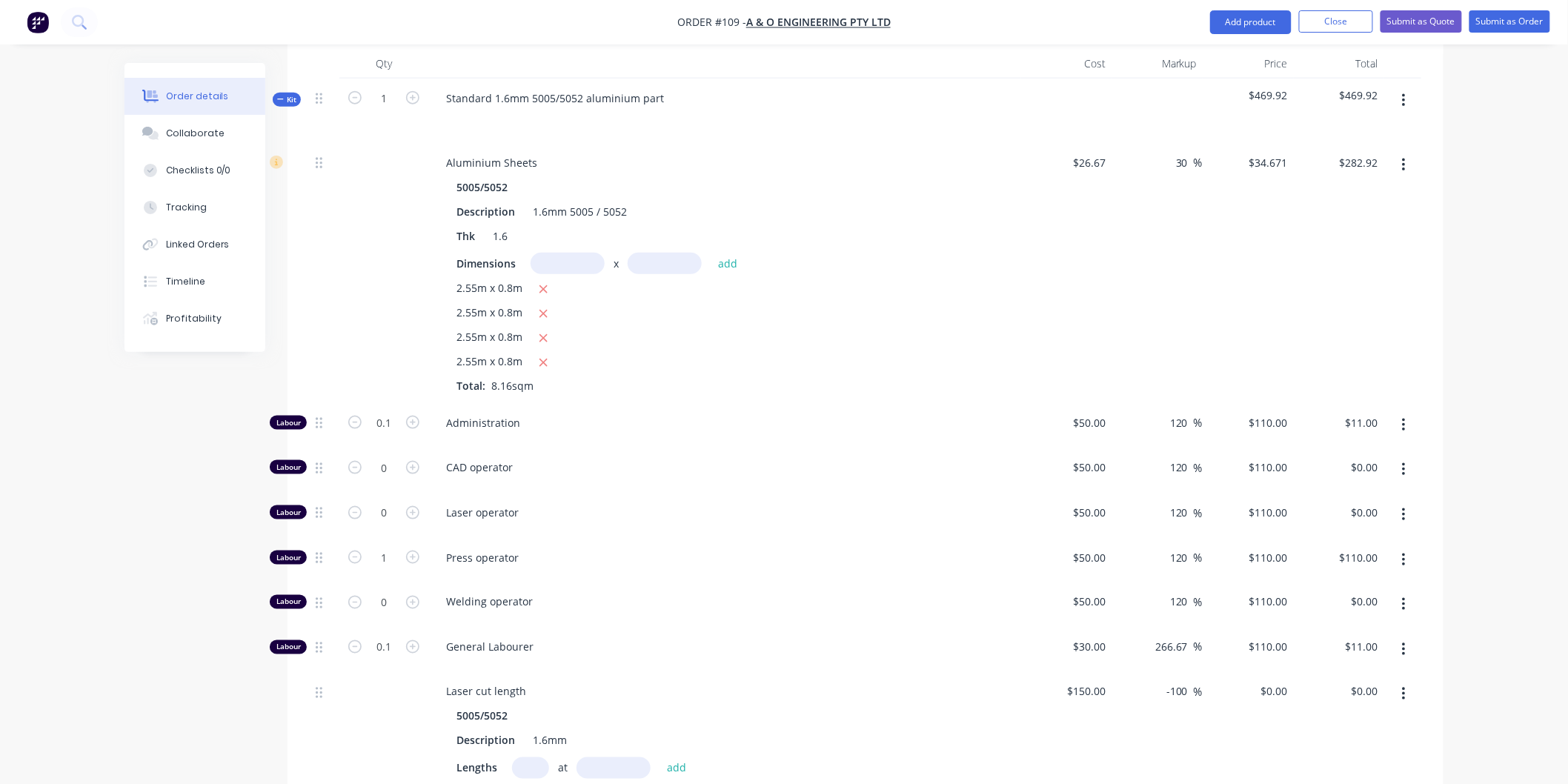
click at [784, 594] on span "Welding operator" at bounding box center [730, 602] width 569 height 15
click at [389, 637] on input "0.1" at bounding box center [383, 647] width 39 height 22
type input "7"
type input "$770.00"
click at [751, 561] on div "Press operator" at bounding box center [724, 561] width 593 height 46
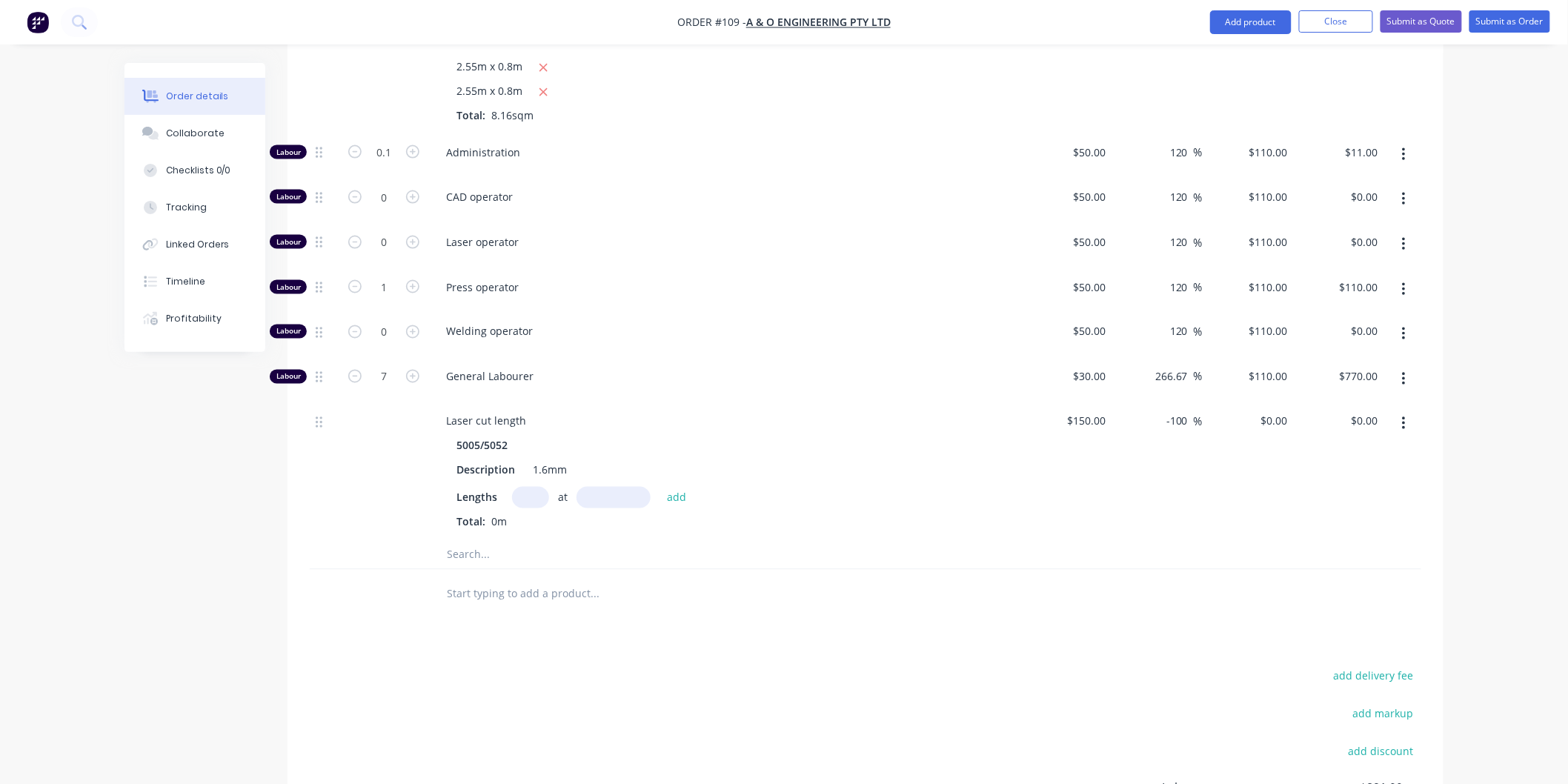
scroll to position [823, 0]
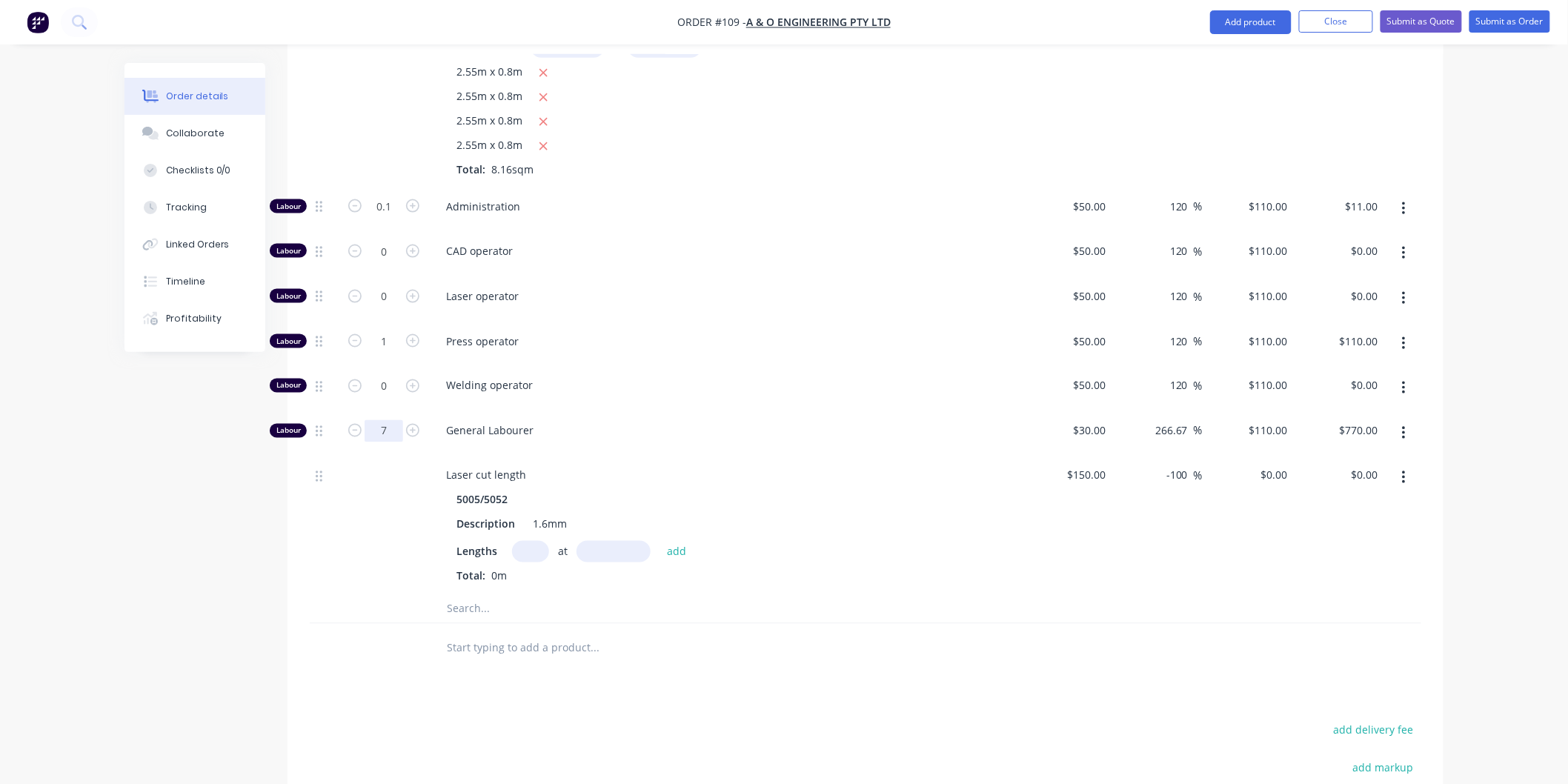
click at [397, 420] on input "7" at bounding box center [383, 431] width 39 height 22
type input "8"
type input "$880.00"
click at [702, 380] on div "Welding operator" at bounding box center [724, 389] width 593 height 46
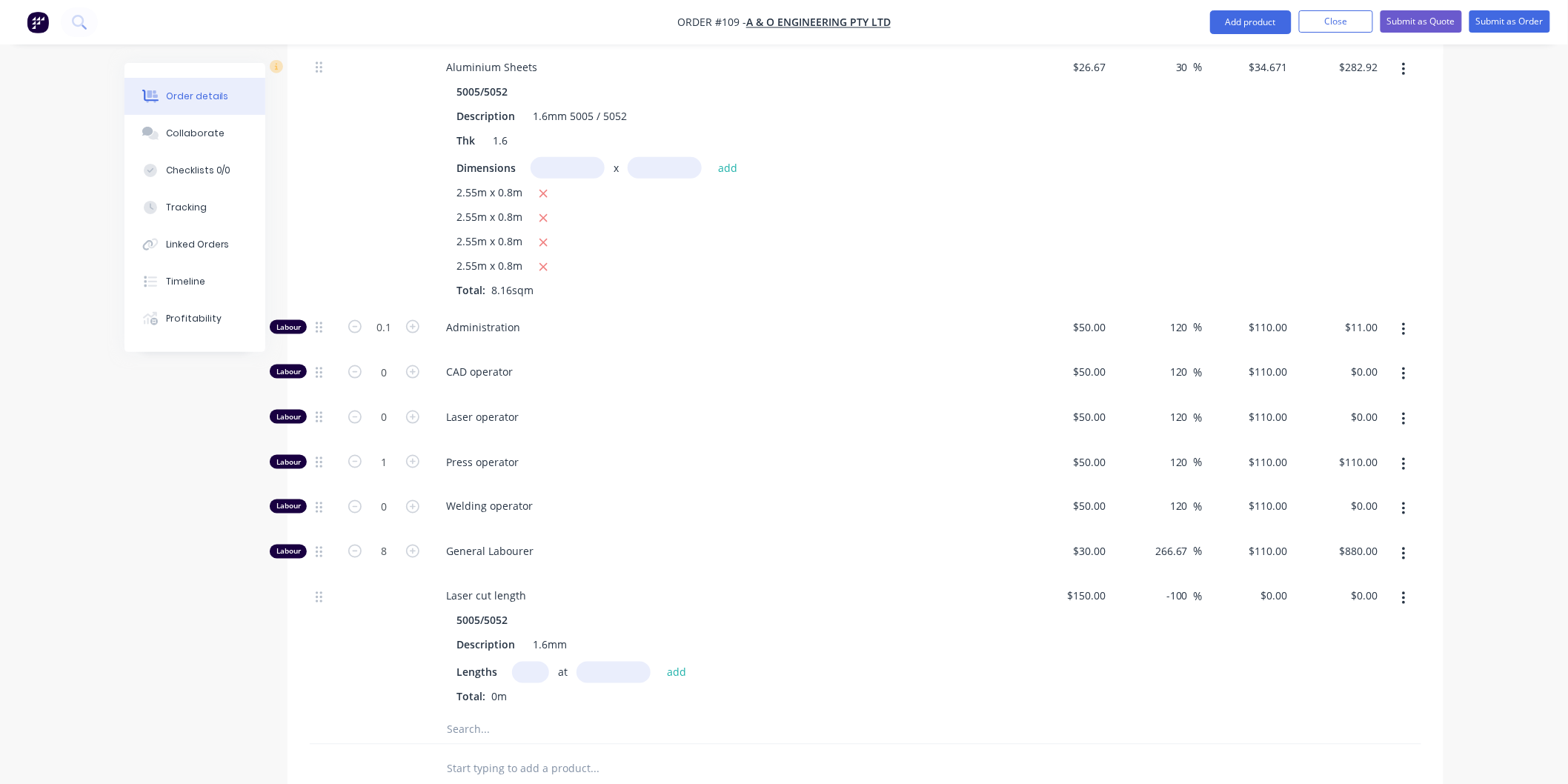
scroll to position [739, 0]
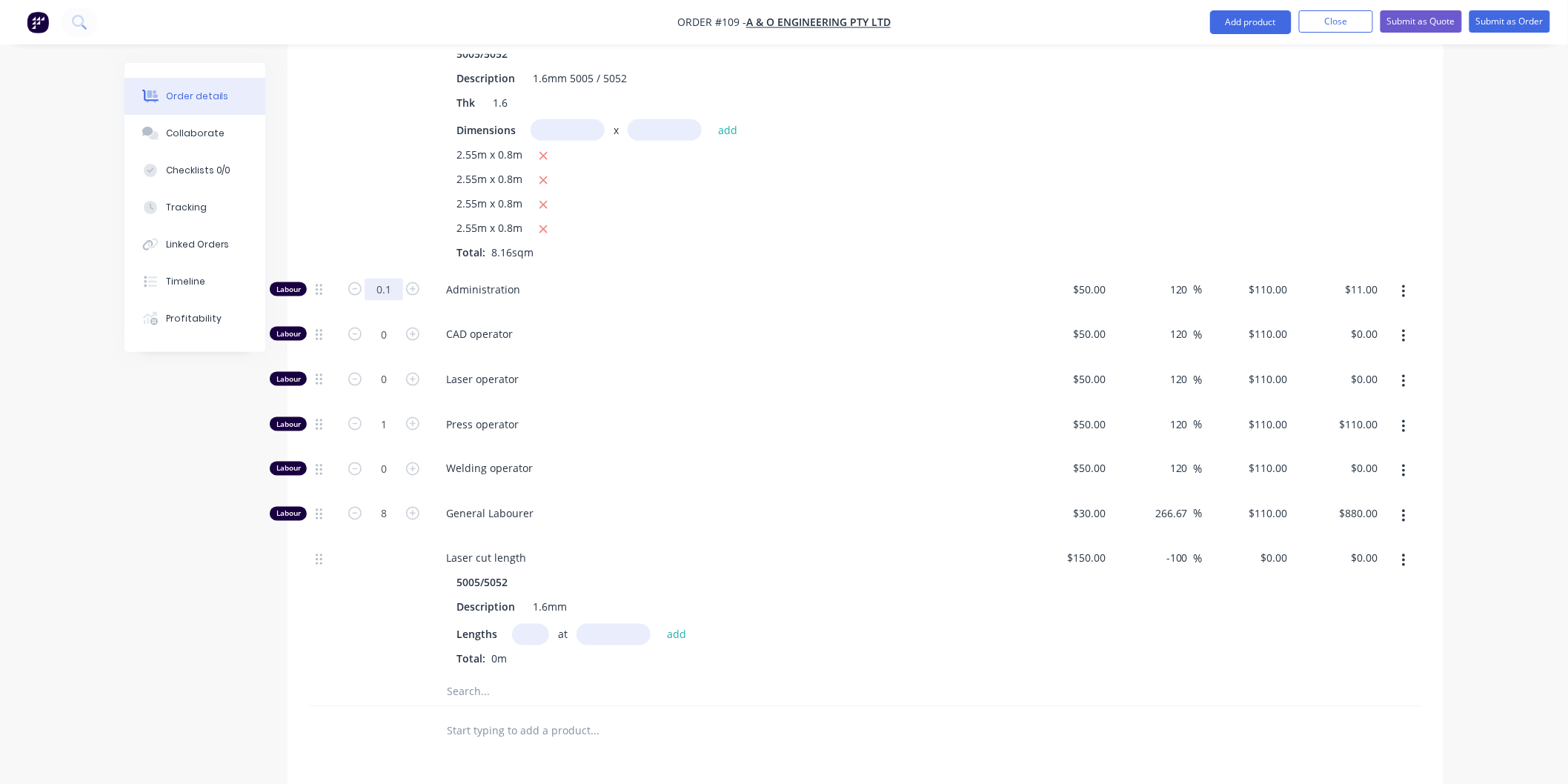
click at [387, 279] on input "0.1" at bounding box center [383, 289] width 39 height 22
type input "0.5"
type input "$55.00"
click at [730, 278] on div "Administration" at bounding box center [724, 292] width 593 height 46
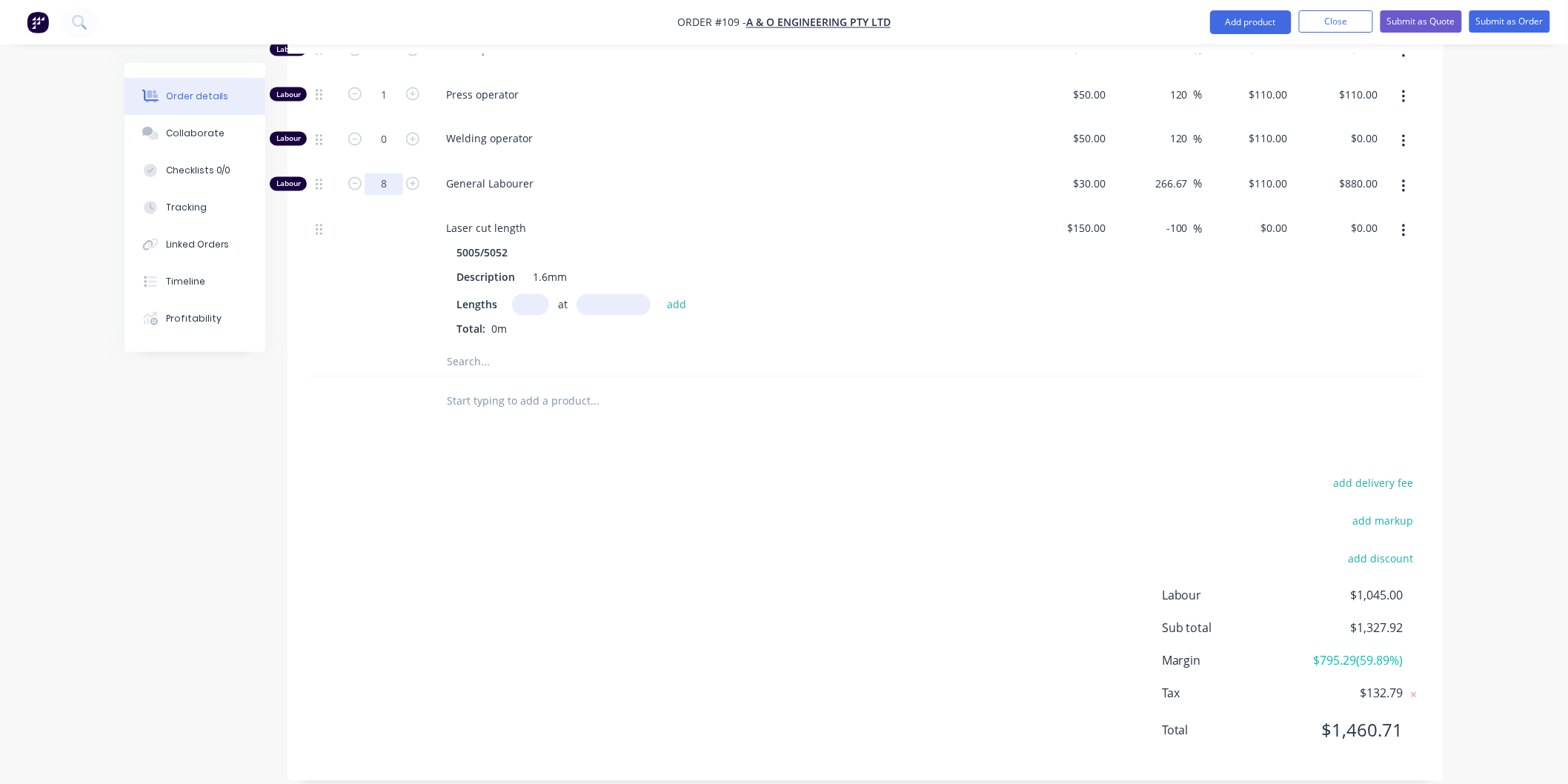
click at [387, 174] on input "8" at bounding box center [383, 184] width 39 height 22
type input "7"
type input "$770.00"
click at [709, 177] on span "General Labourer" at bounding box center [730, 184] width 569 height 15
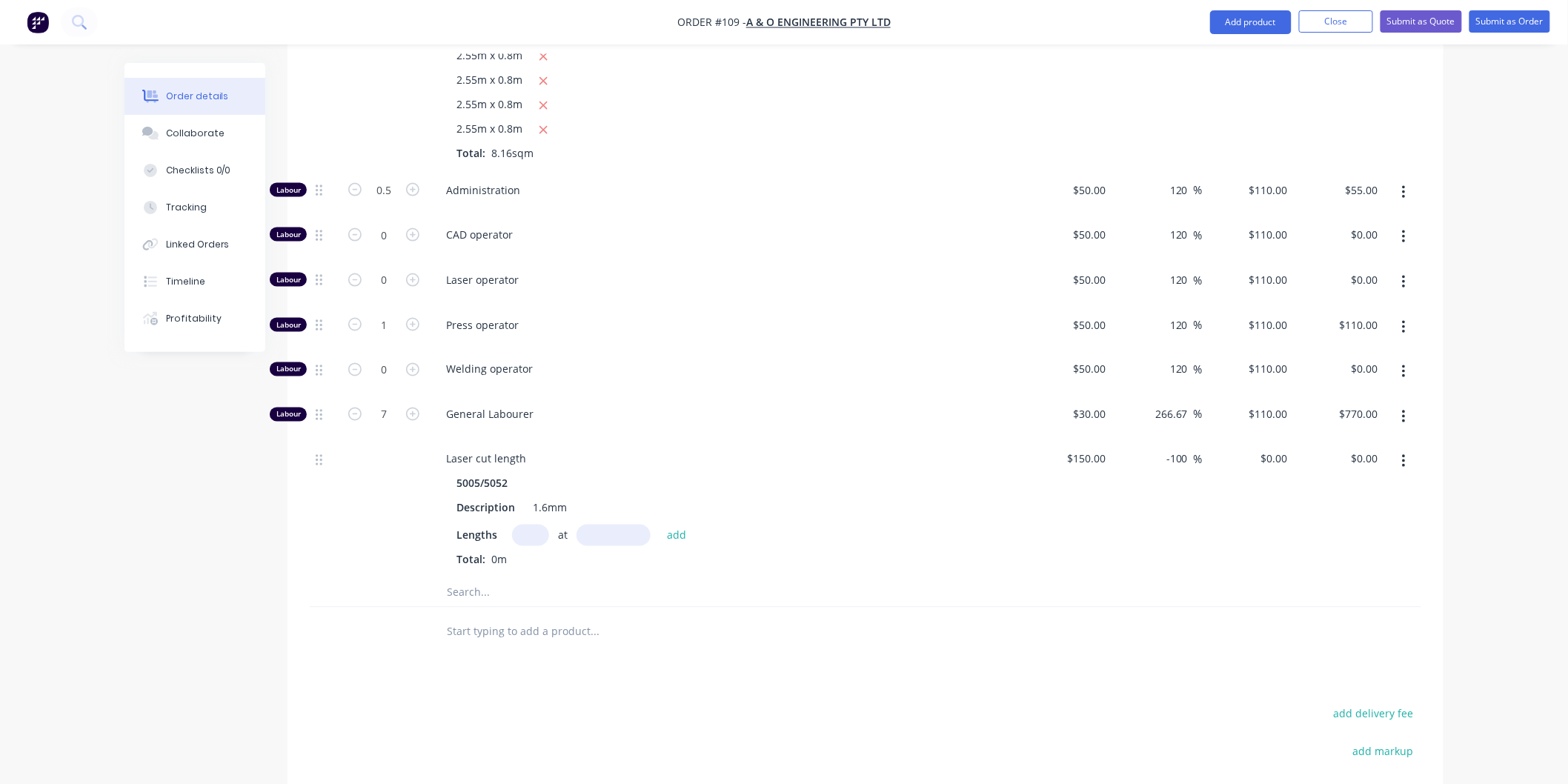
scroll to position [823, 0]
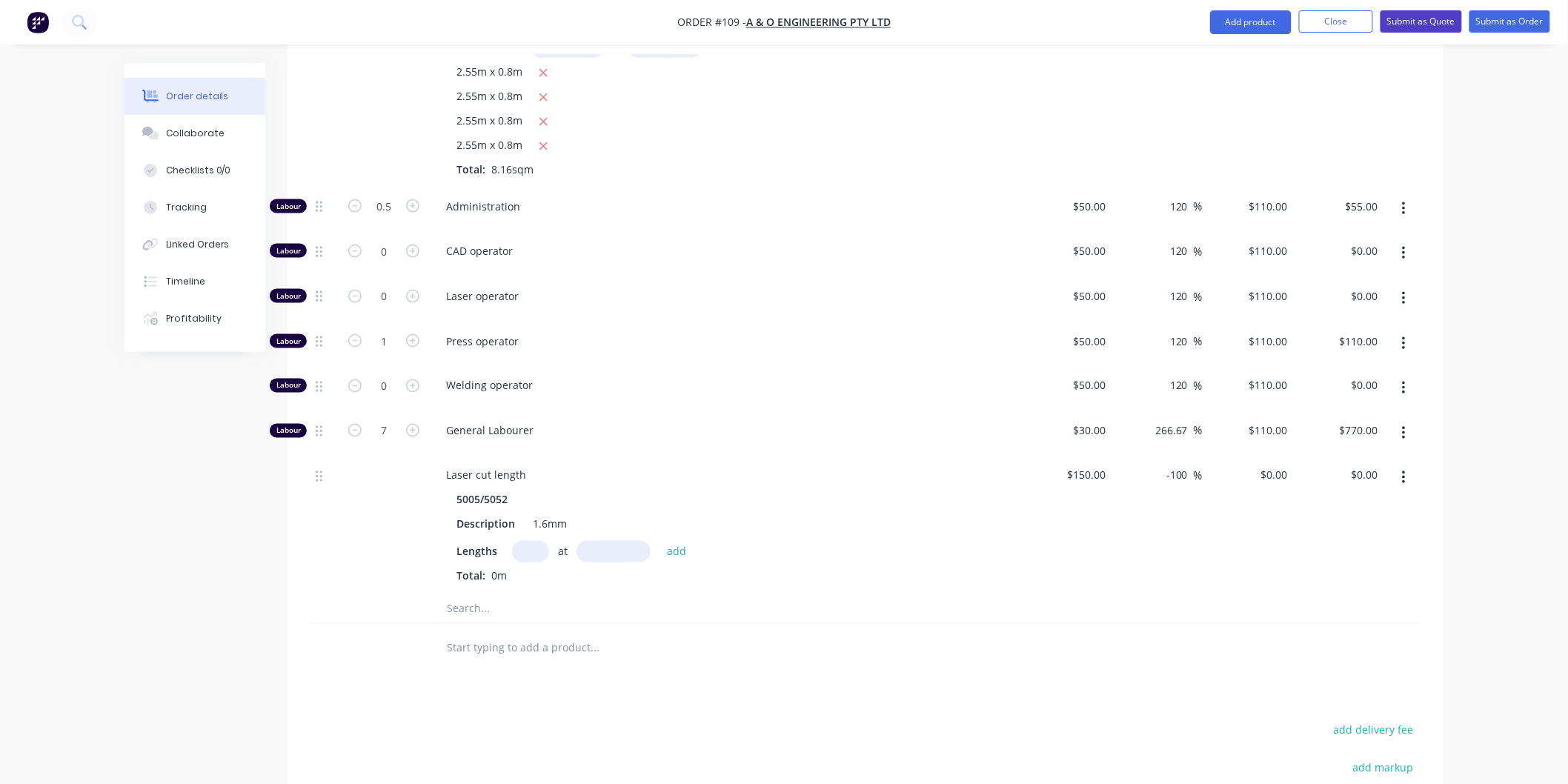
click at [1406, 21] on button "Submit as Quote" at bounding box center [1421, 21] width 82 height 22
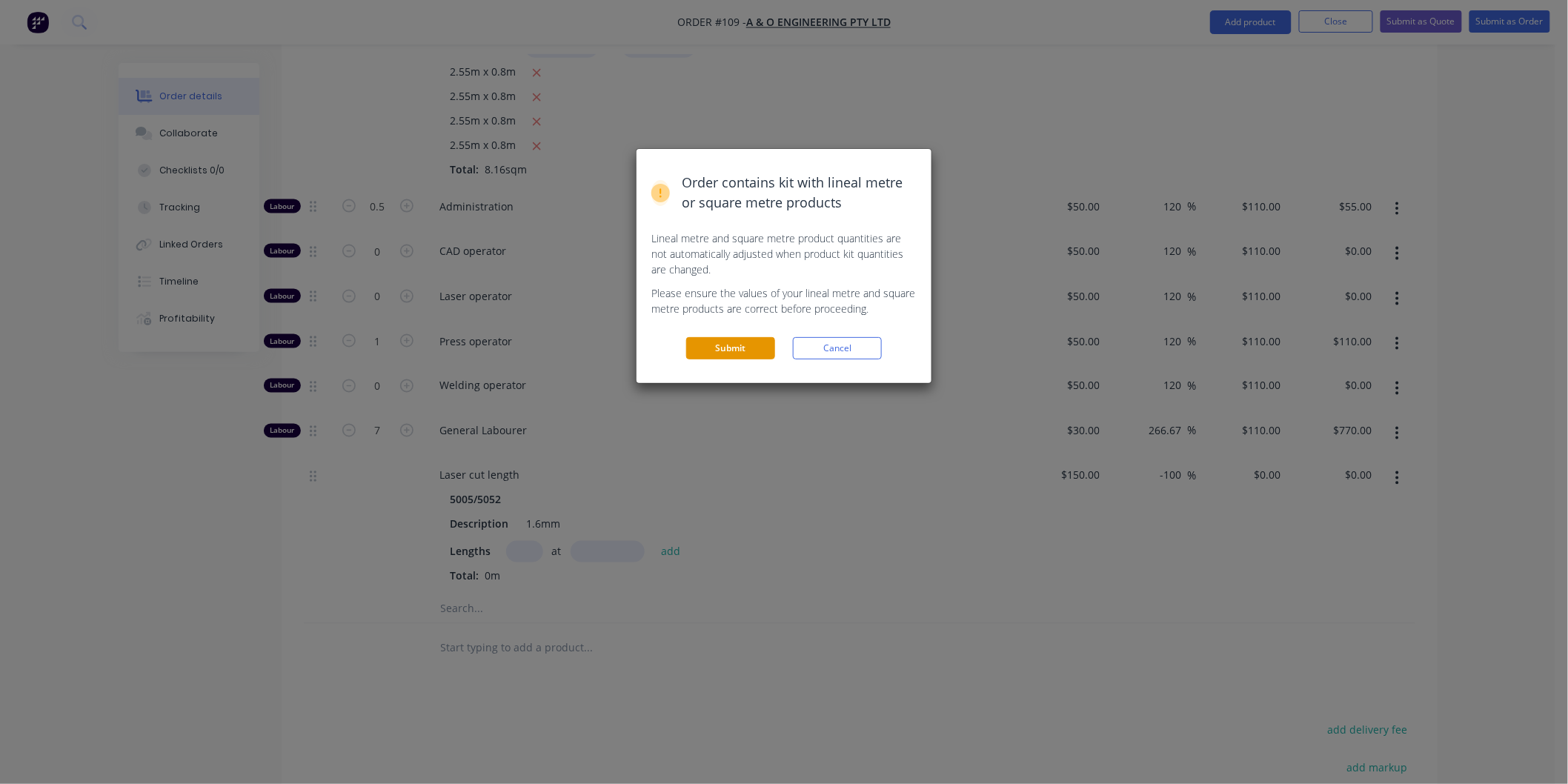
click at [753, 353] on button "Submit" at bounding box center [730, 347] width 89 height 22
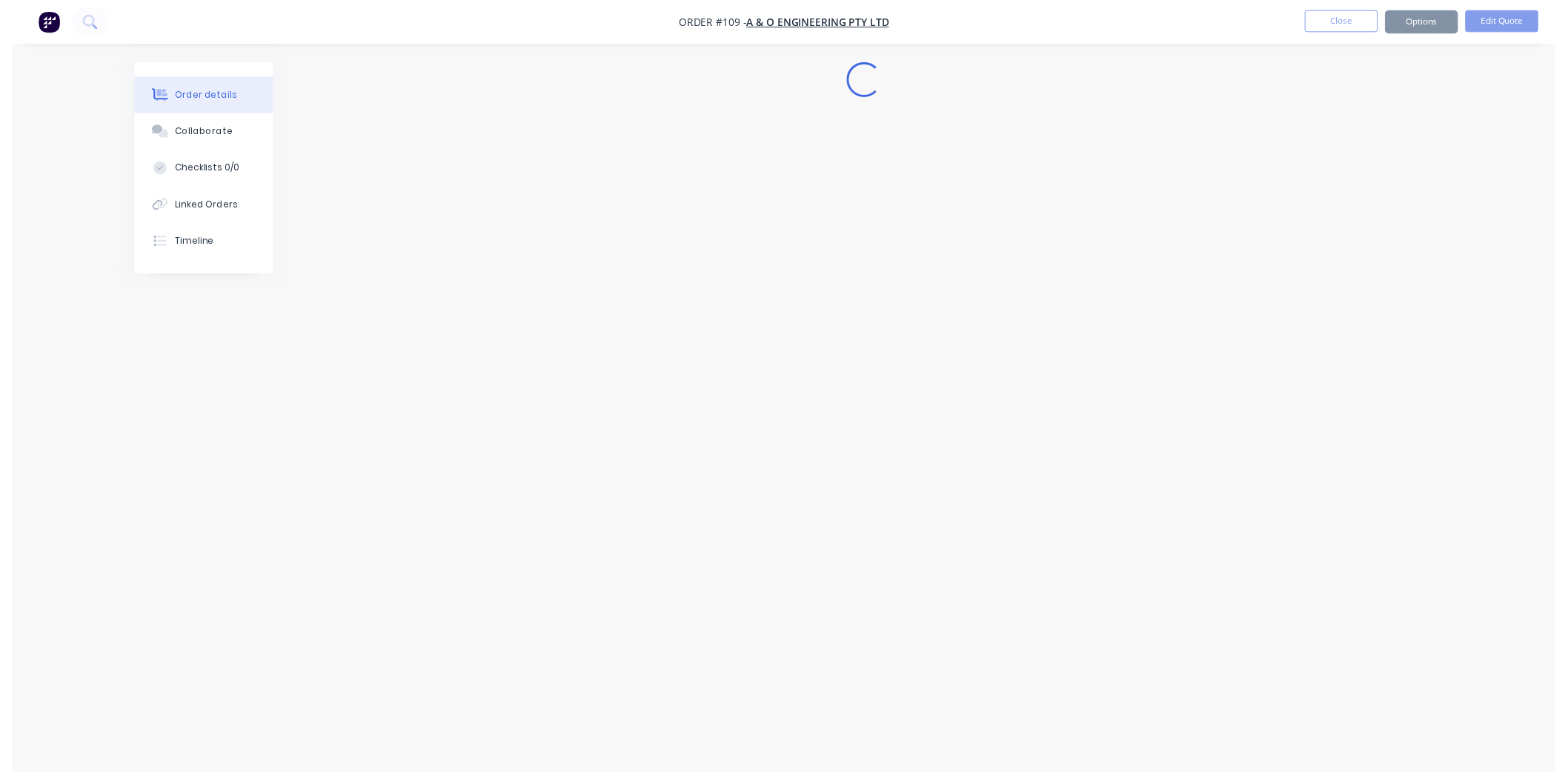
scroll to position [0, 0]
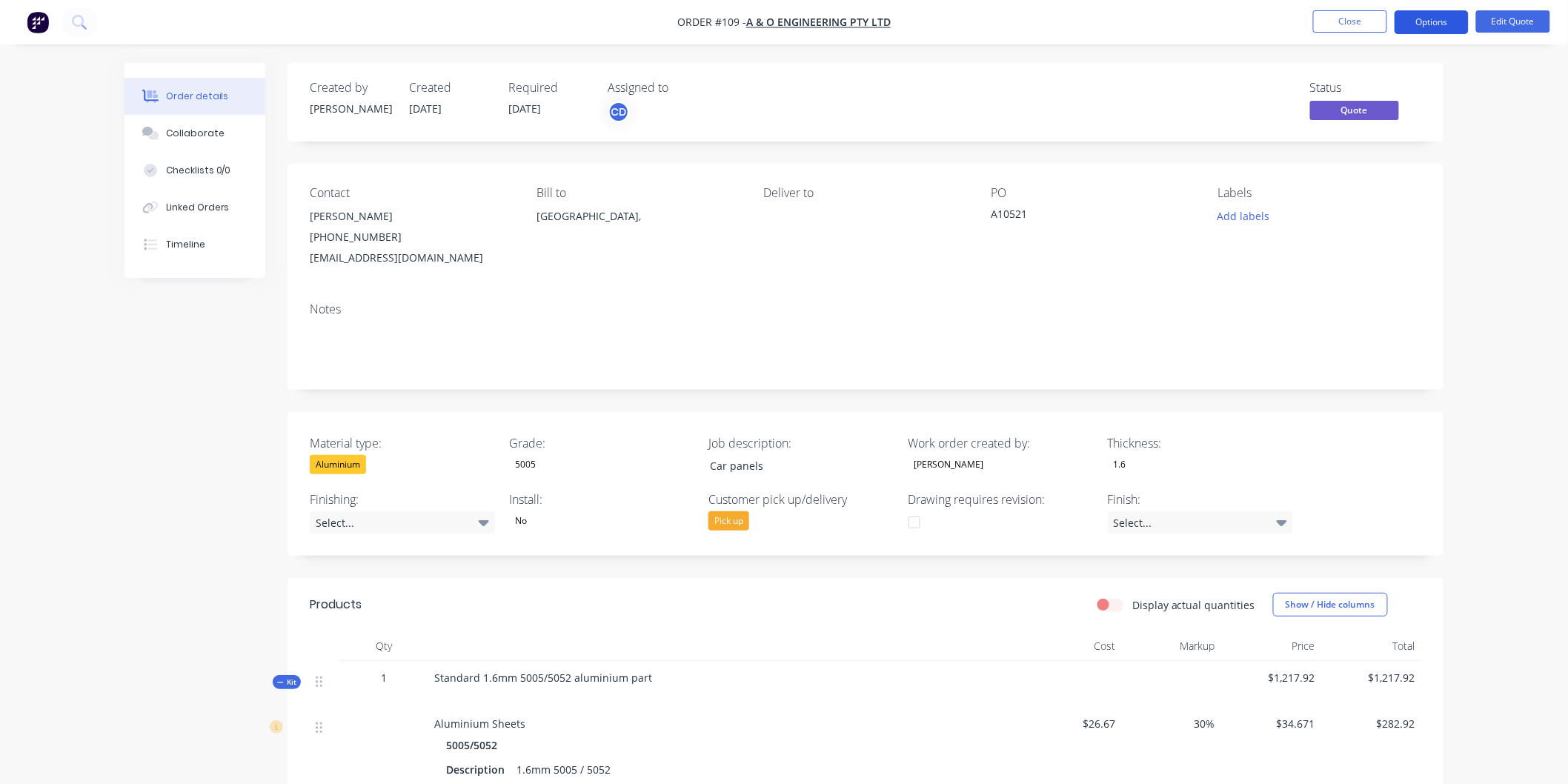
click at [1457, 26] on button "Options" at bounding box center [1431, 22] width 74 height 24
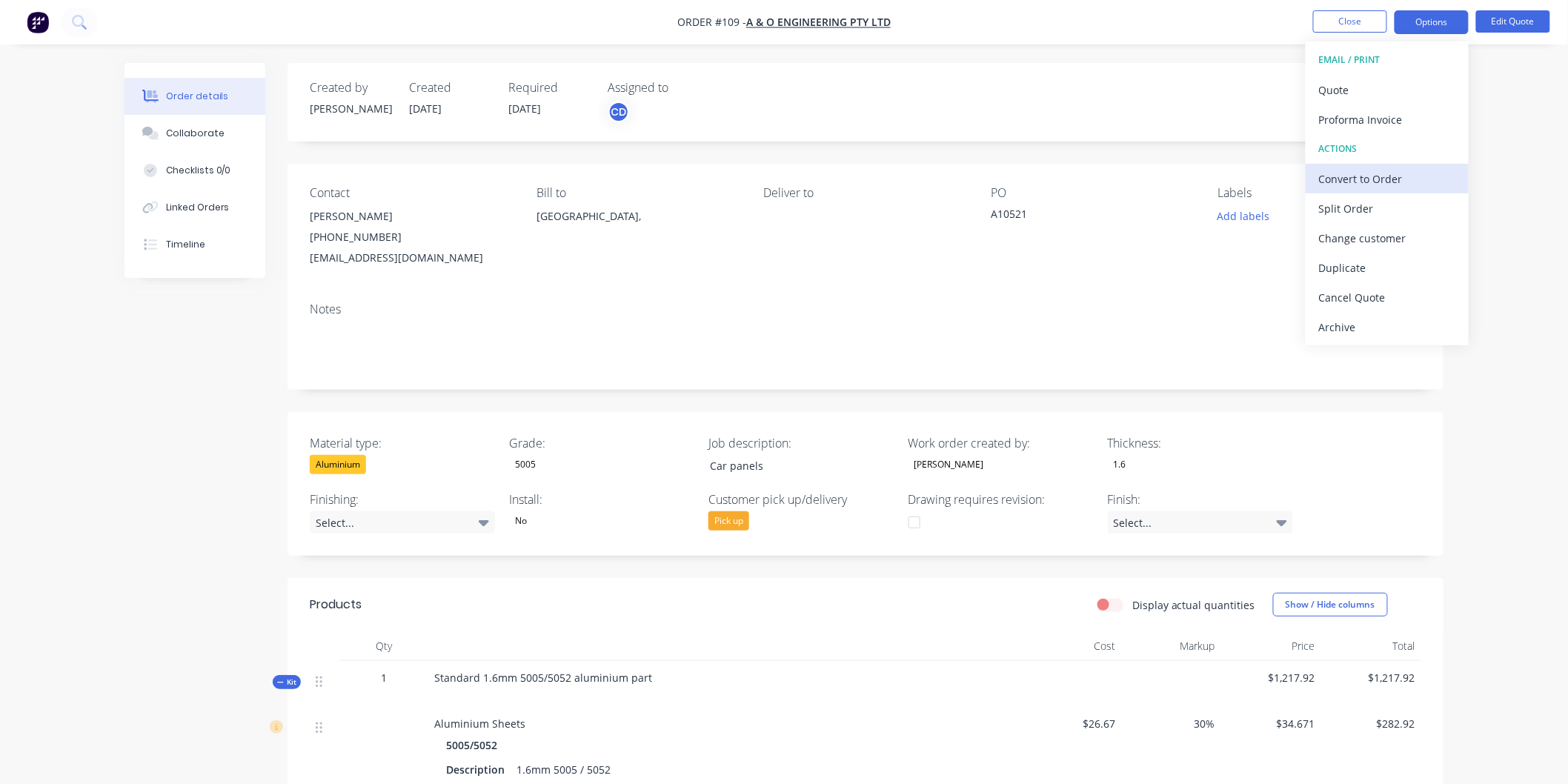
click at [1375, 185] on div "Convert to Order" at bounding box center [1387, 178] width 137 height 22
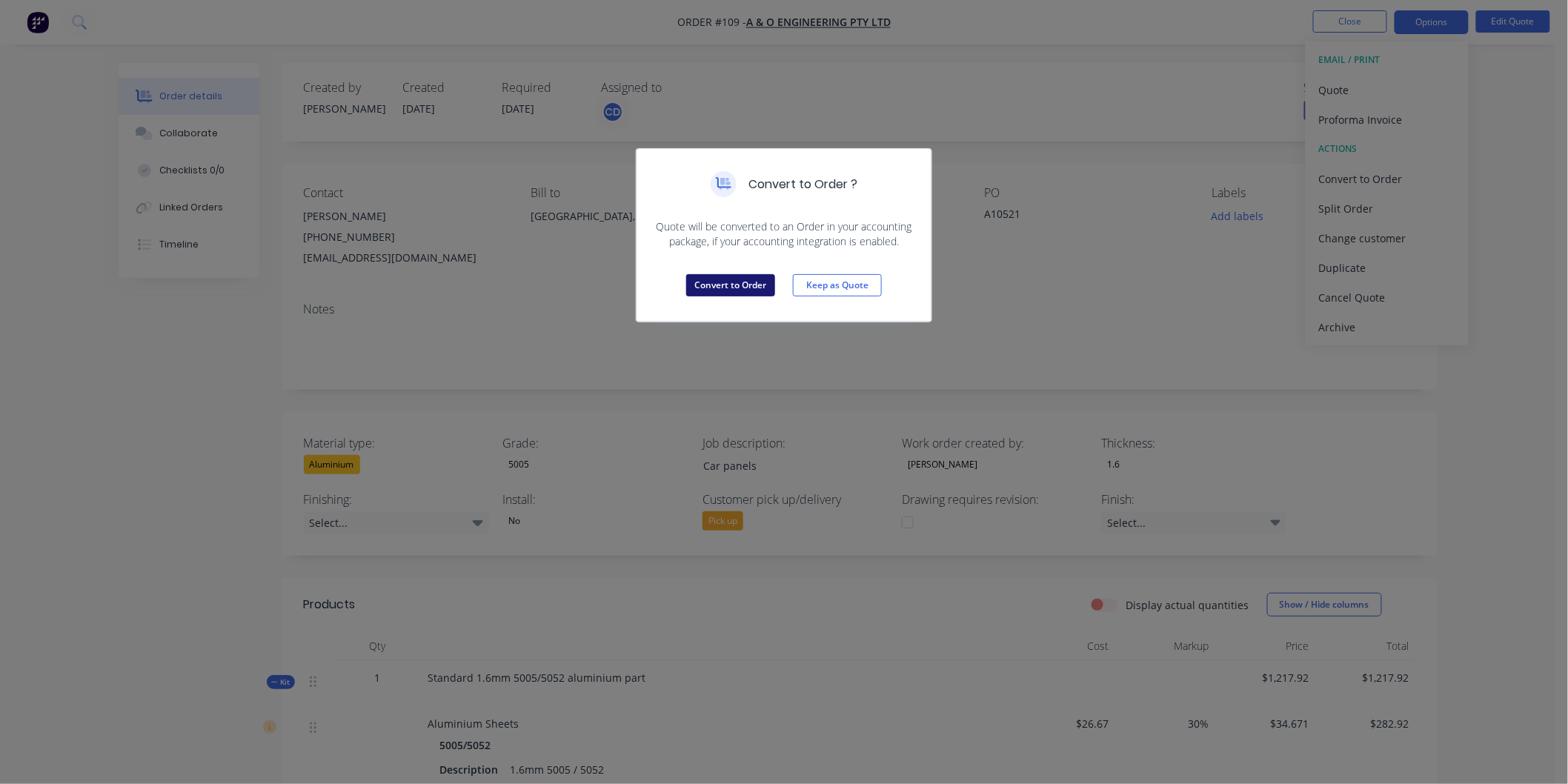
click at [745, 284] on button "Convert to Order" at bounding box center [730, 285] width 89 height 22
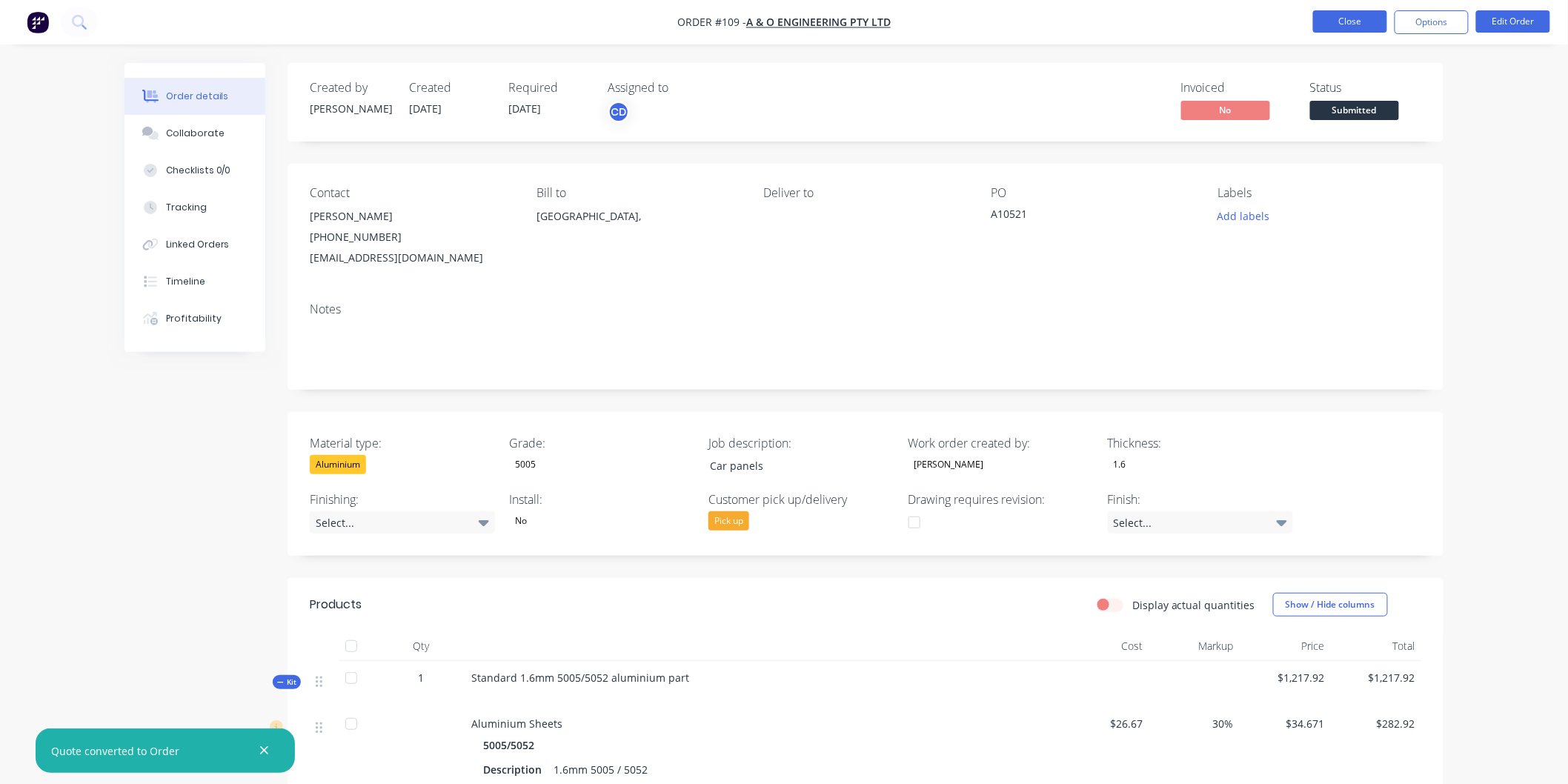
click at [1357, 22] on button "Close" at bounding box center [1350, 21] width 74 height 22
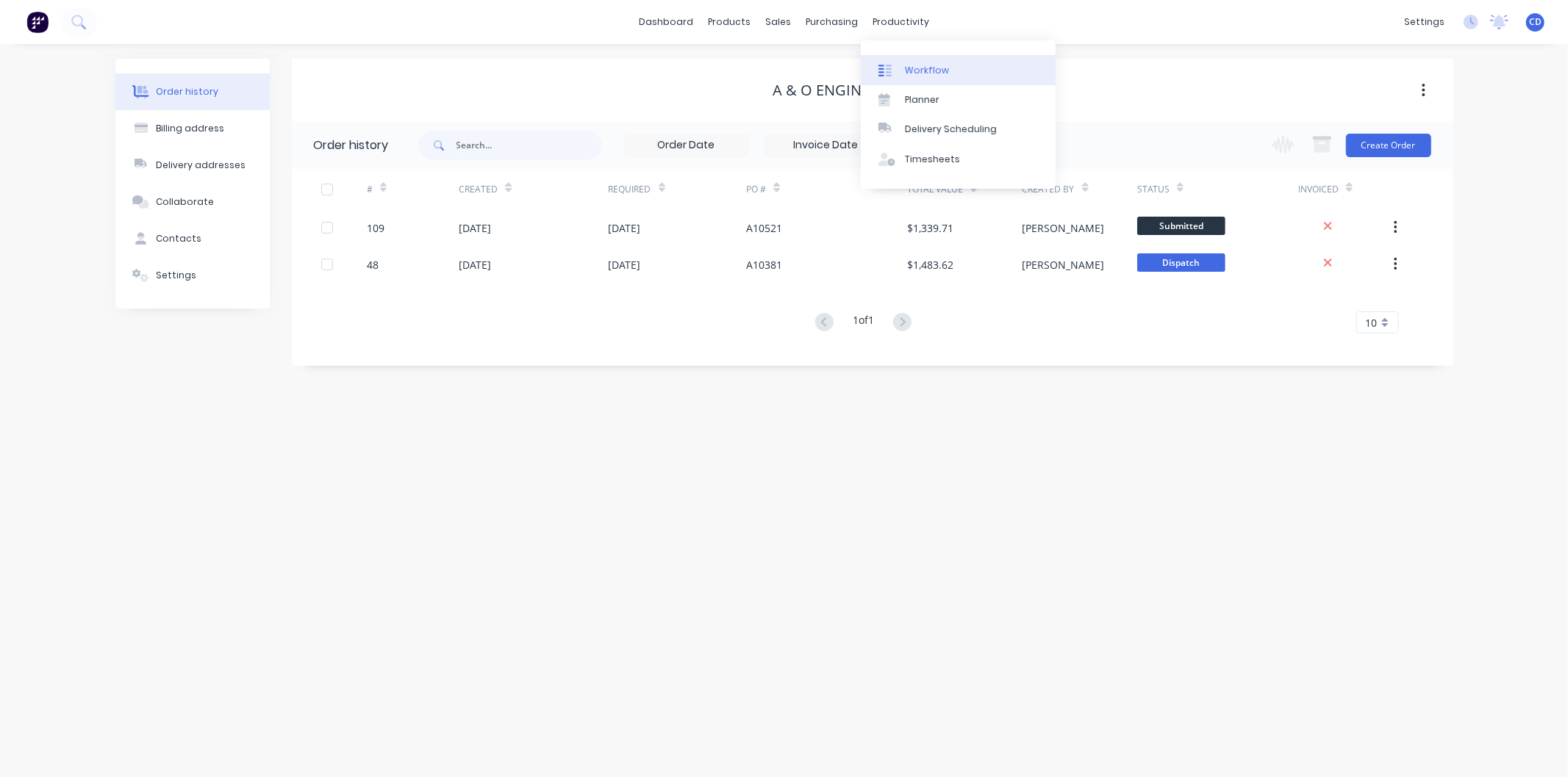
click at [952, 71] on link "Workflow" at bounding box center [958, 70] width 195 height 29
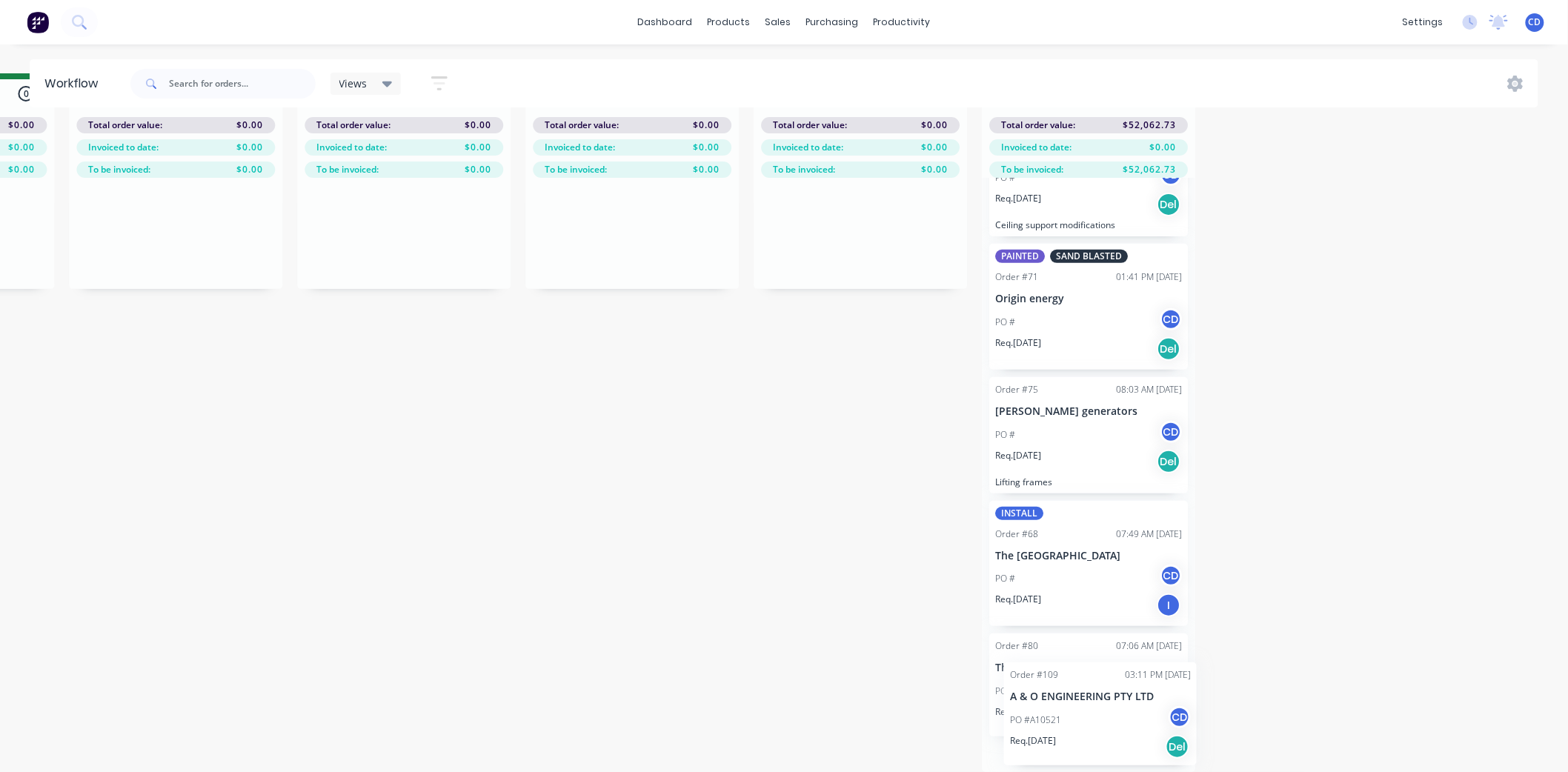
scroll to position [1591, 0]
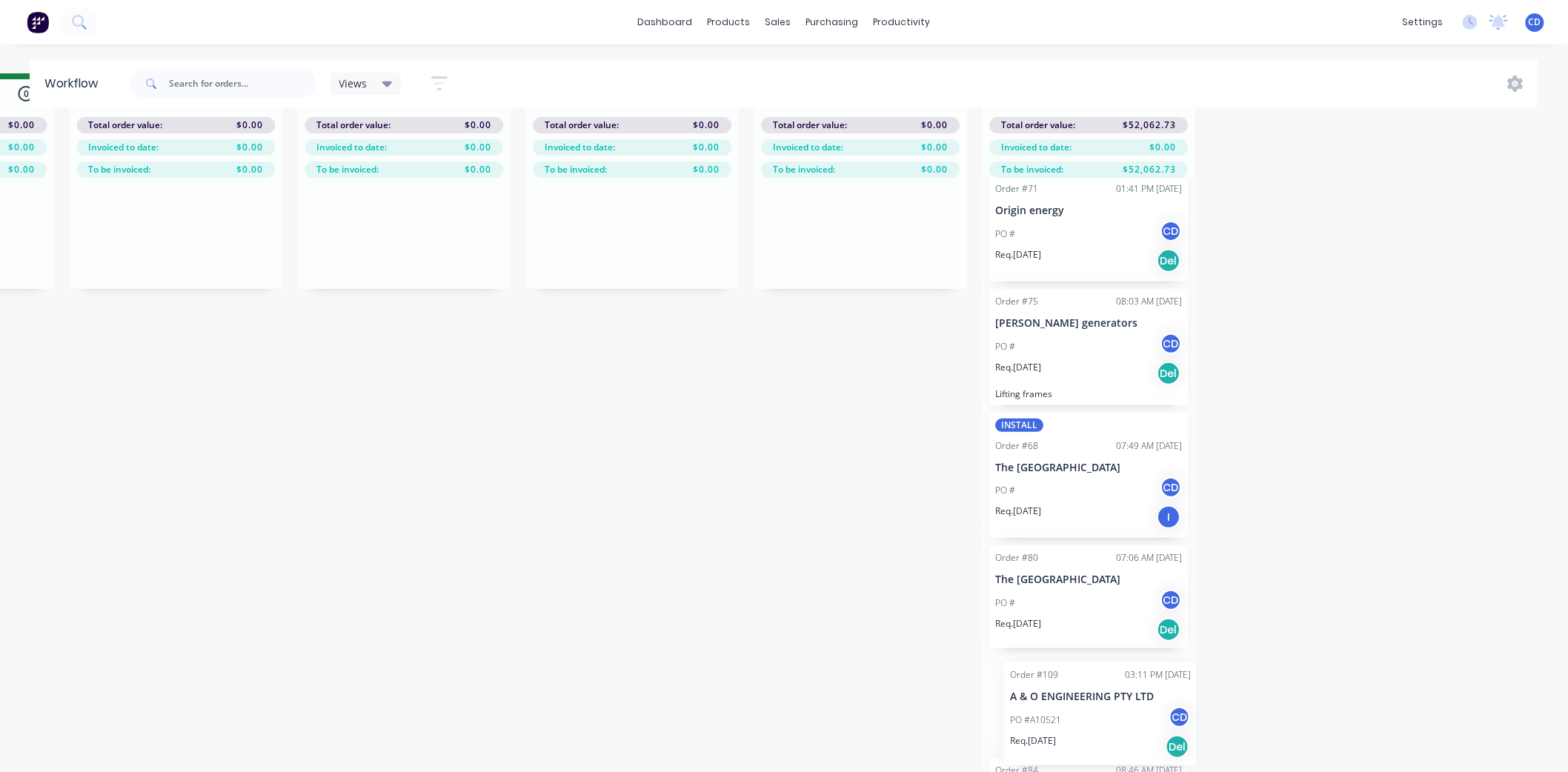
drag, startPoint x: 140, startPoint y: 711, endPoint x: 1092, endPoint y: 733, distance: 952.3
click at [1092, 733] on div "Submitted 7 Status colour #273444 hex #273444 Save Cancel Summaries Total order…" at bounding box center [107, 422] width 2901 height 699
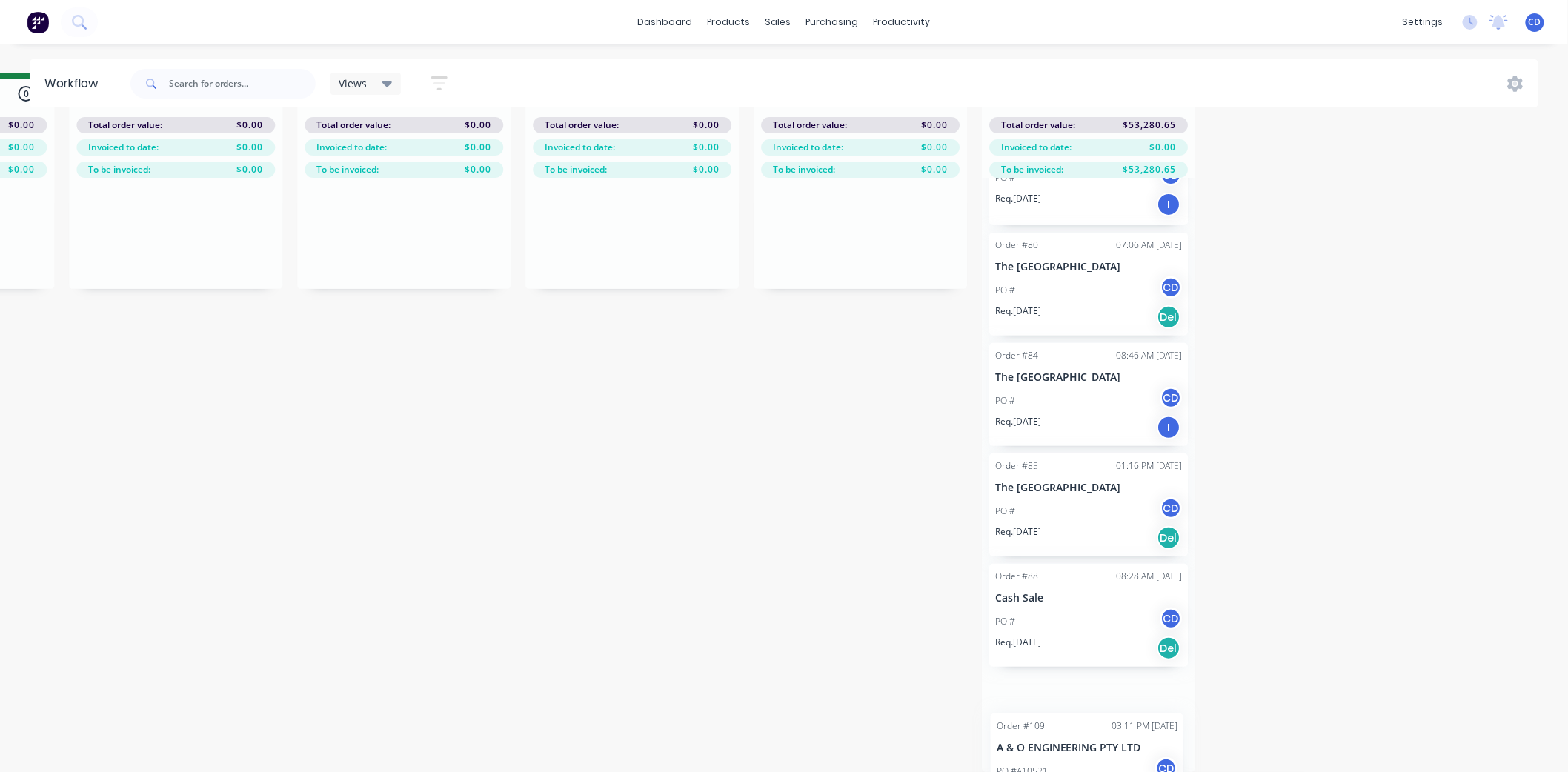
scroll to position [2011, 0]
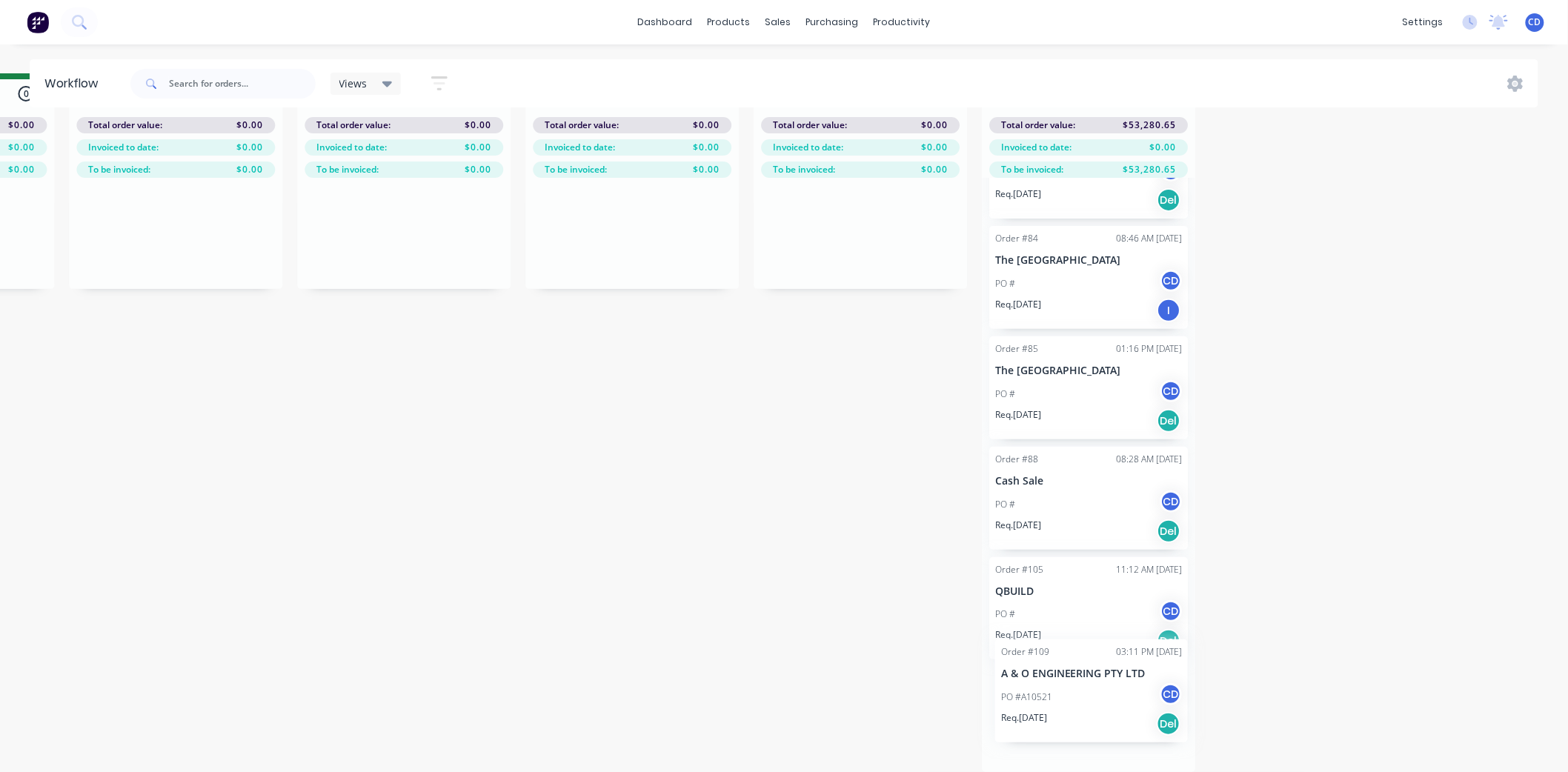
drag, startPoint x: 1075, startPoint y: 675, endPoint x: 1084, endPoint y: 691, distance: 18.4
click at [1084, 691] on div "Order #32 02:03 PM [DATE] [GEOGRAPHIC_DATA] and health service PO # CD Req. [DA…" at bounding box center [1088, 474] width 213 height 594
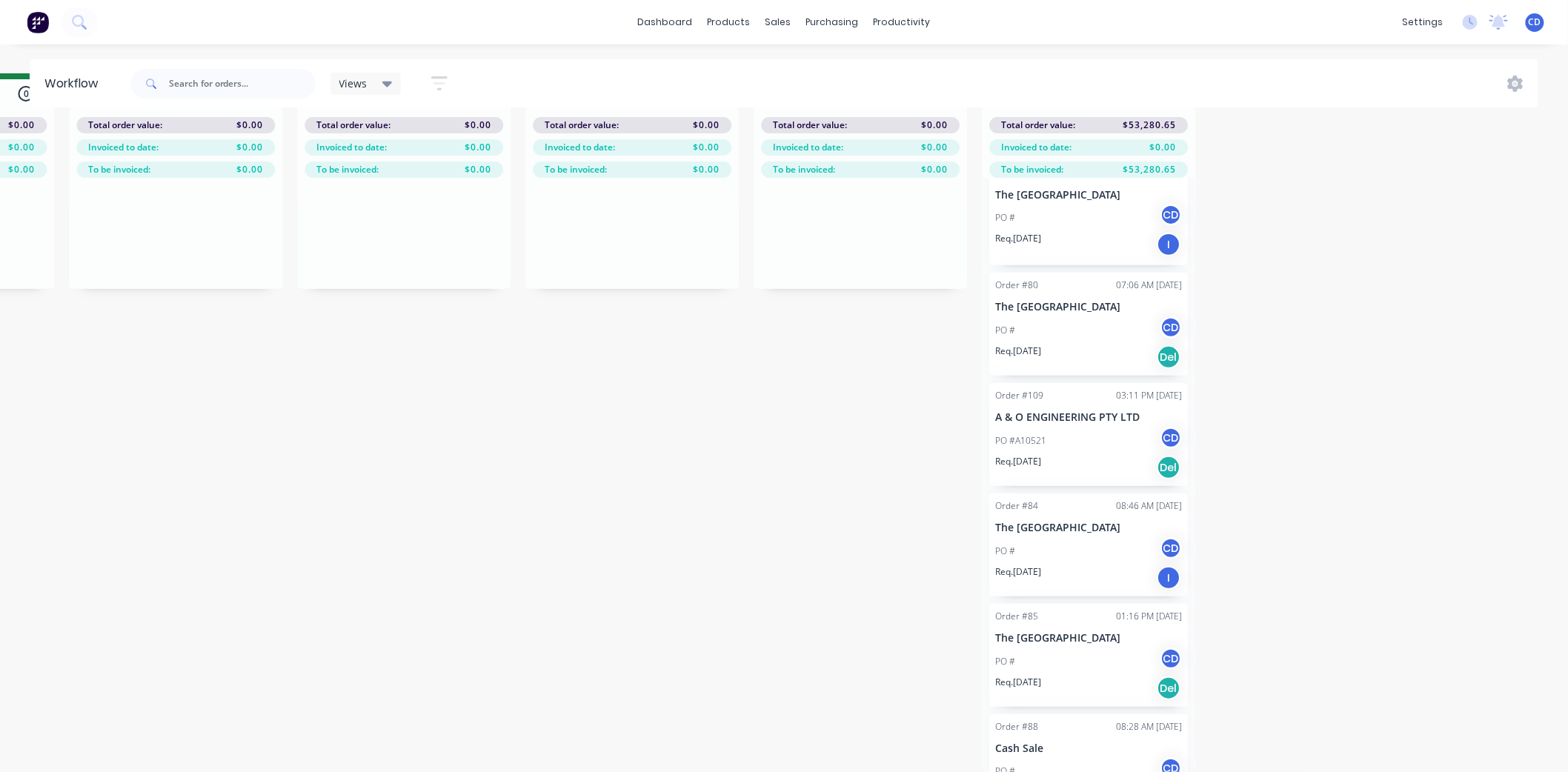
scroll to position [1841, 0]
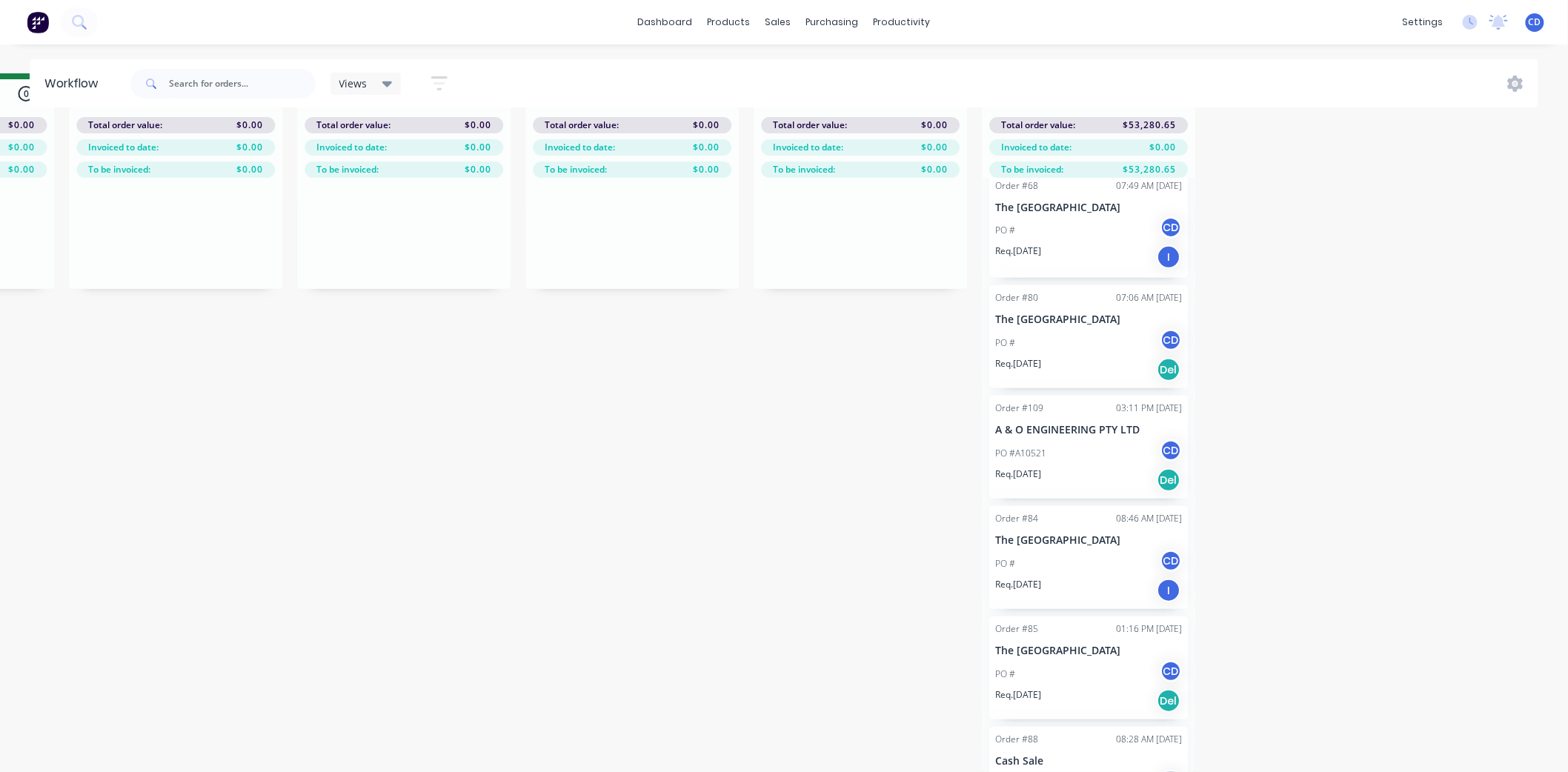
click at [1079, 423] on div "Order #109 03:11 PM [DATE] A & O ENGINEERING PTY LTD PO #A10521 CD Req. [DATE] …" at bounding box center [1088, 447] width 198 height 103
